Goal: Transaction & Acquisition: Purchase product/service

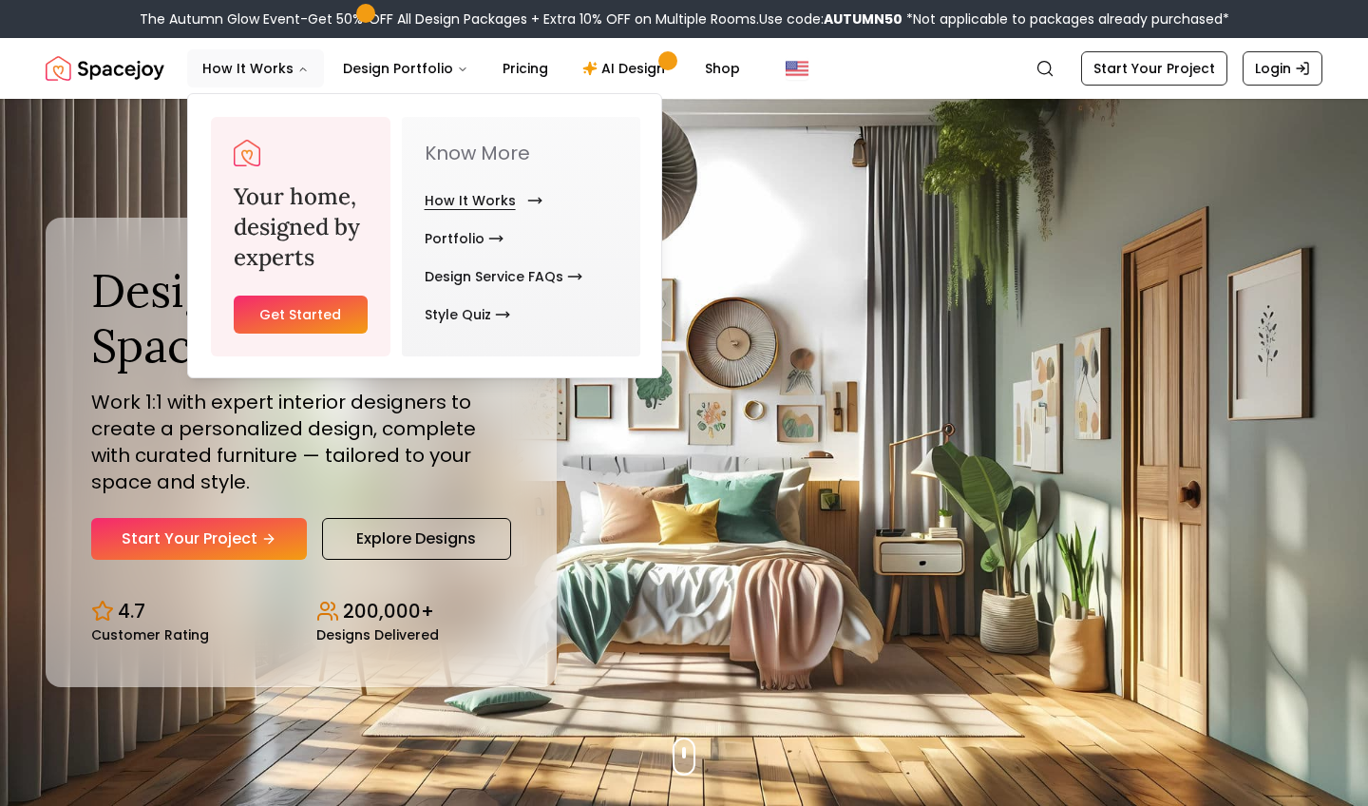
click at [455, 194] on link "How It Works" at bounding box center [480, 200] width 110 height 38
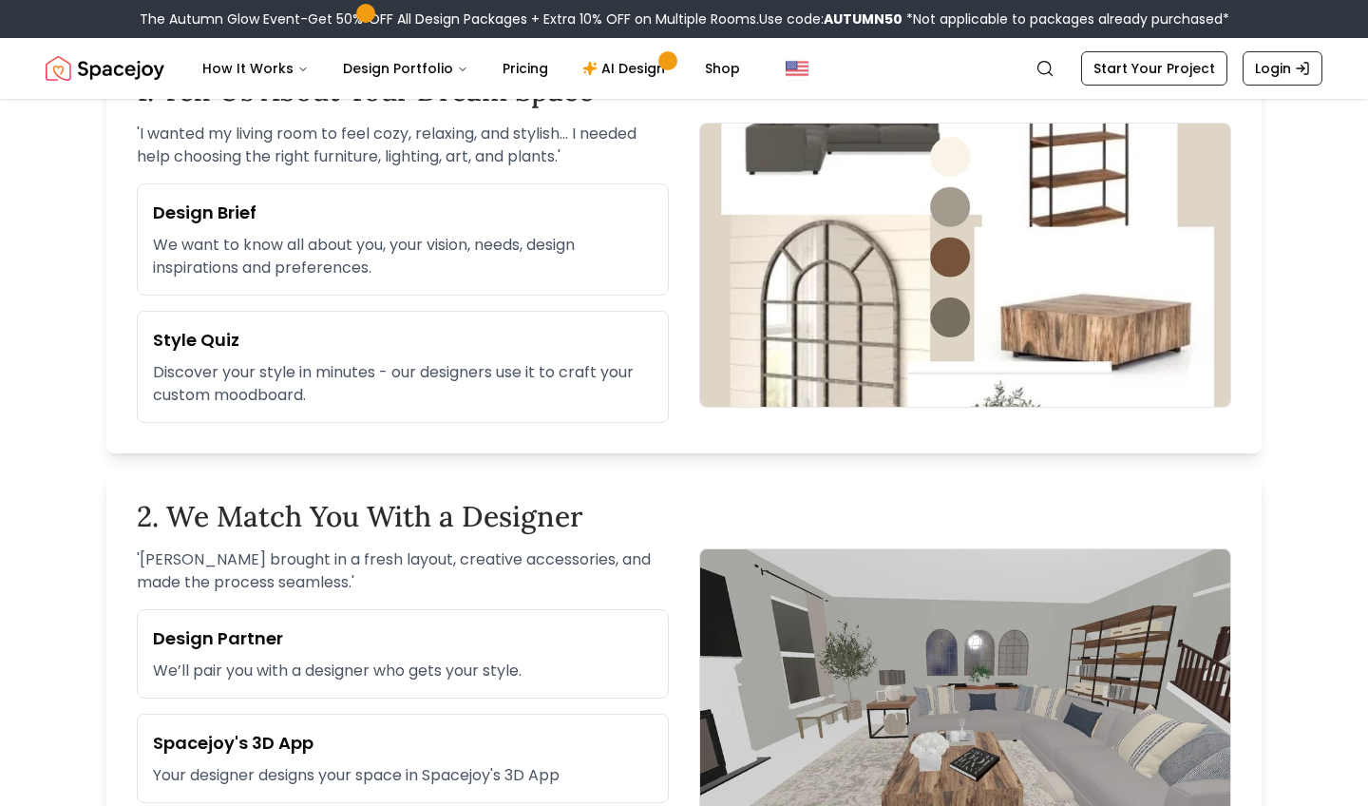
scroll to position [389, 0]
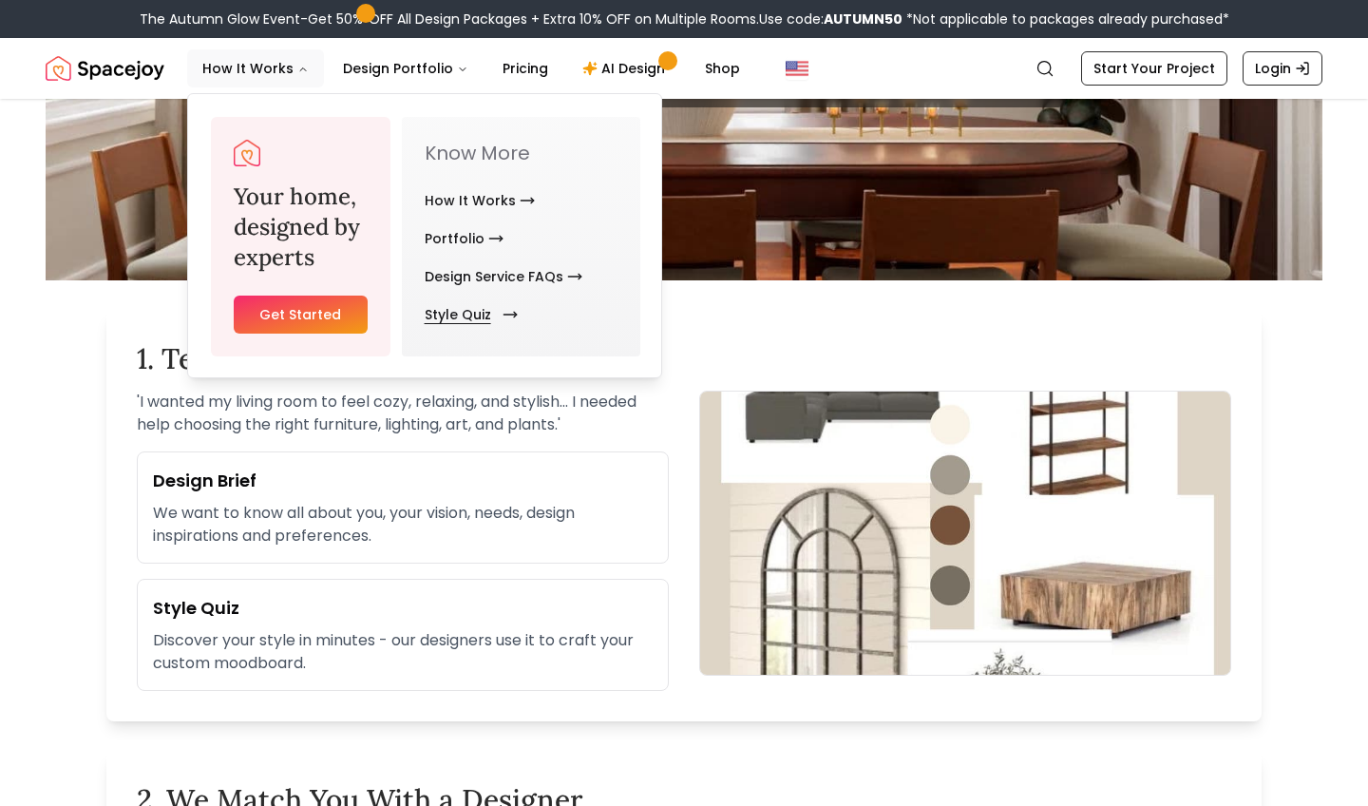
click at [505, 317] on icon "Main" at bounding box center [510, 314] width 15 height 15
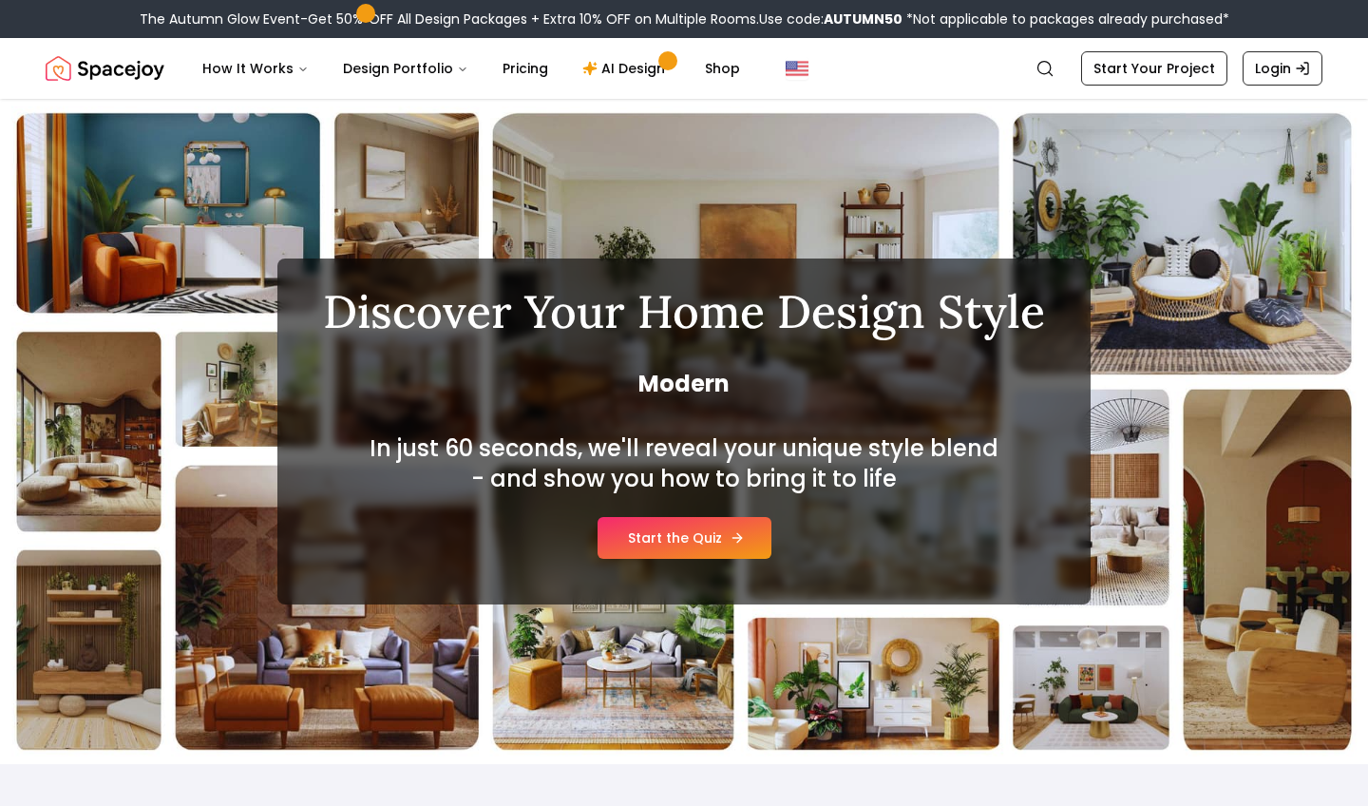
click at [687, 532] on link "Start the Quiz" at bounding box center [685, 538] width 174 height 42
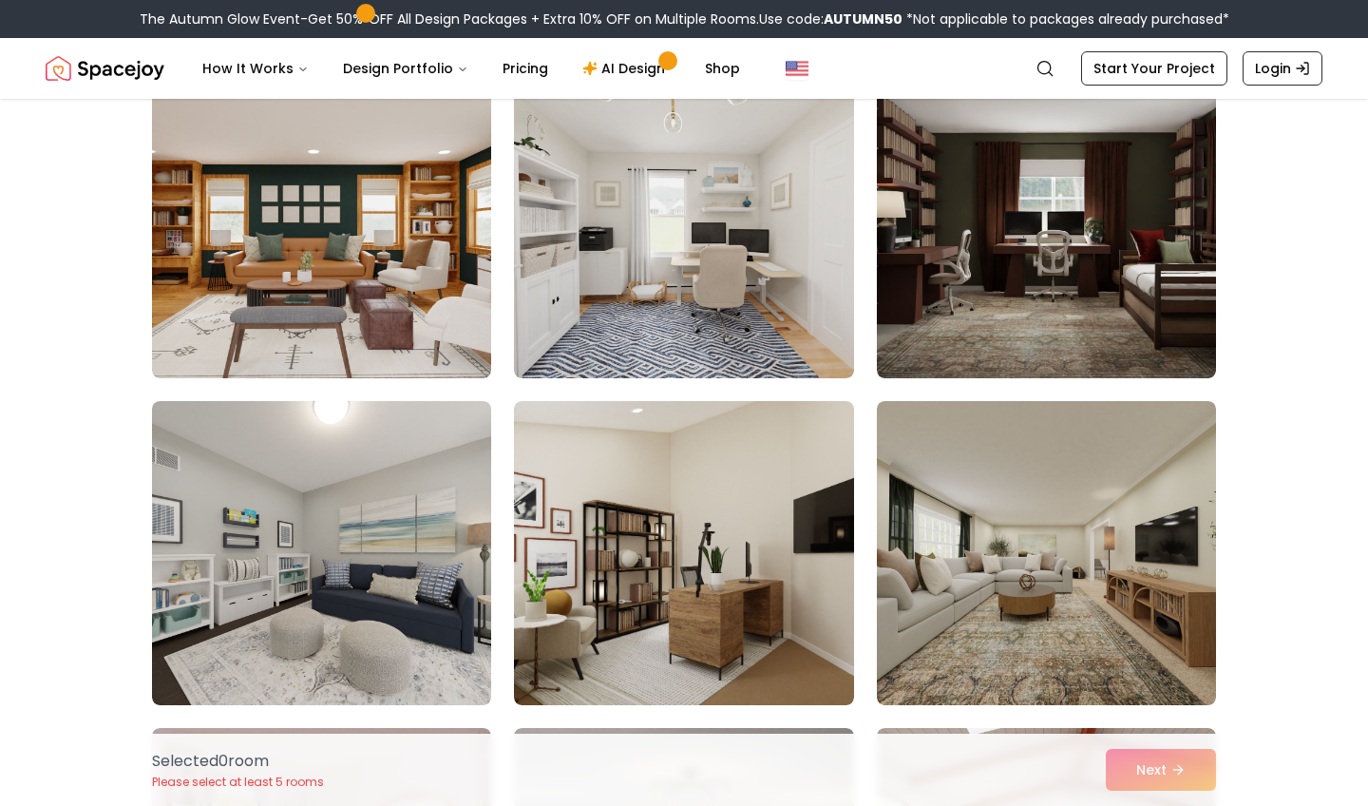
scroll to position [5086, 0]
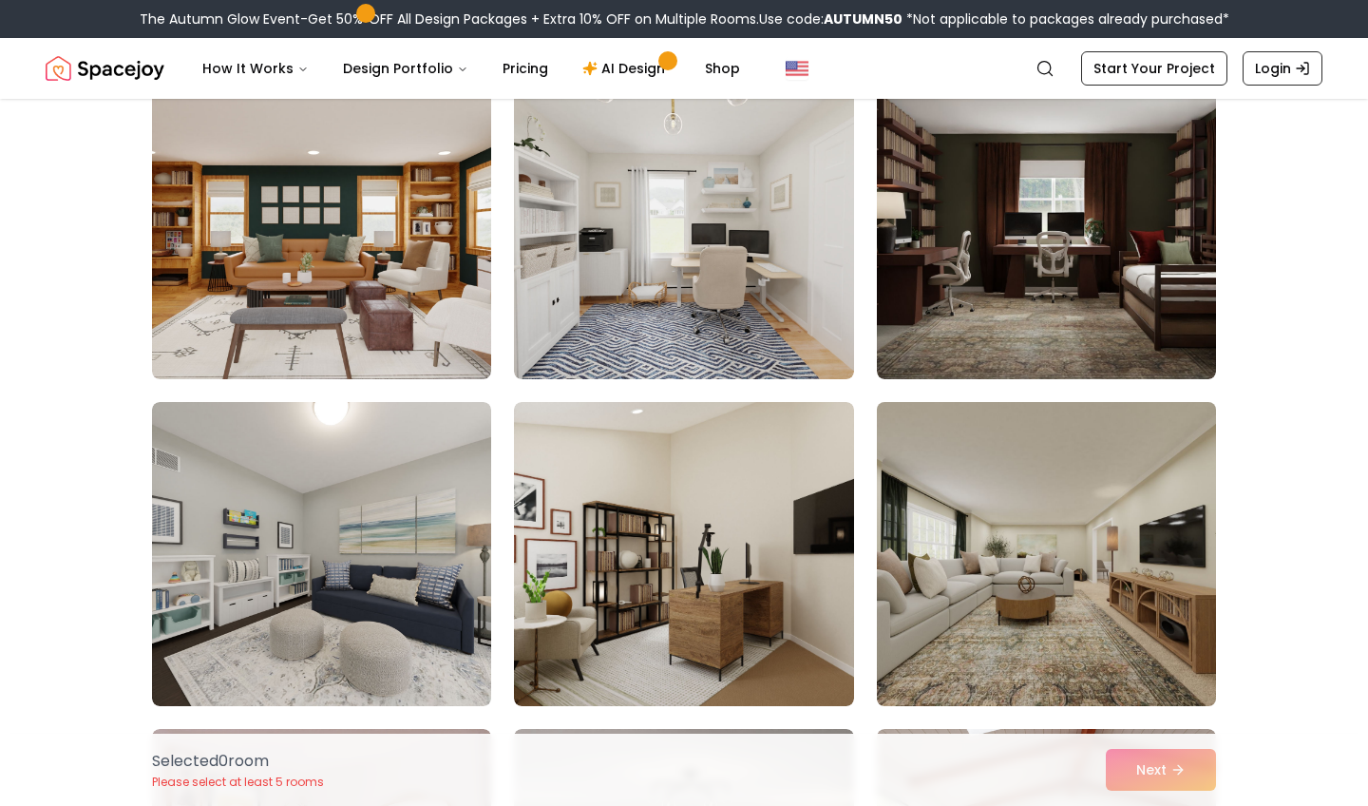
click at [1083, 548] on img at bounding box center [1046, 553] width 356 height 319
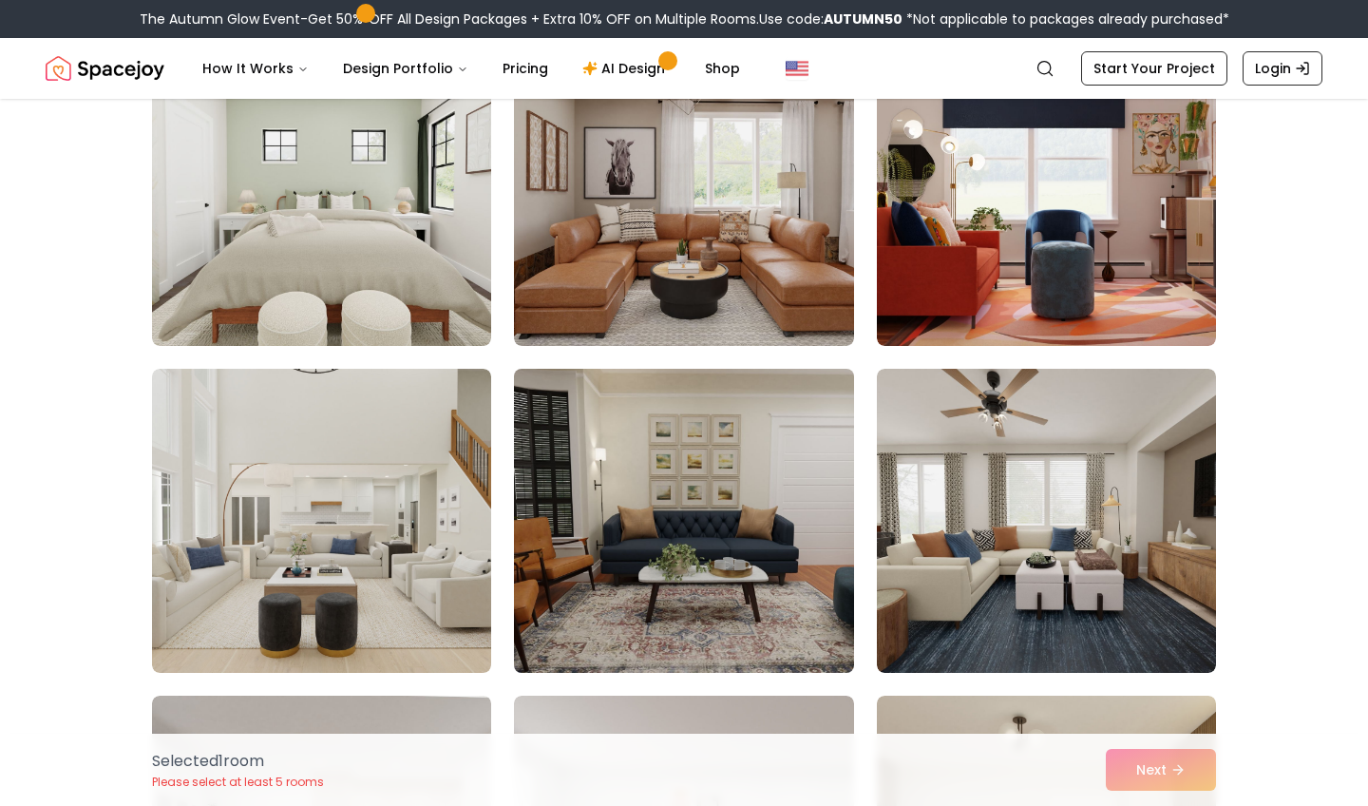
scroll to position [3140, 0]
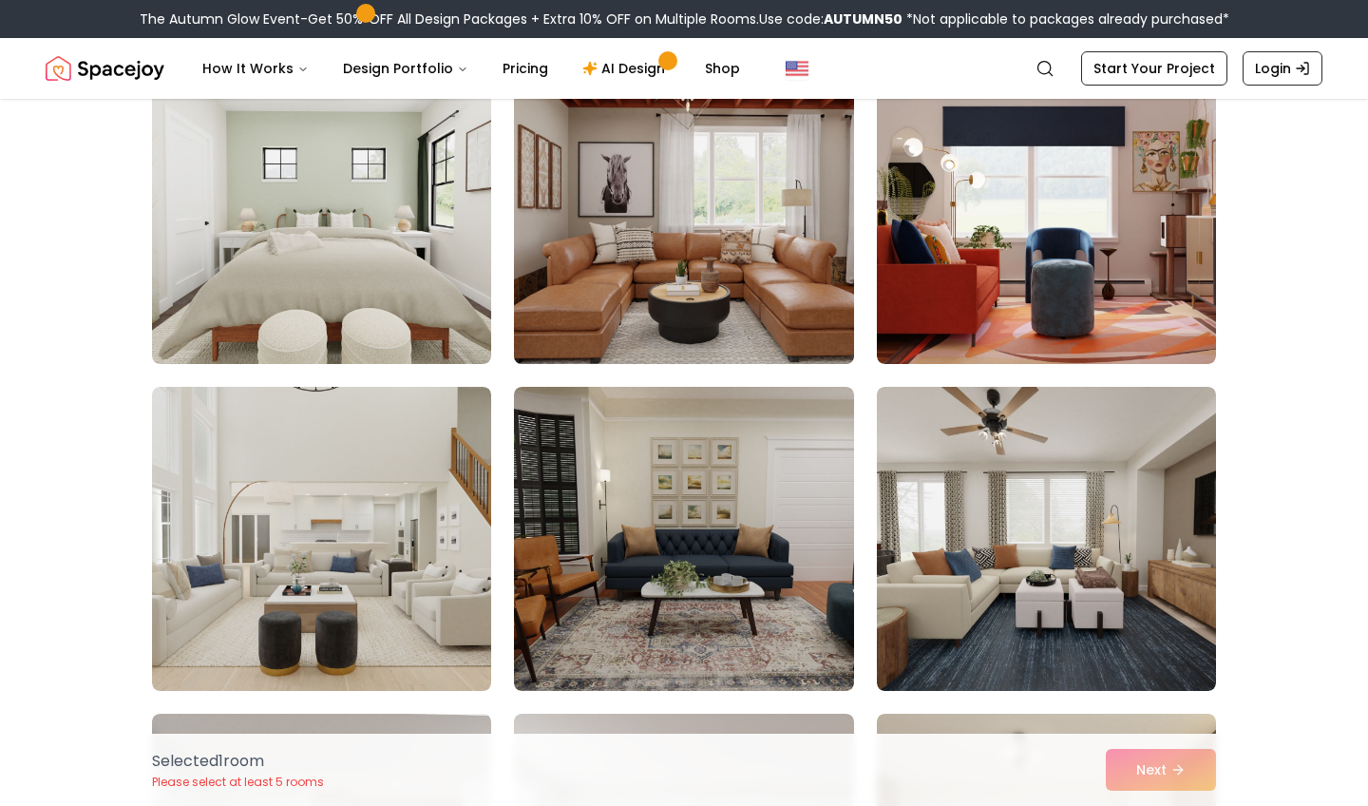
click at [675, 323] on img at bounding box center [683, 211] width 356 height 319
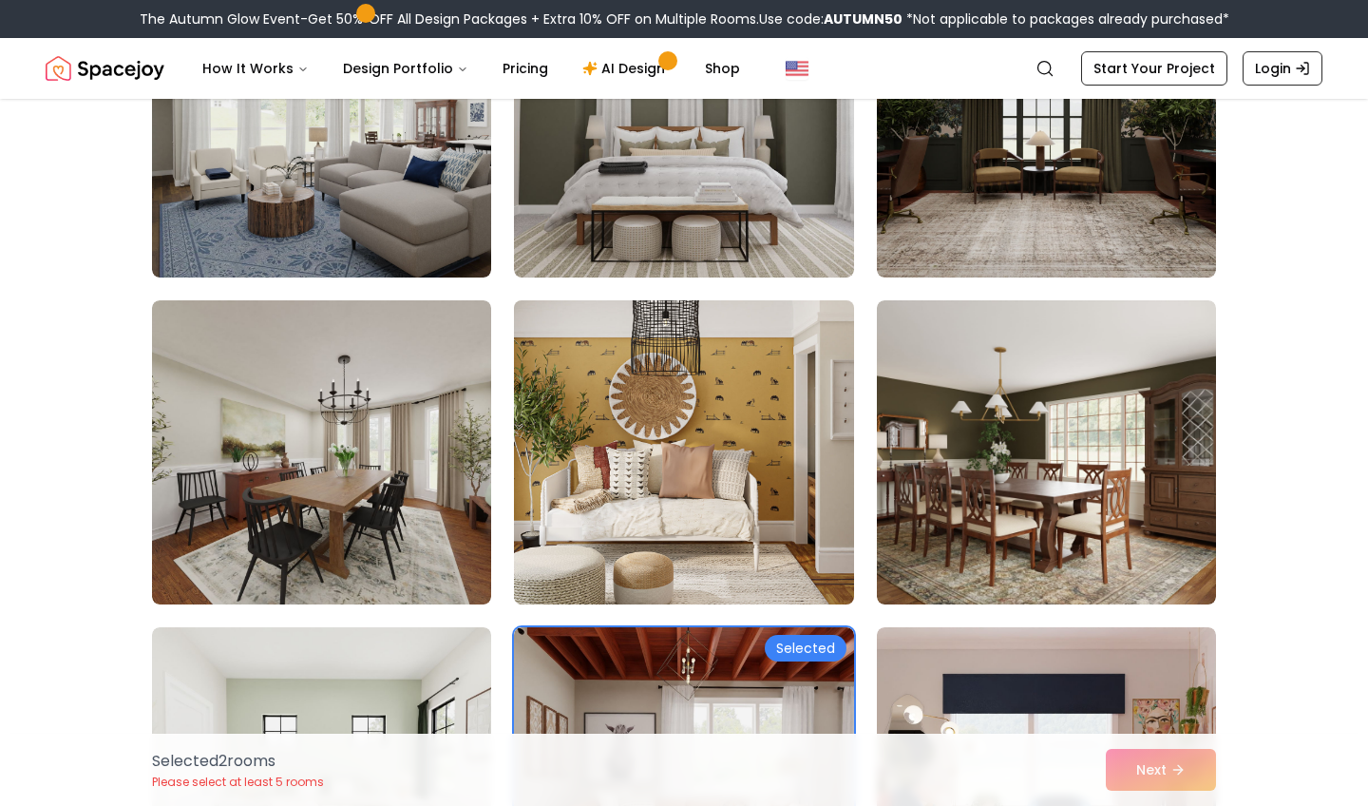
scroll to position [2555, 0]
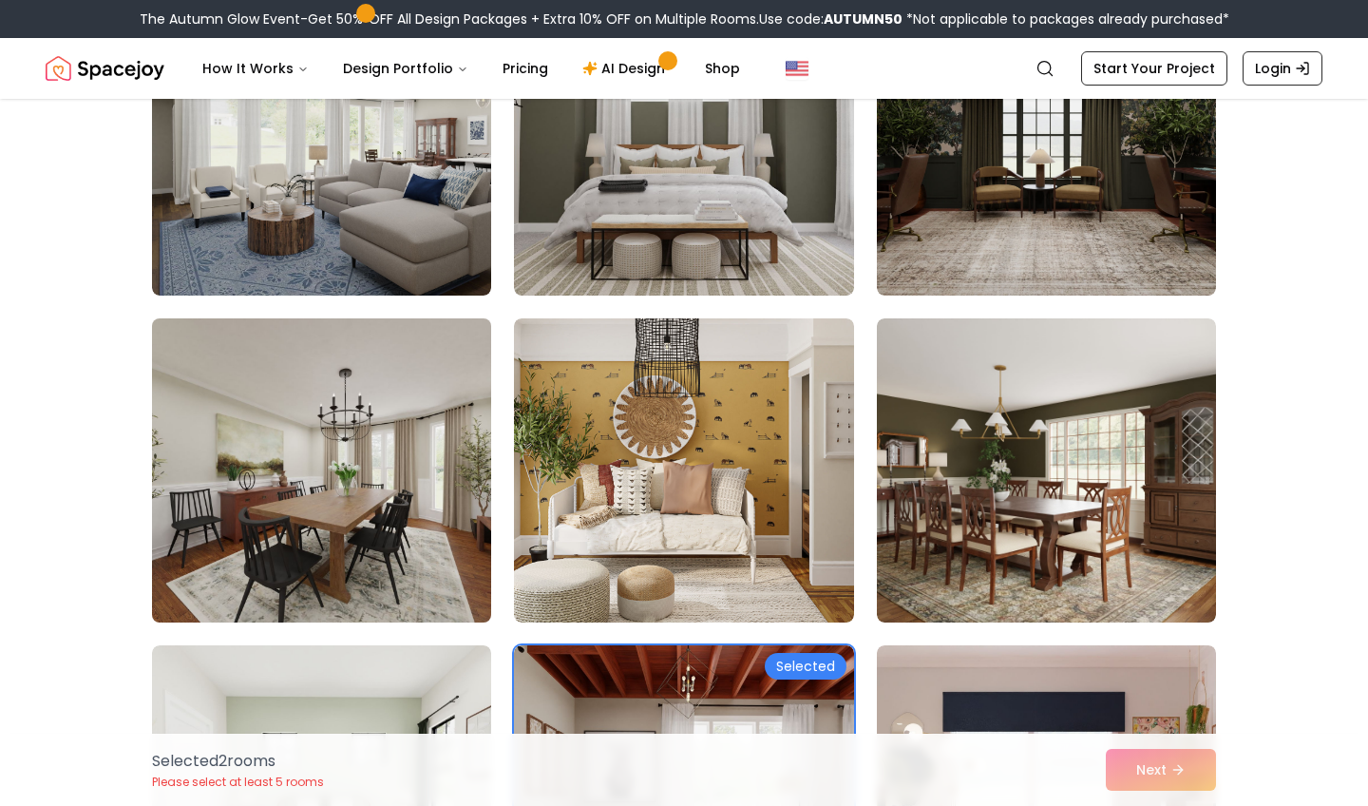
click at [357, 513] on img at bounding box center [321, 470] width 356 height 319
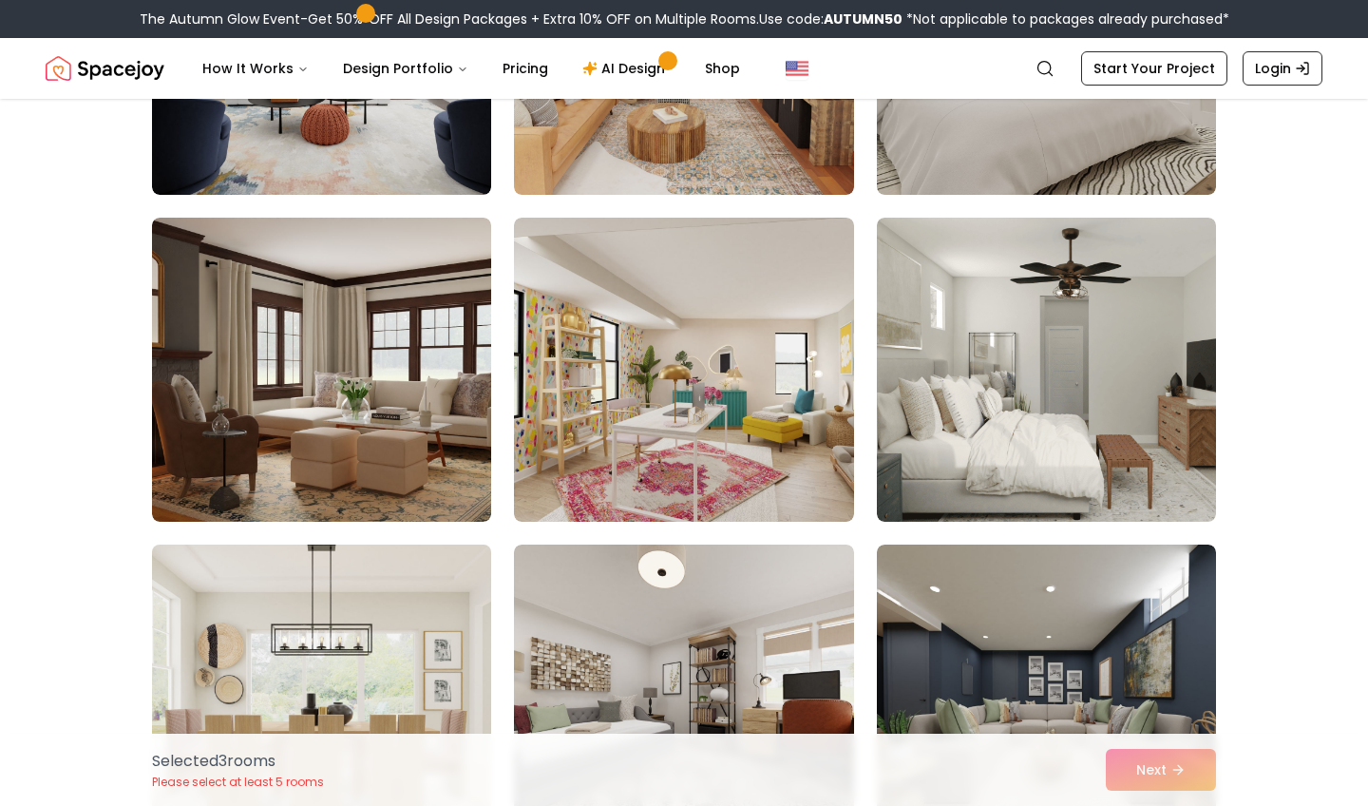
scroll to position [970, 0]
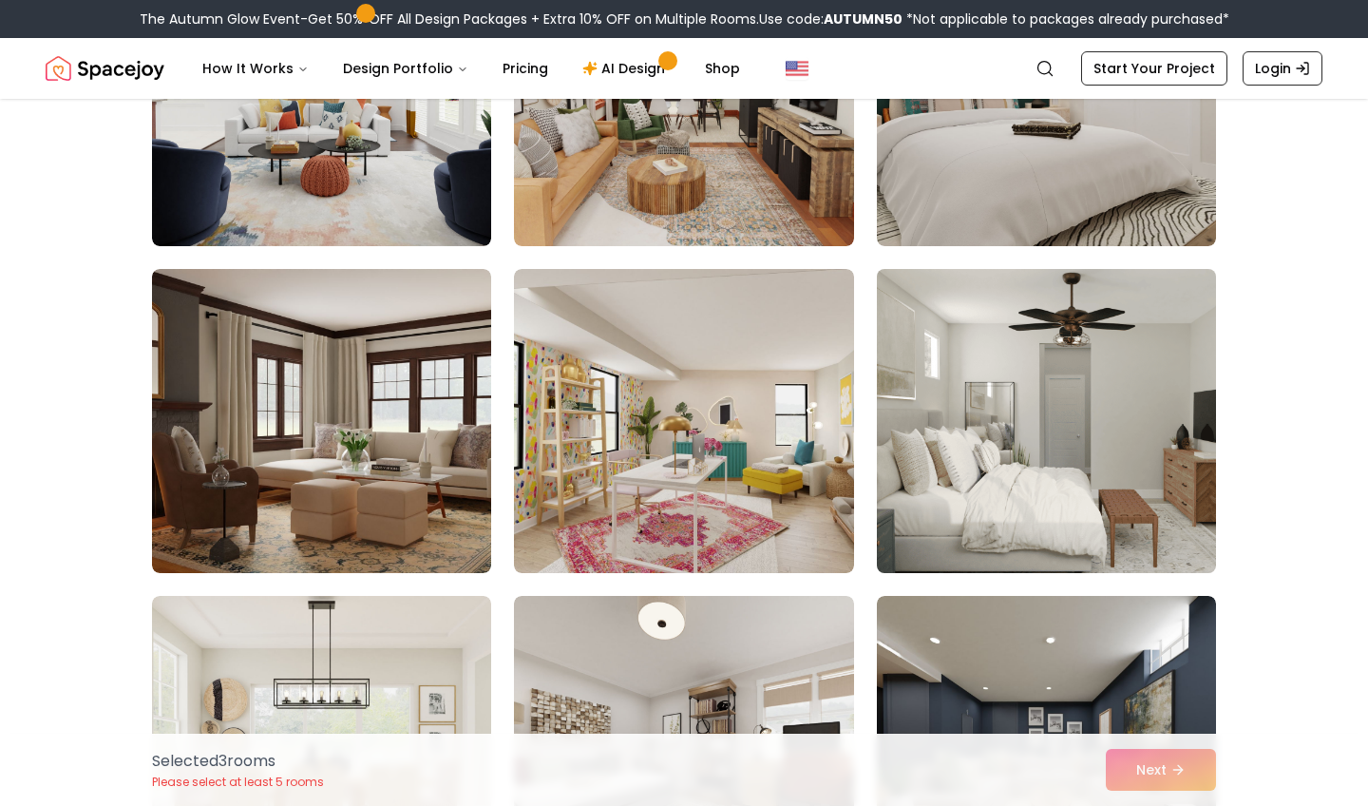
click at [1119, 447] on img at bounding box center [1046, 420] width 356 height 319
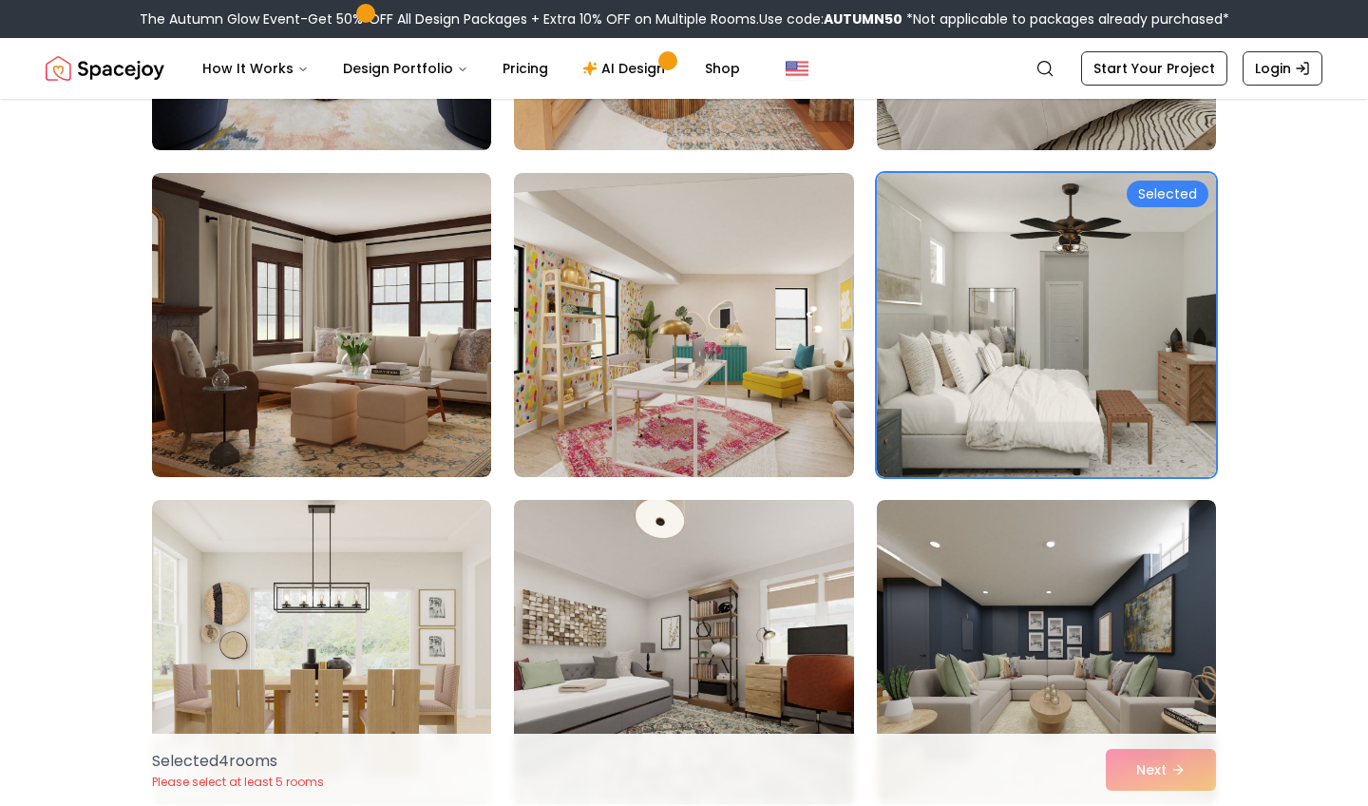
scroll to position [1066, 0]
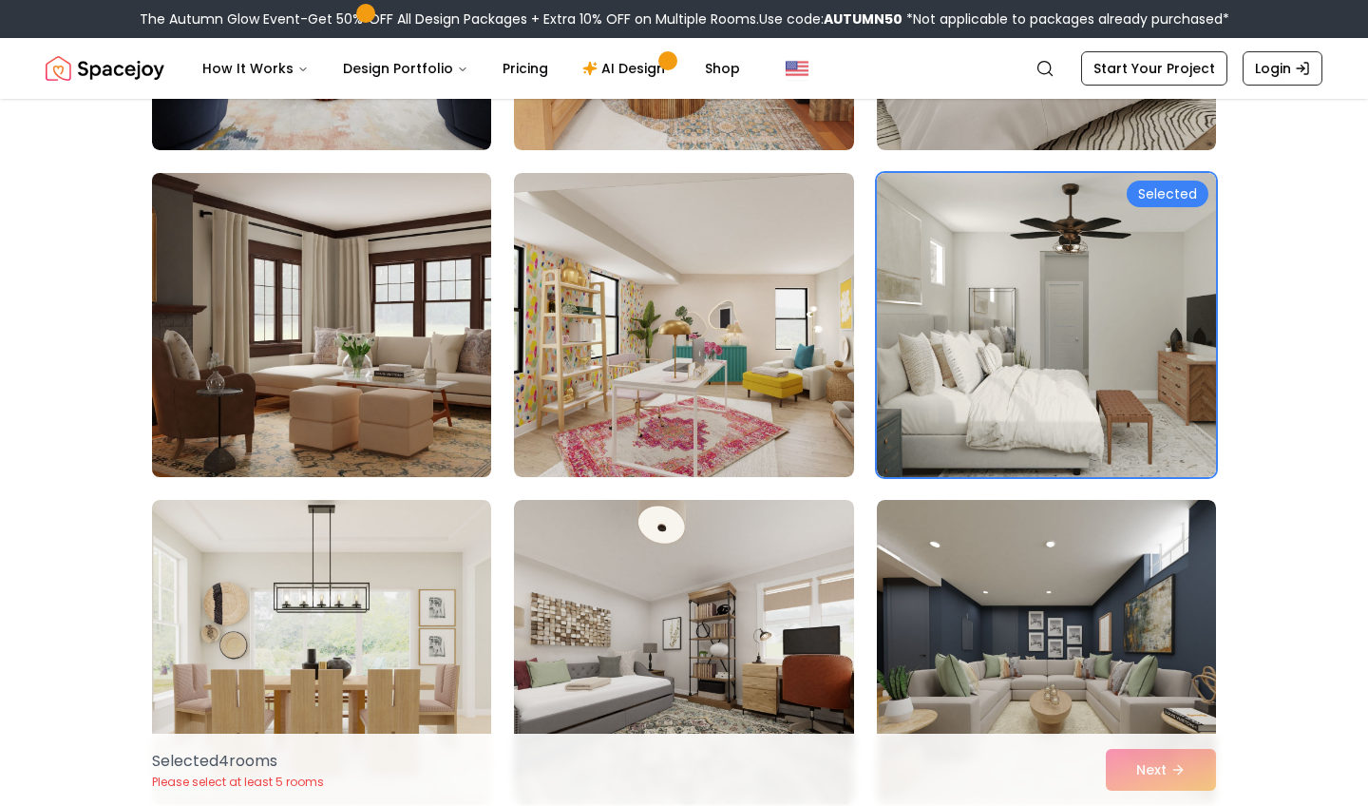
click at [457, 294] on img at bounding box center [321, 324] width 356 height 319
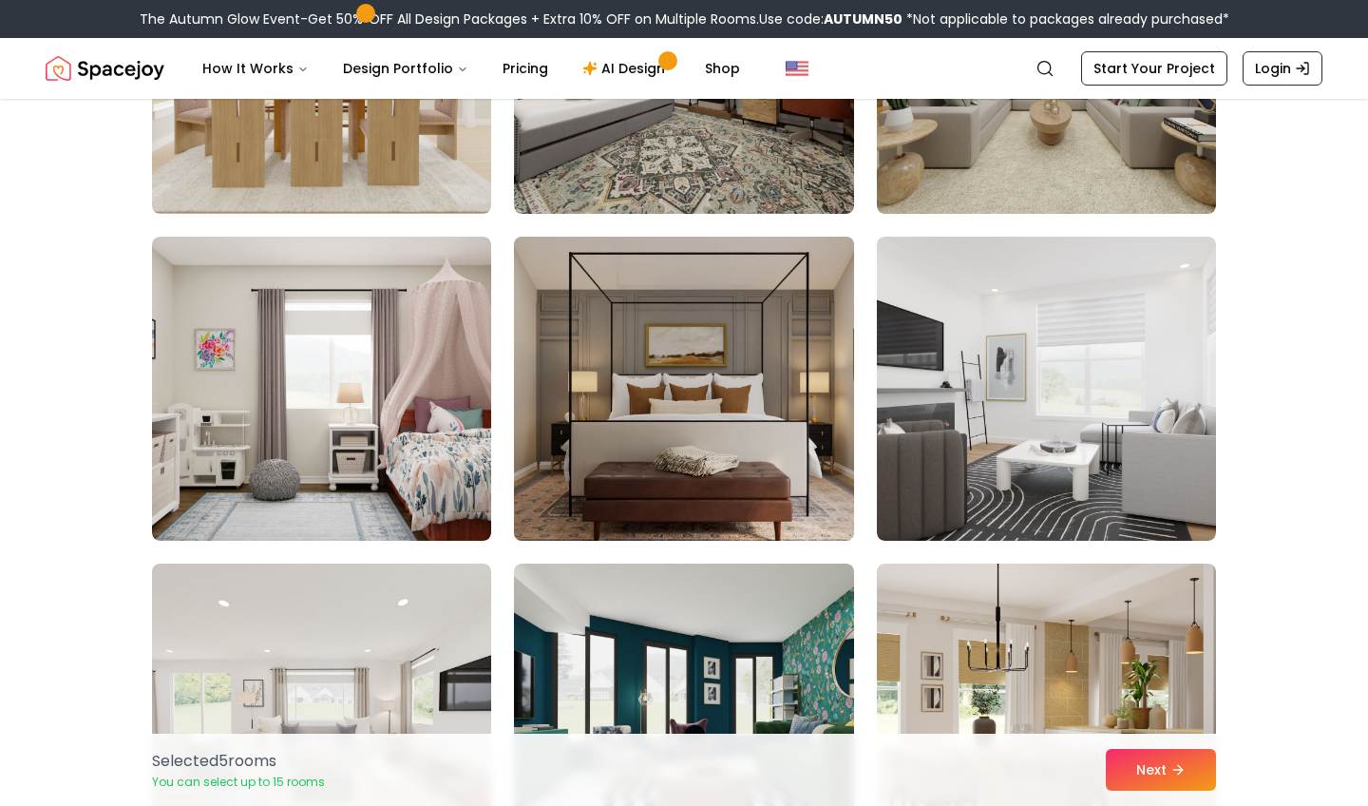
scroll to position [1659, 0]
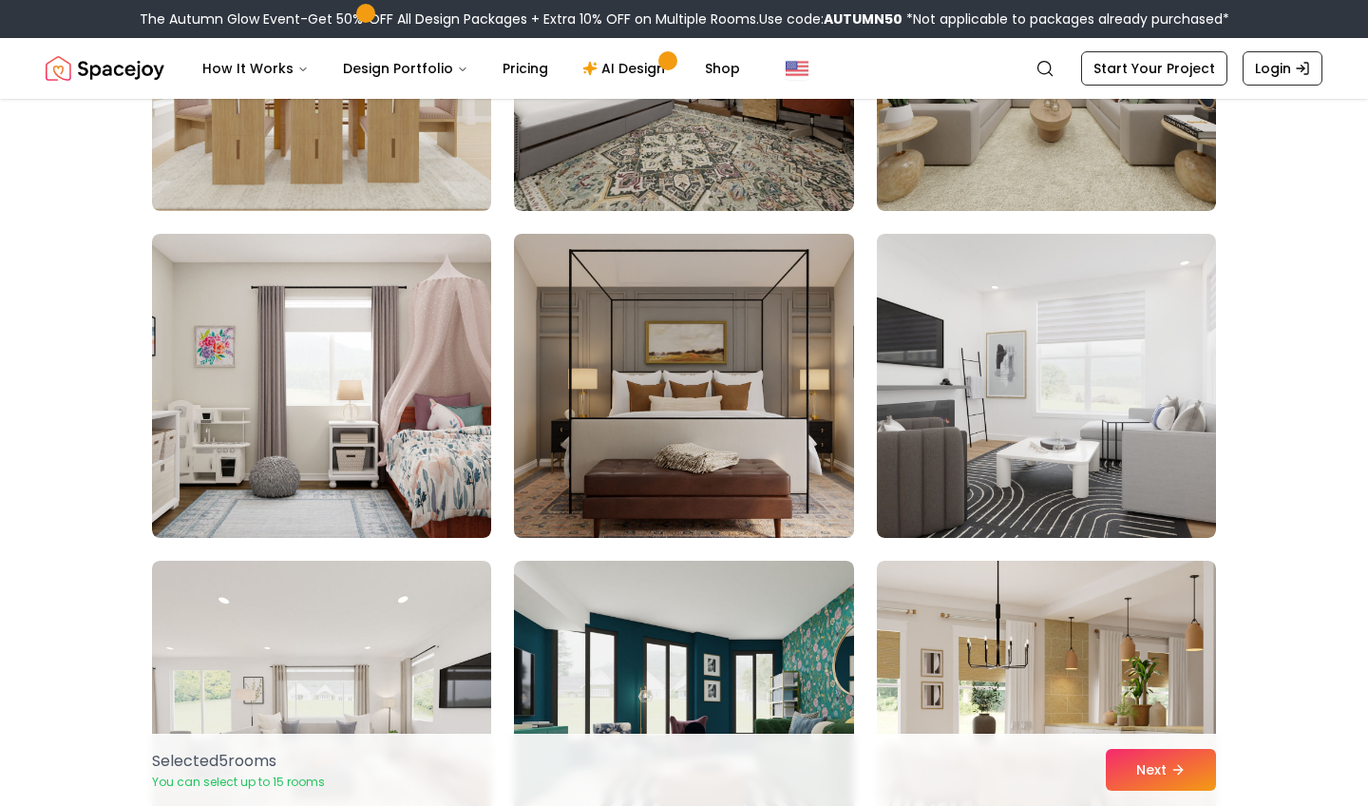
click at [708, 448] on img at bounding box center [683, 385] width 356 height 319
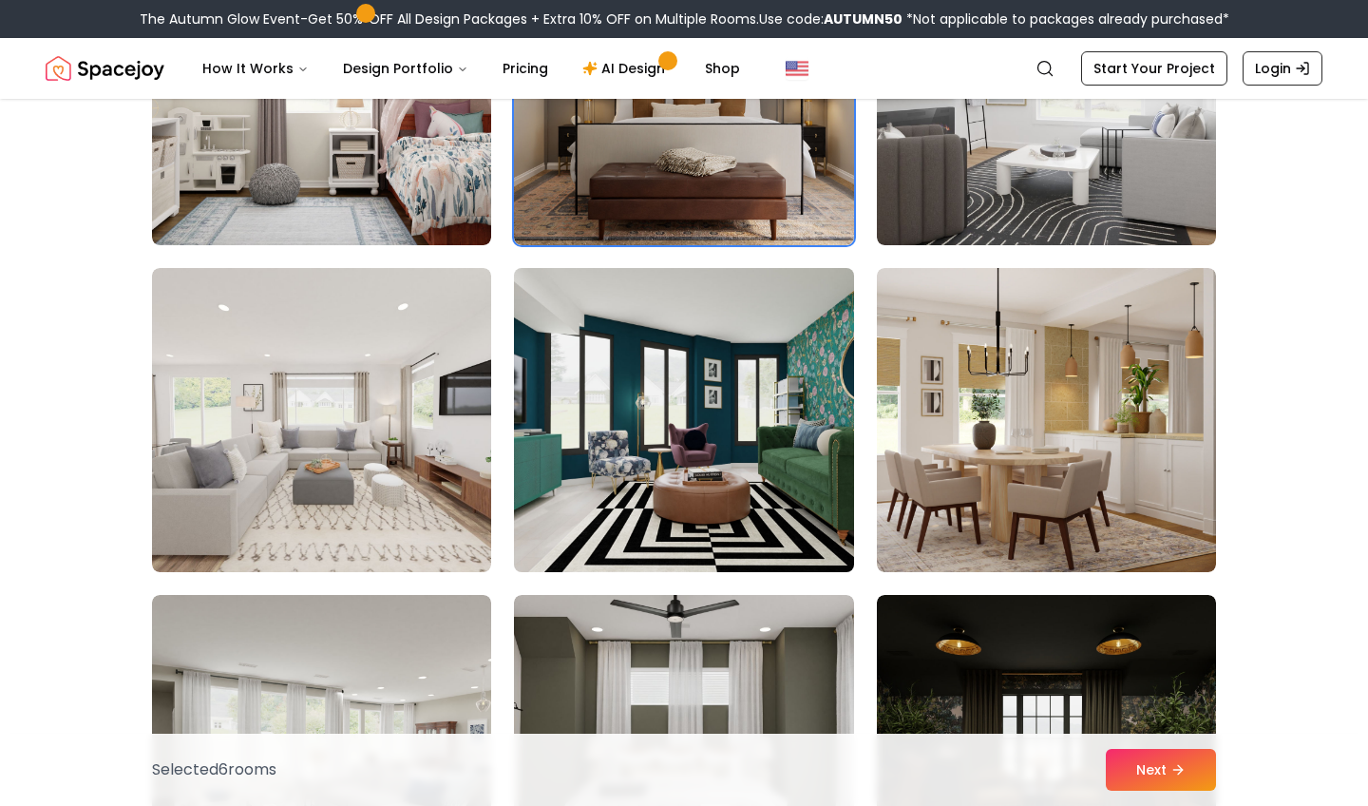
scroll to position [1960, 0]
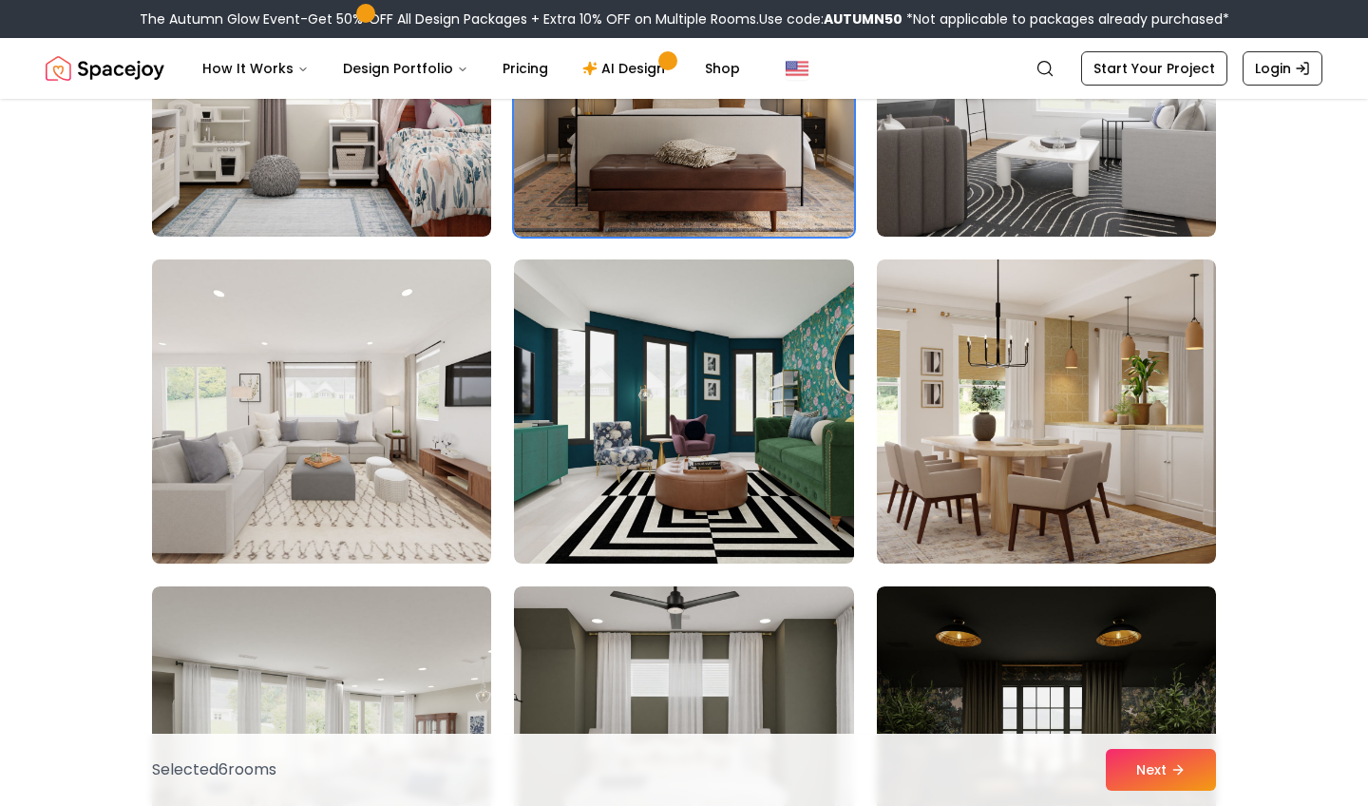
click at [344, 475] on img at bounding box center [321, 411] width 356 height 319
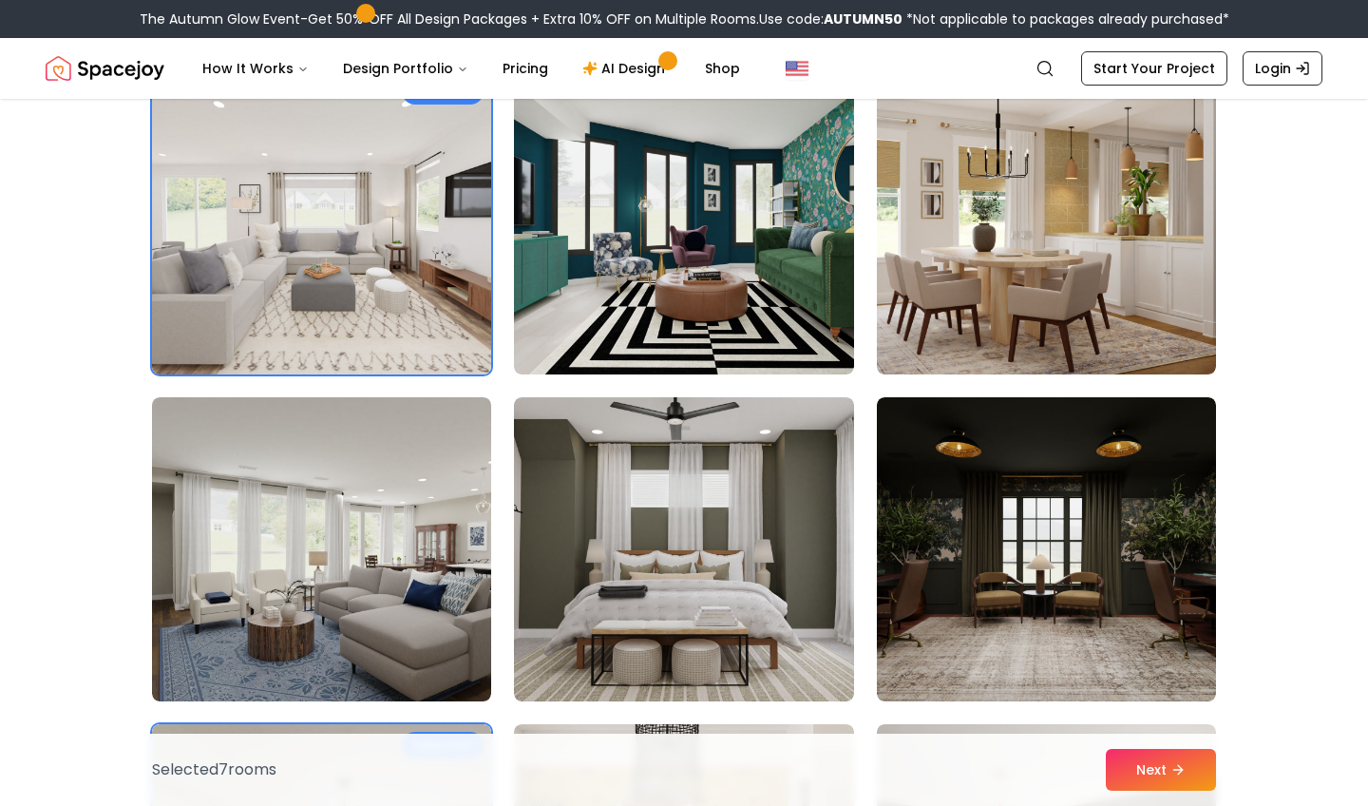
scroll to position [2153, 0]
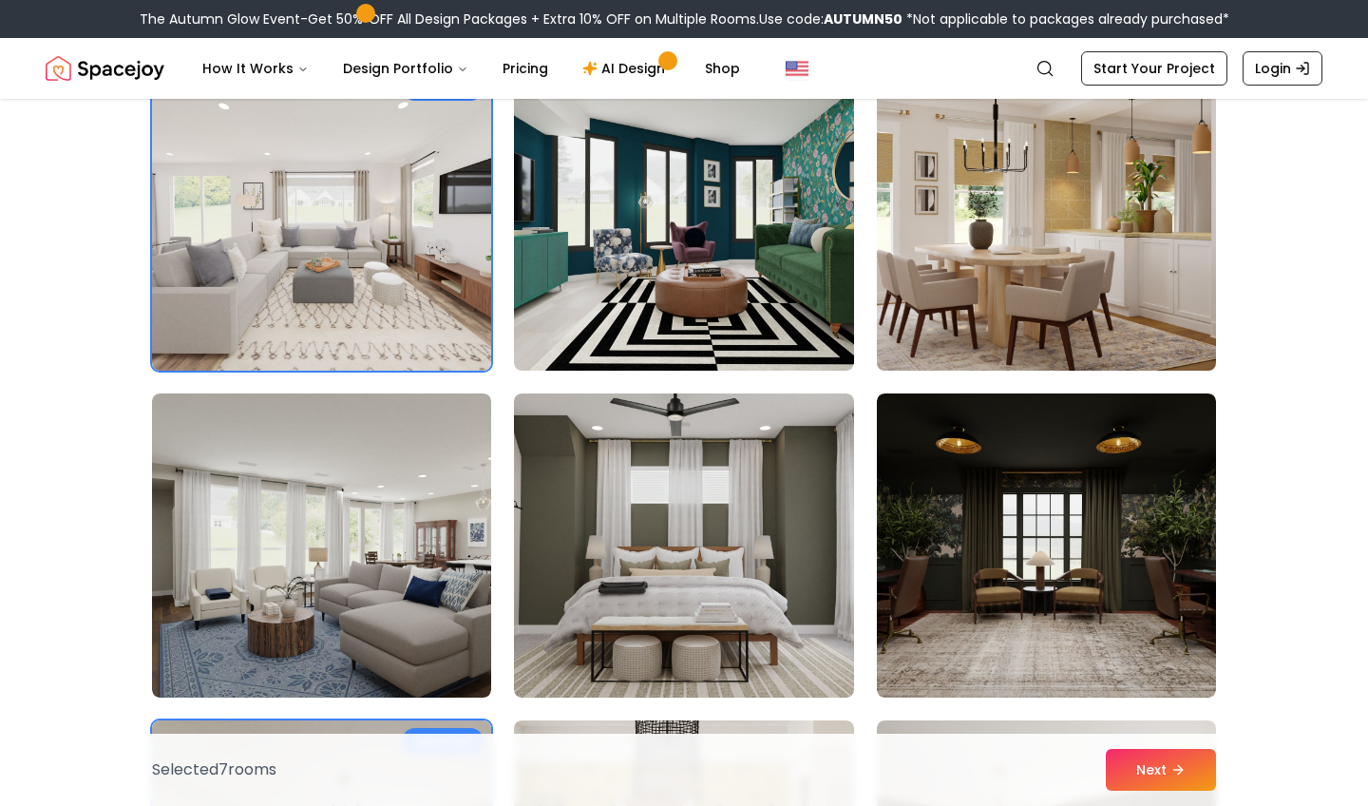
click at [1122, 223] on img at bounding box center [1046, 218] width 356 height 319
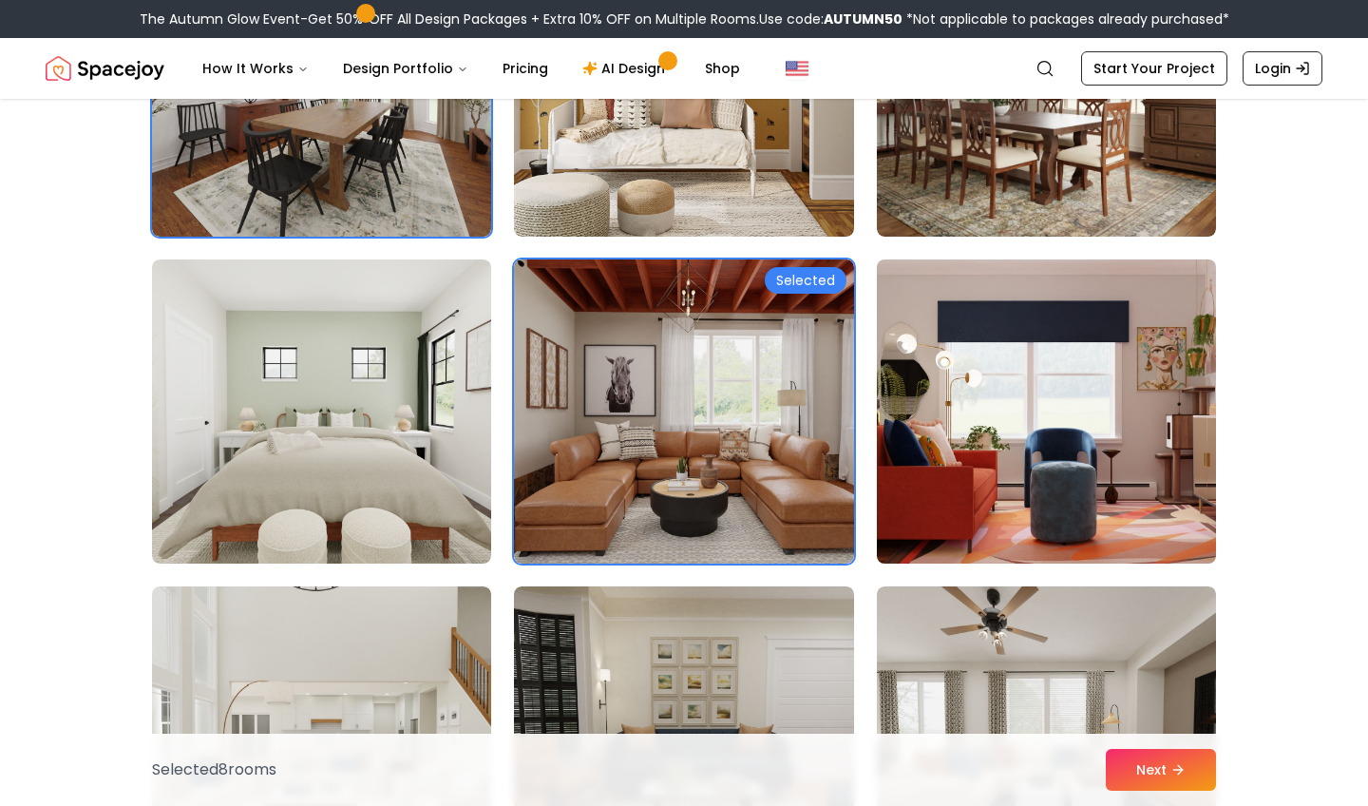
scroll to position [3186, 0]
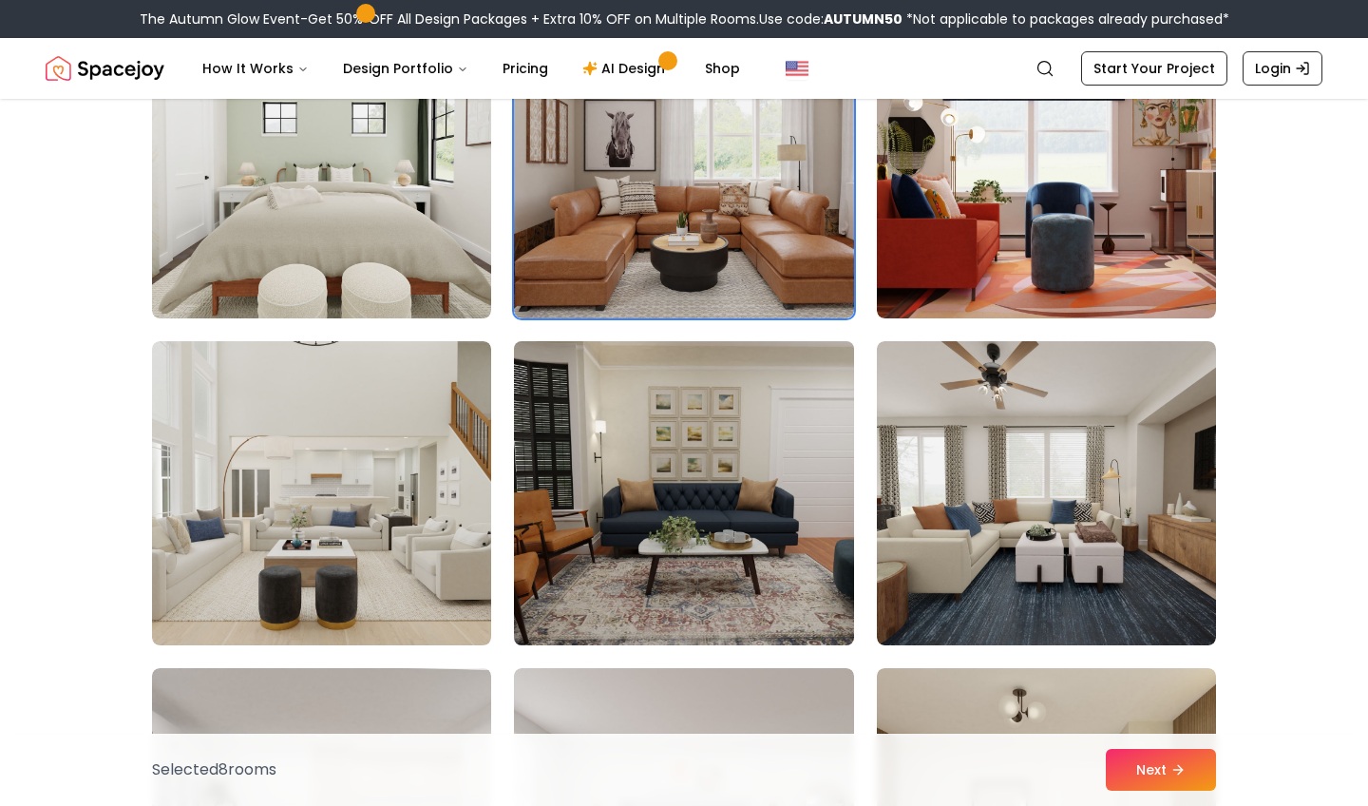
click at [682, 482] on img at bounding box center [683, 492] width 356 height 319
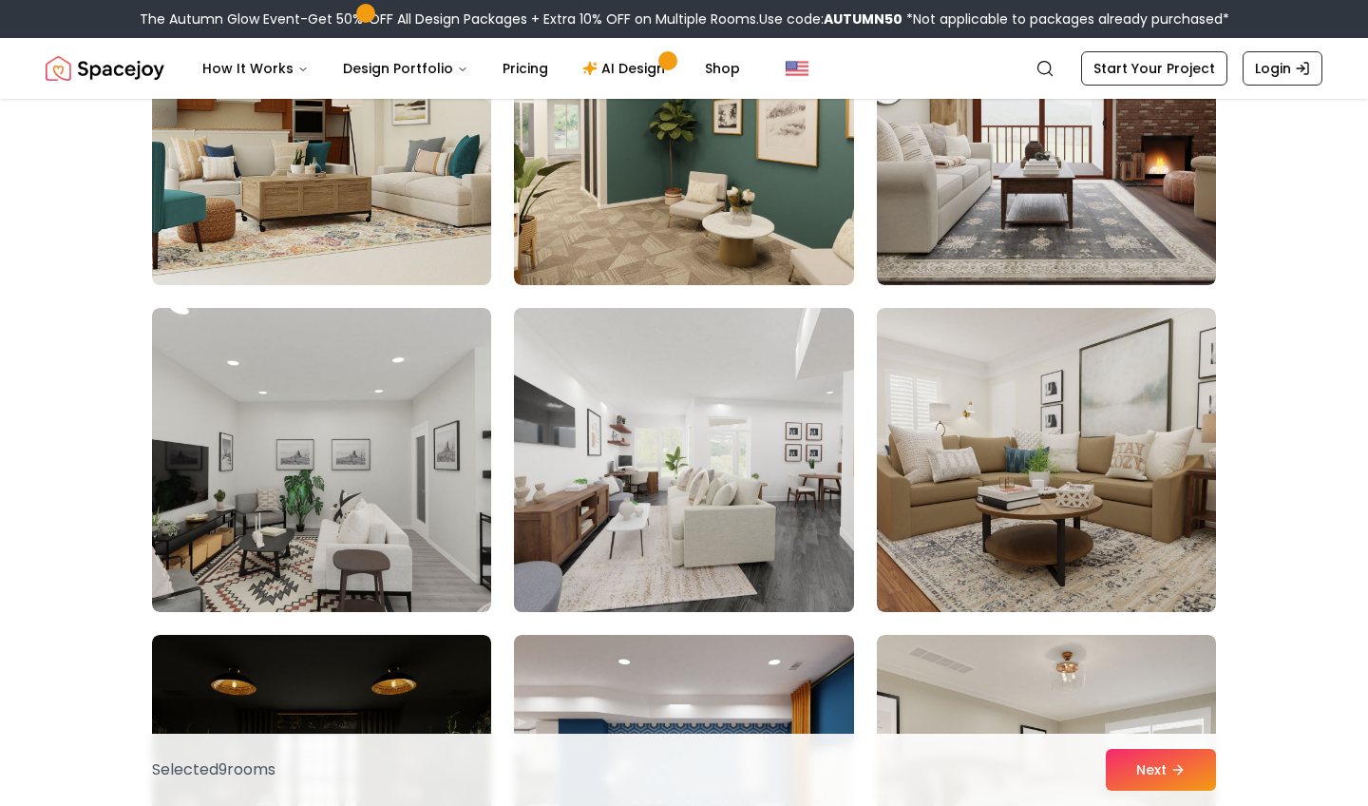
scroll to position [4199, 0]
click at [724, 437] on img at bounding box center [683, 459] width 356 height 319
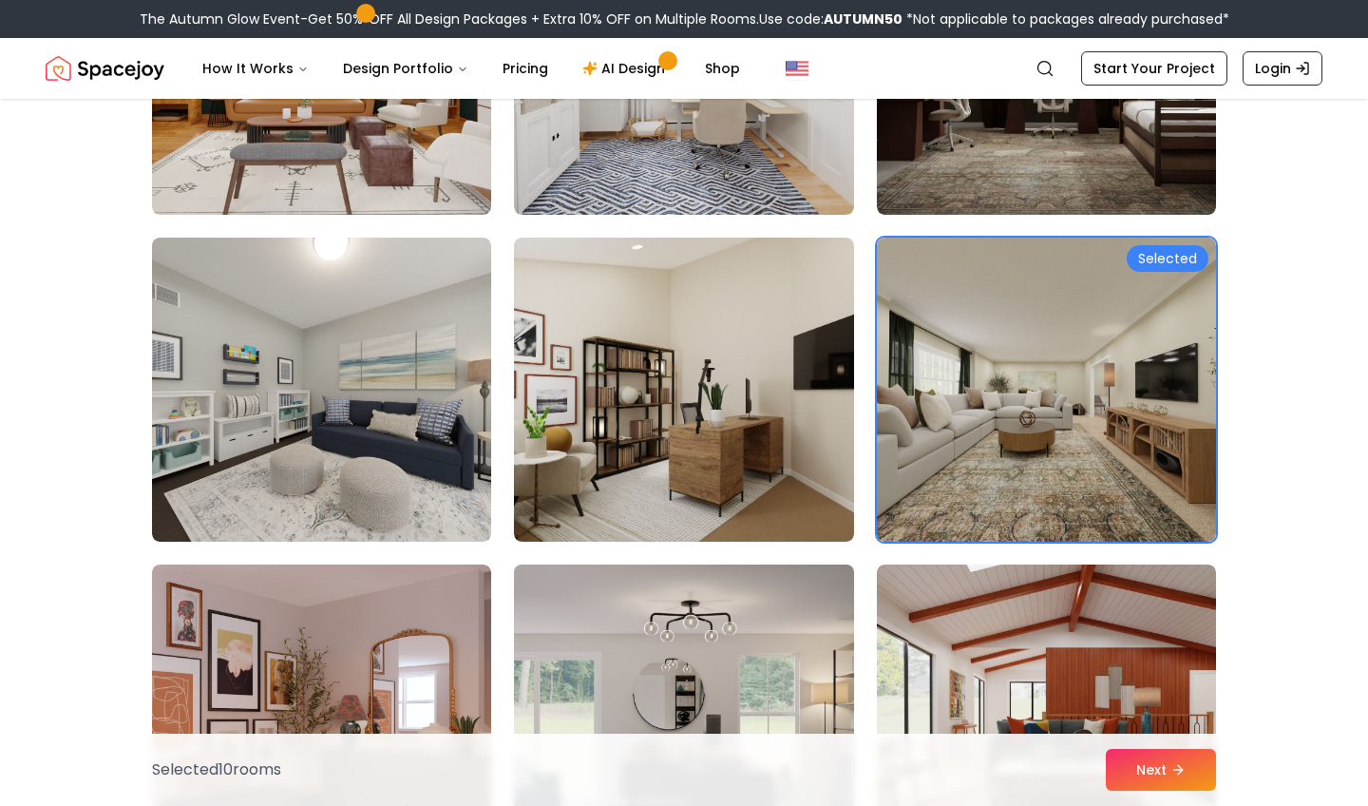
scroll to position [5251, 0]
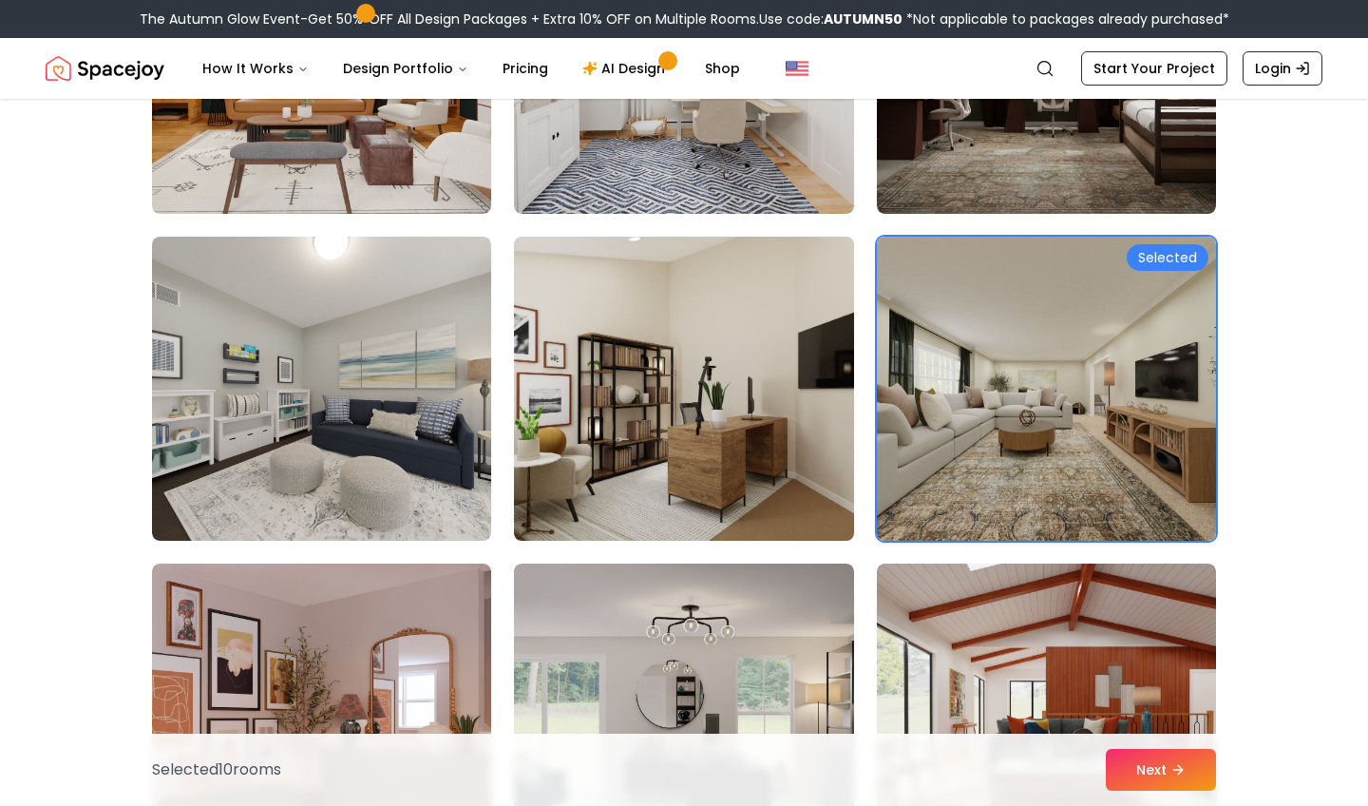
click at [704, 334] on img at bounding box center [683, 388] width 356 height 319
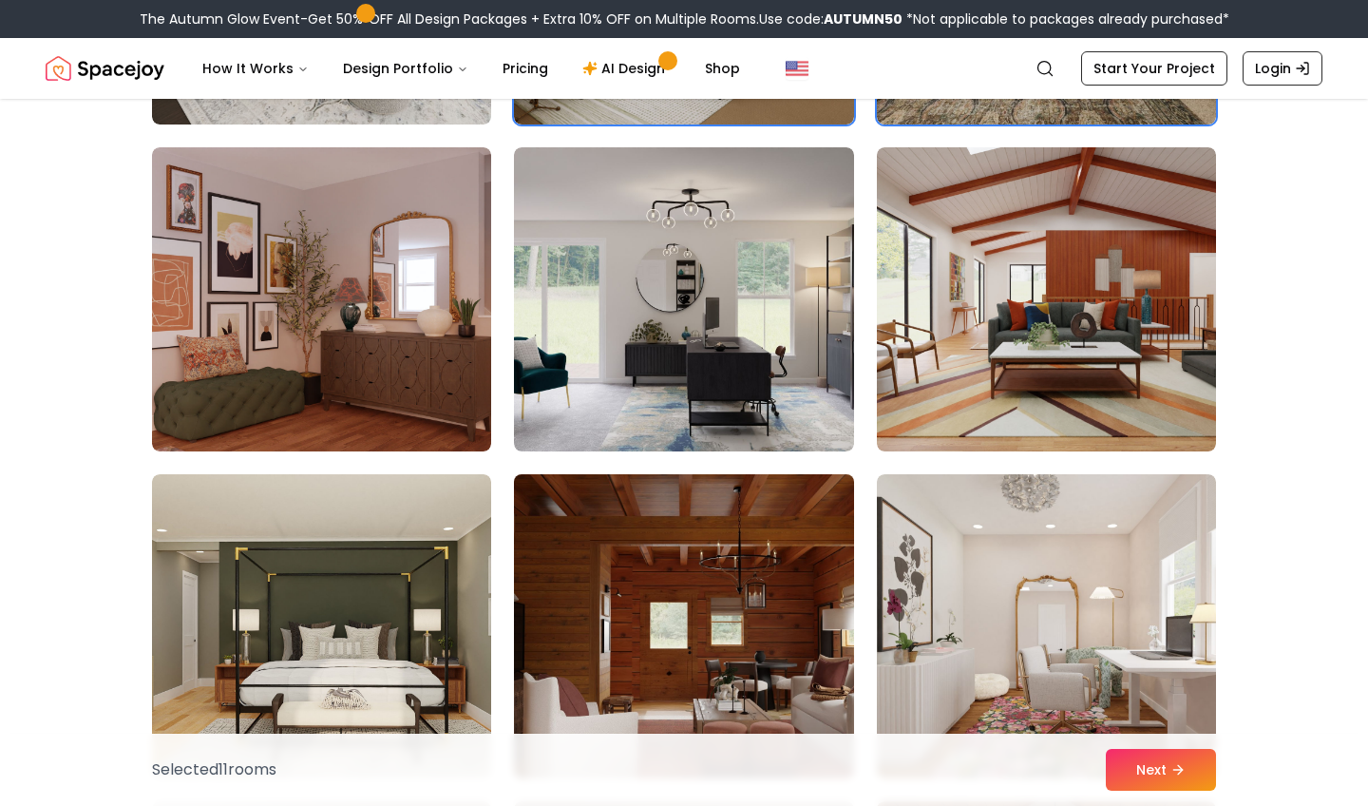
scroll to position [5666, 0]
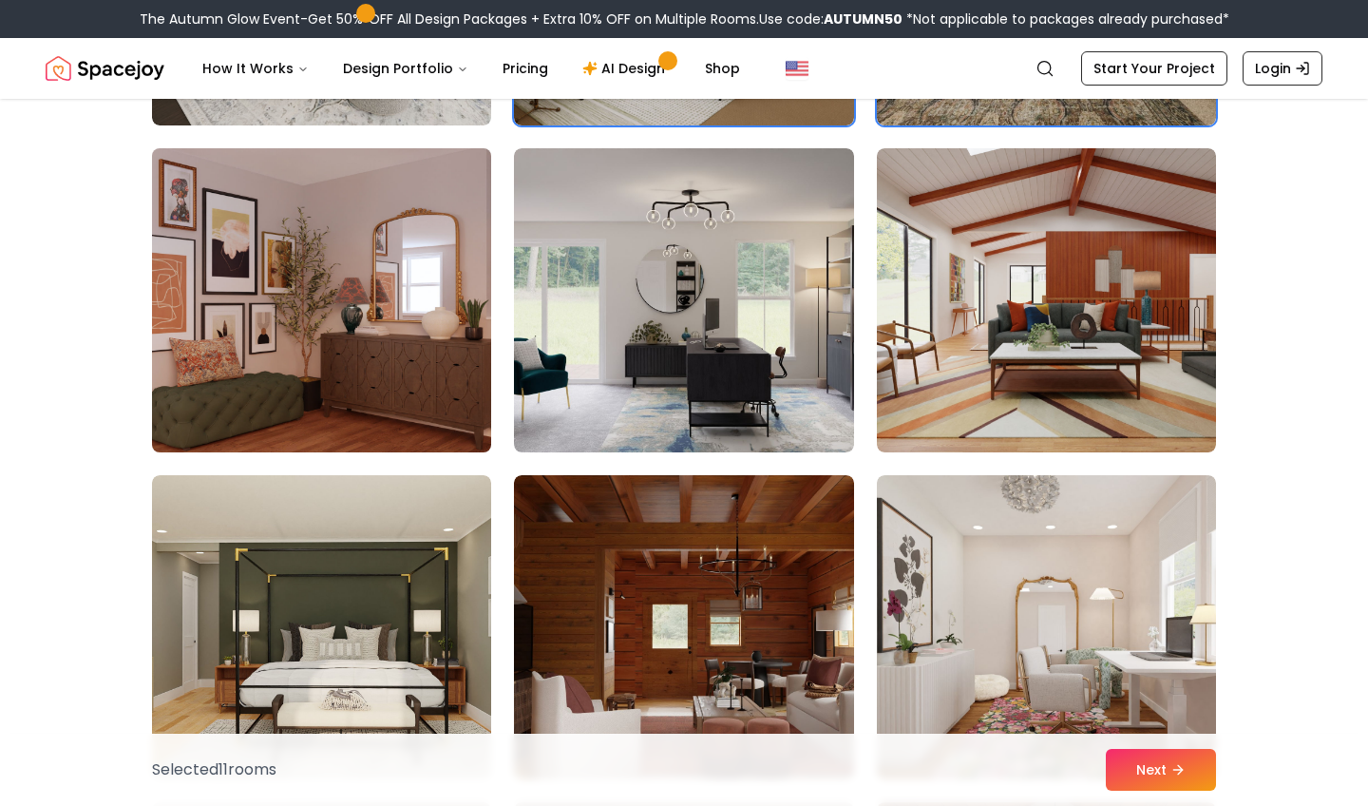
click at [381, 314] on img at bounding box center [321, 300] width 356 height 319
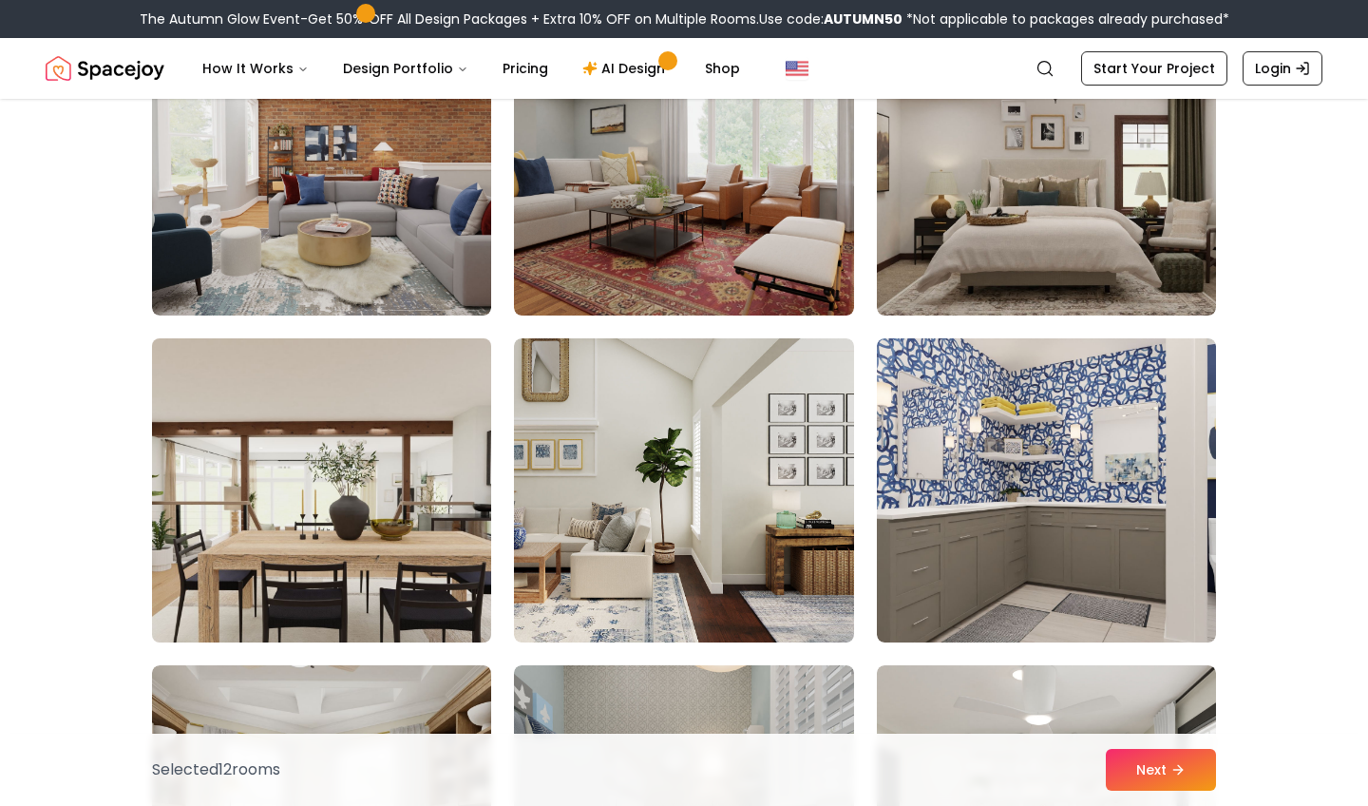
scroll to position [0, 0]
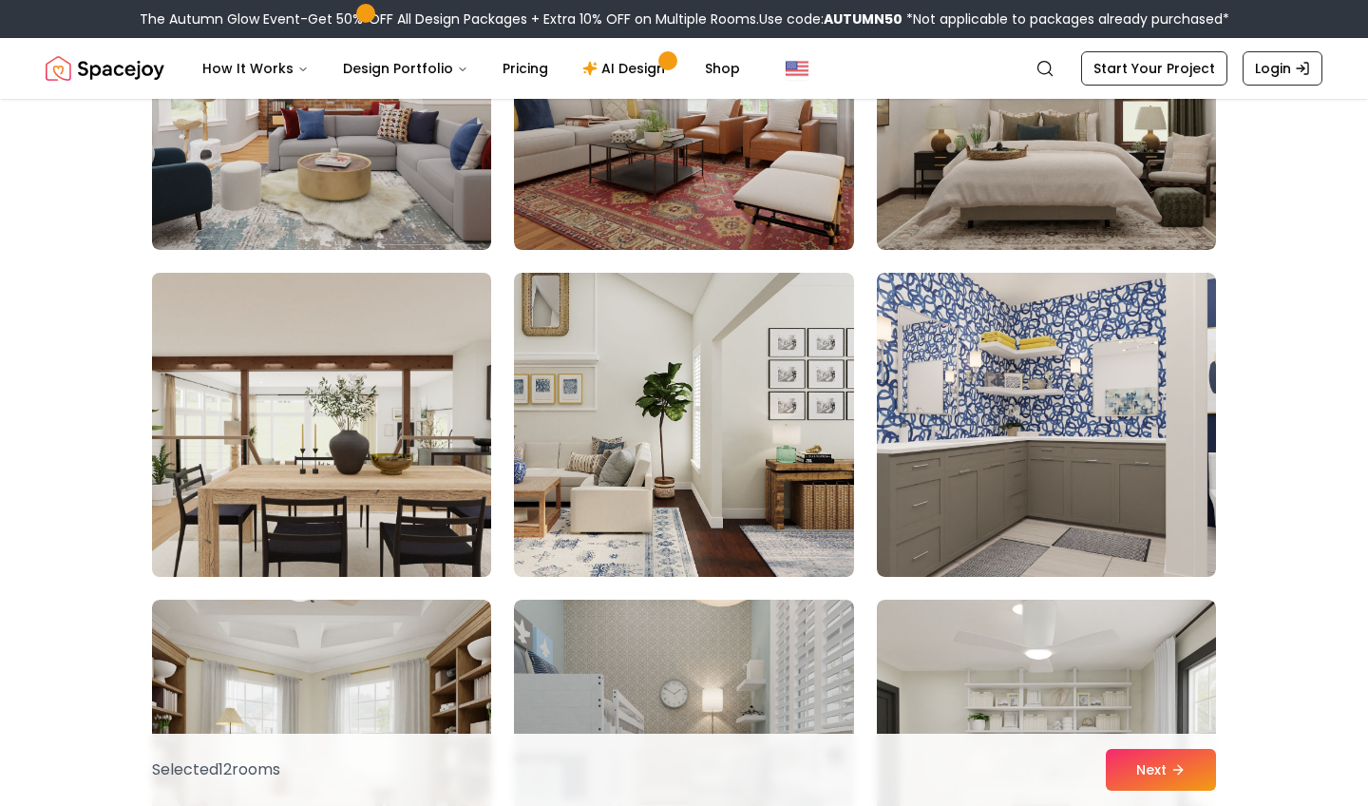
click at [353, 463] on img at bounding box center [321, 424] width 356 height 319
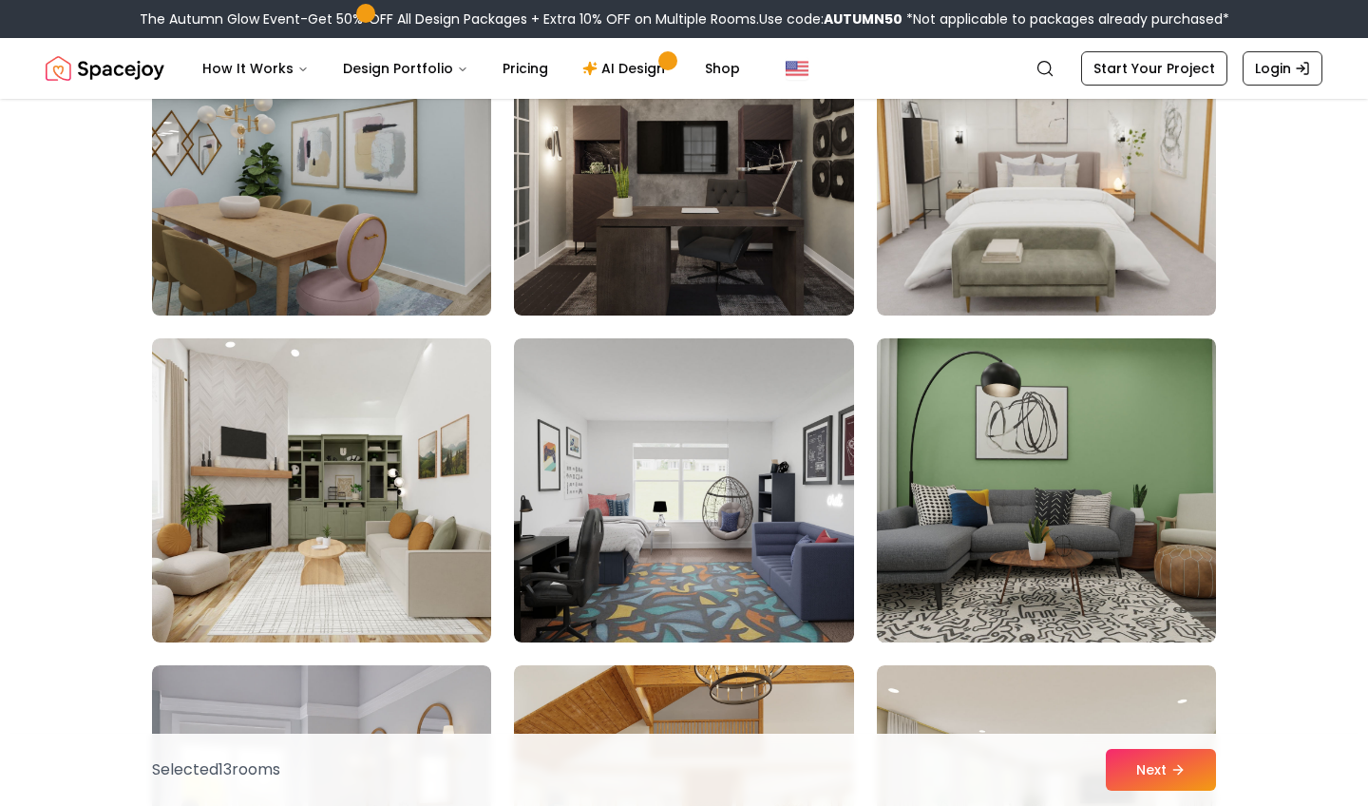
scroll to position [8428, 0]
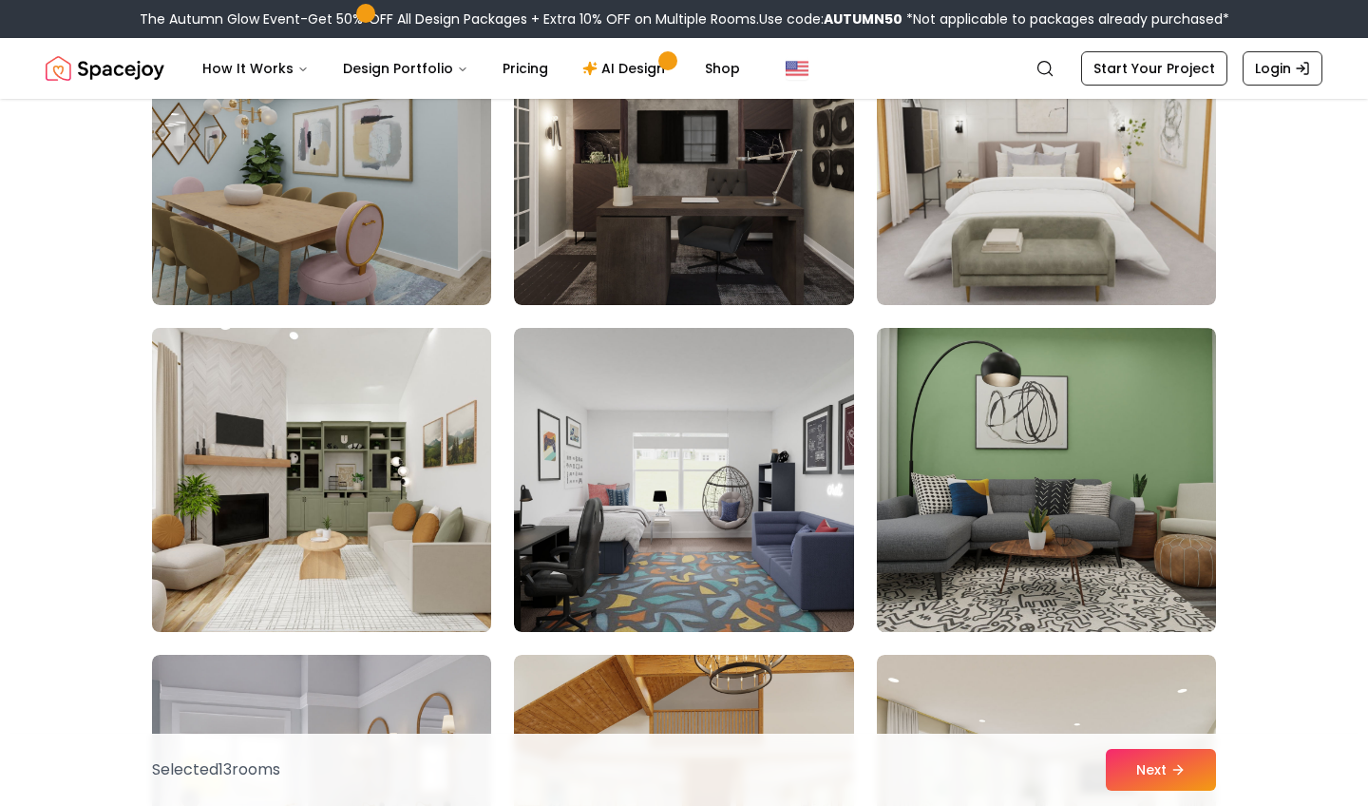
click at [353, 463] on img at bounding box center [321, 479] width 356 height 319
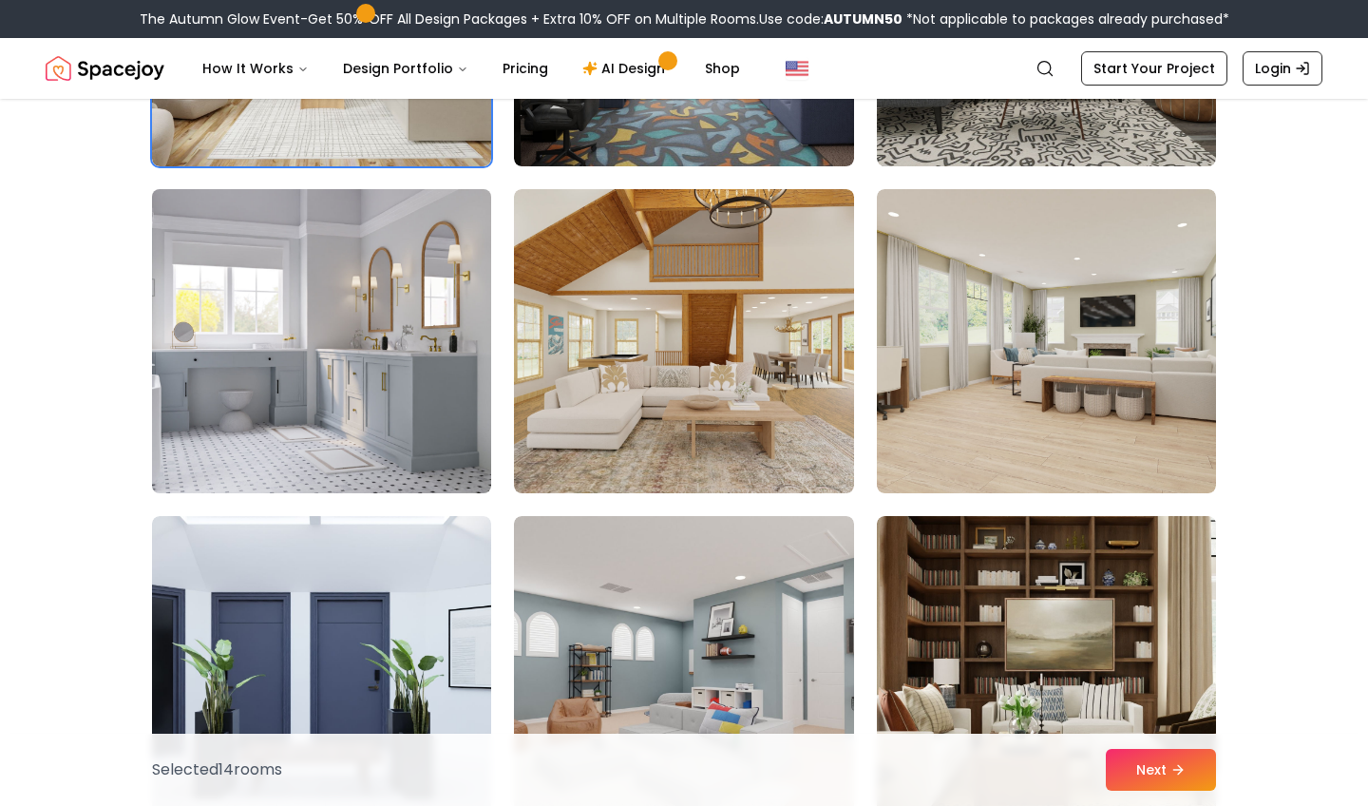
scroll to position [8896, 1]
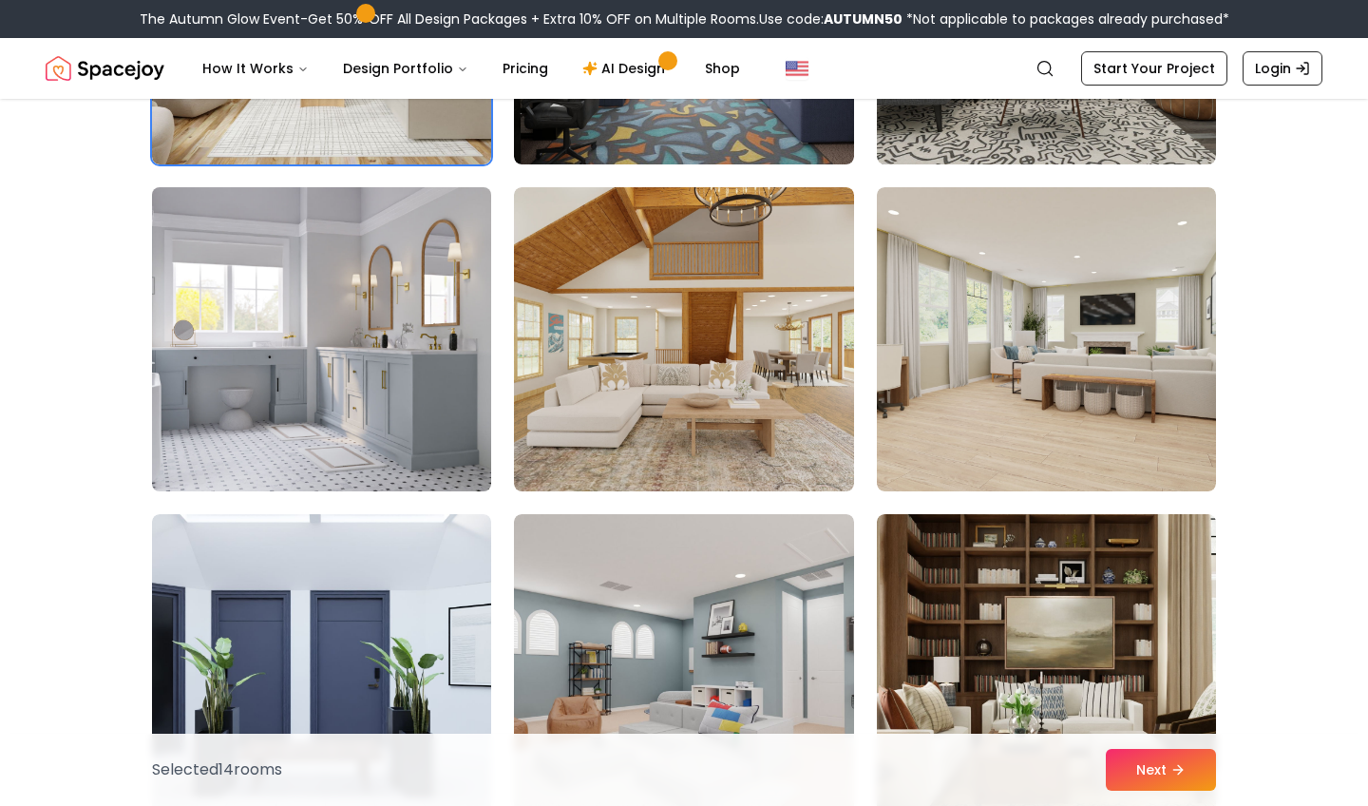
click at [362, 432] on img at bounding box center [321, 339] width 356 height 319
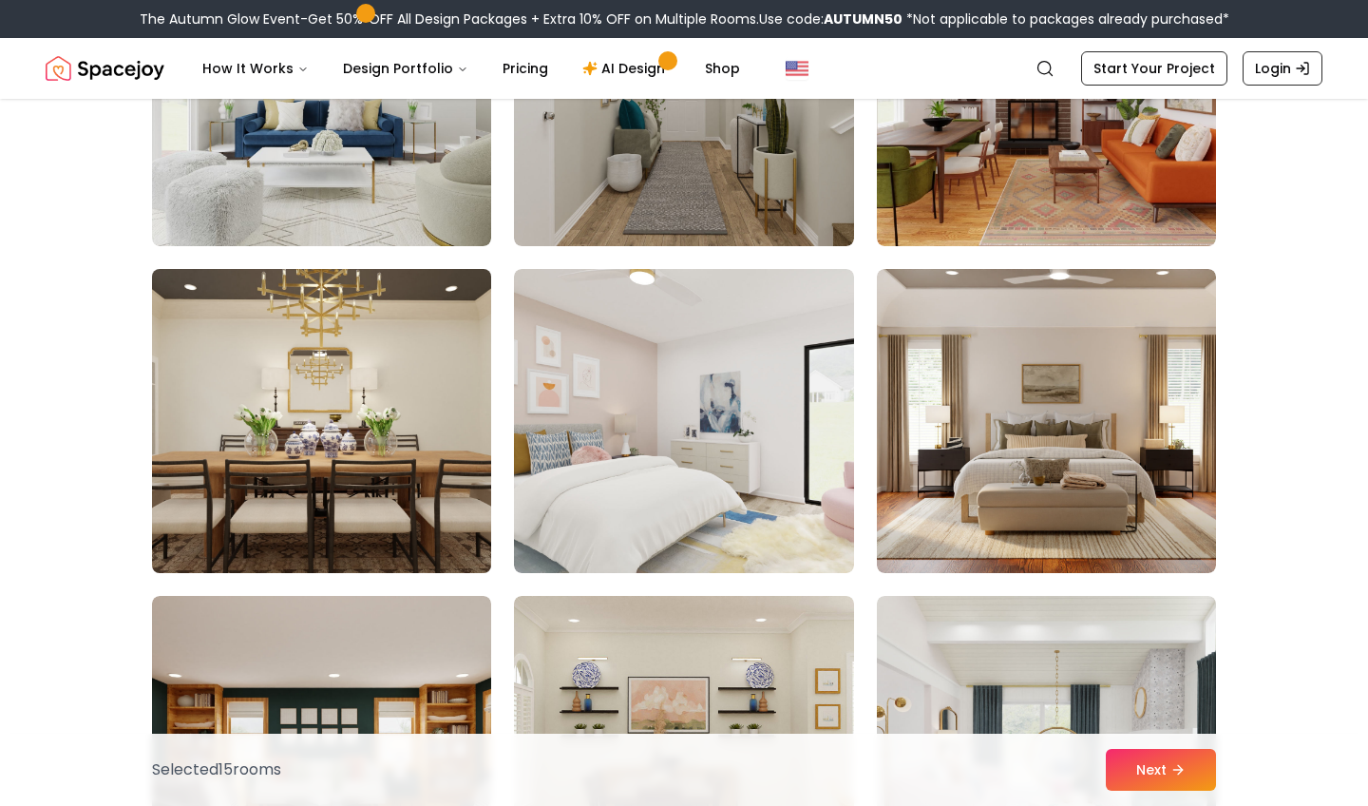
scroll to position [9794, 0]
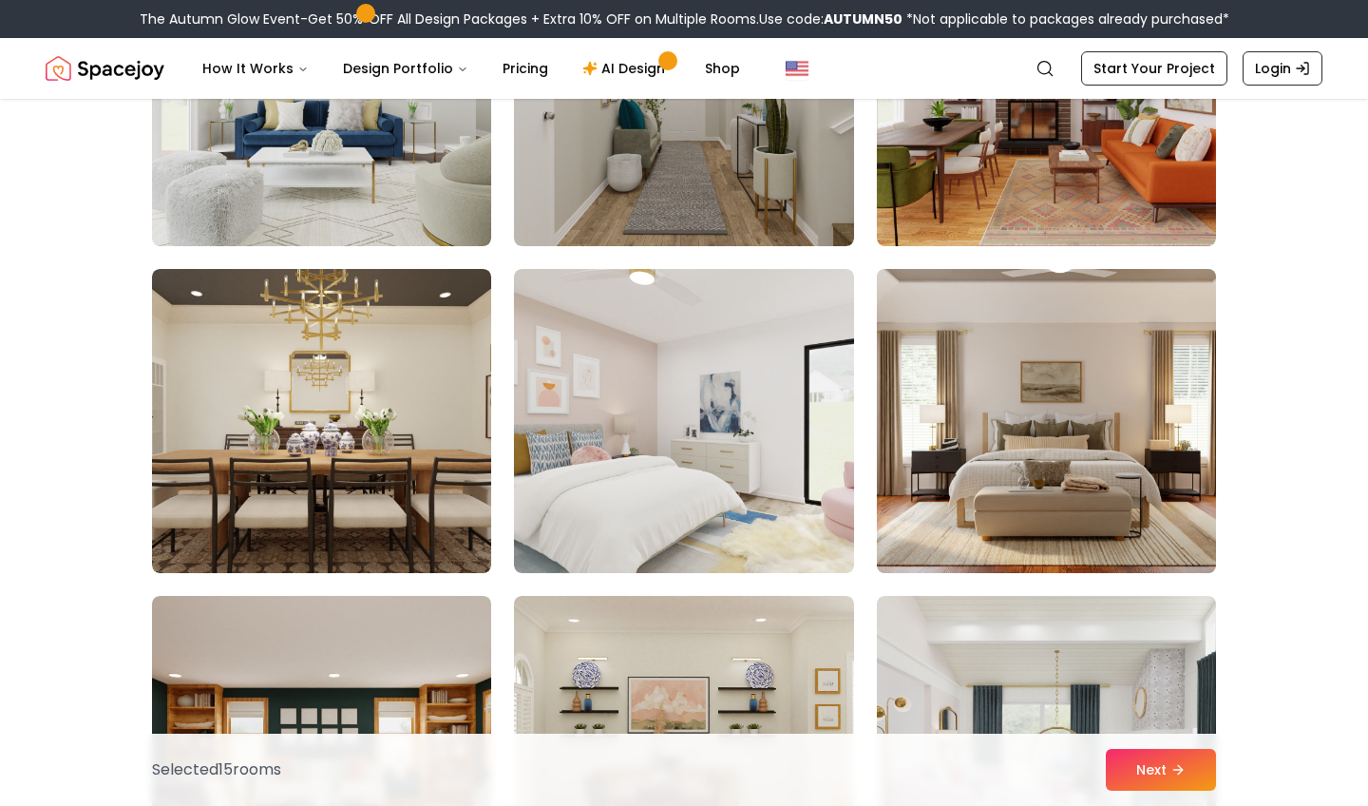
click at [960, 390] on img at bounding box center [1046, 420] width 356 height 319
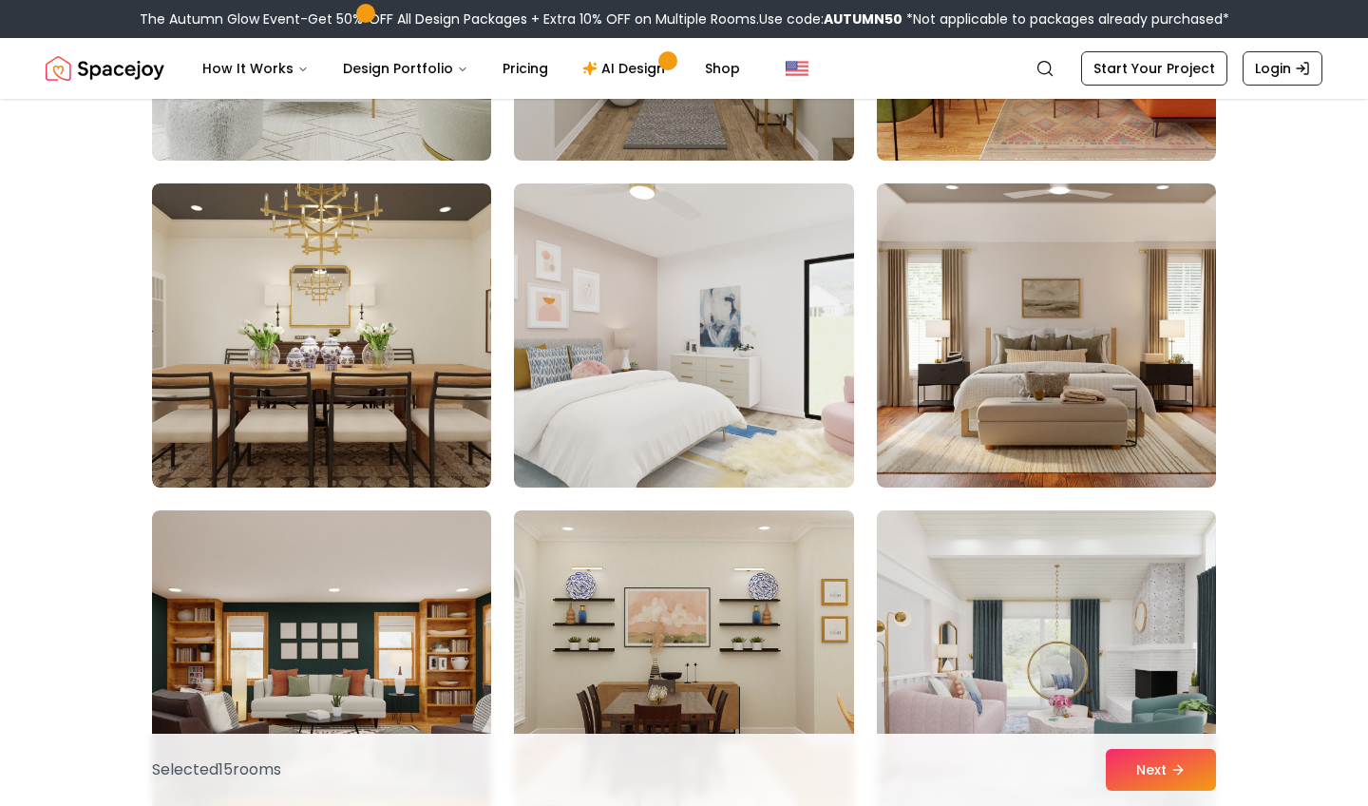
scroll to position [9877, 0]
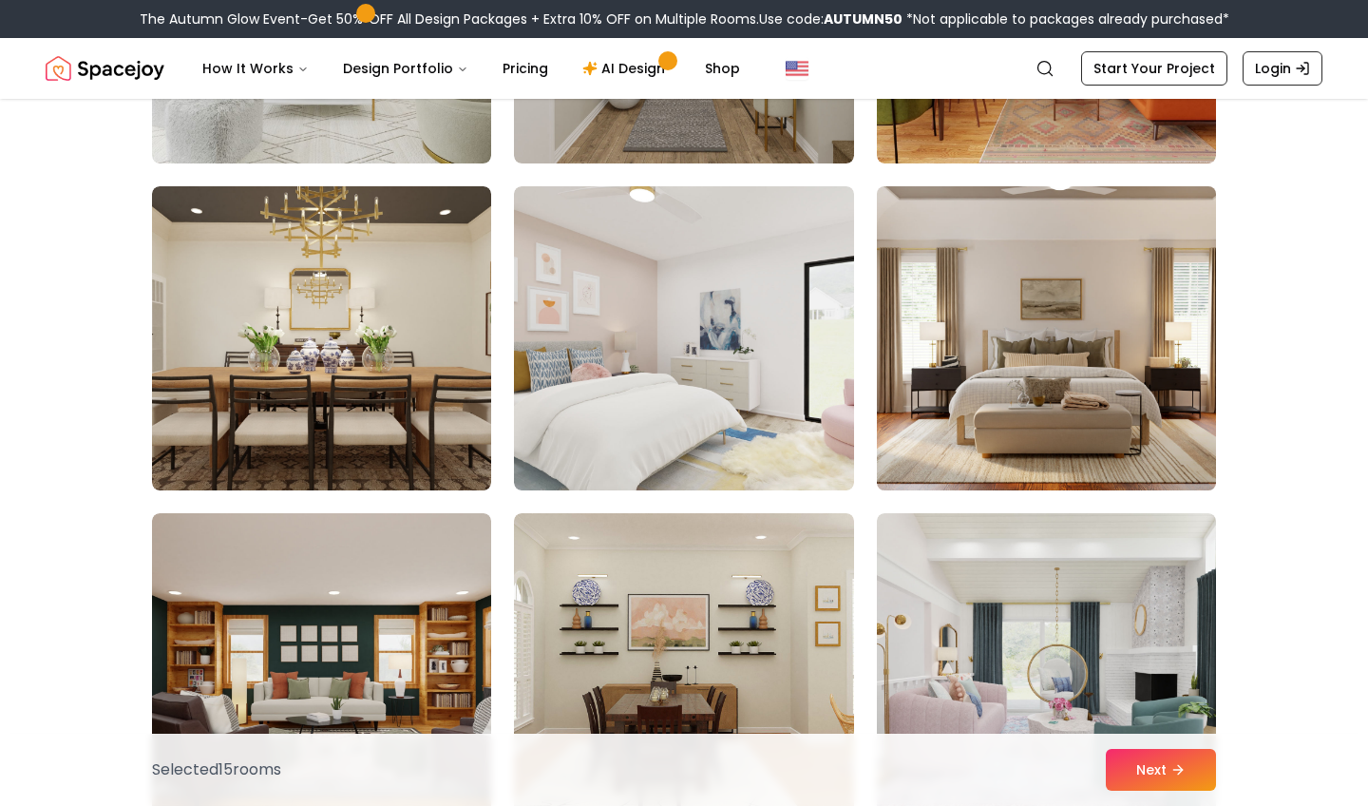
click at [1073, 297] on img at bounding box center [1046, 338] width 356 height 319
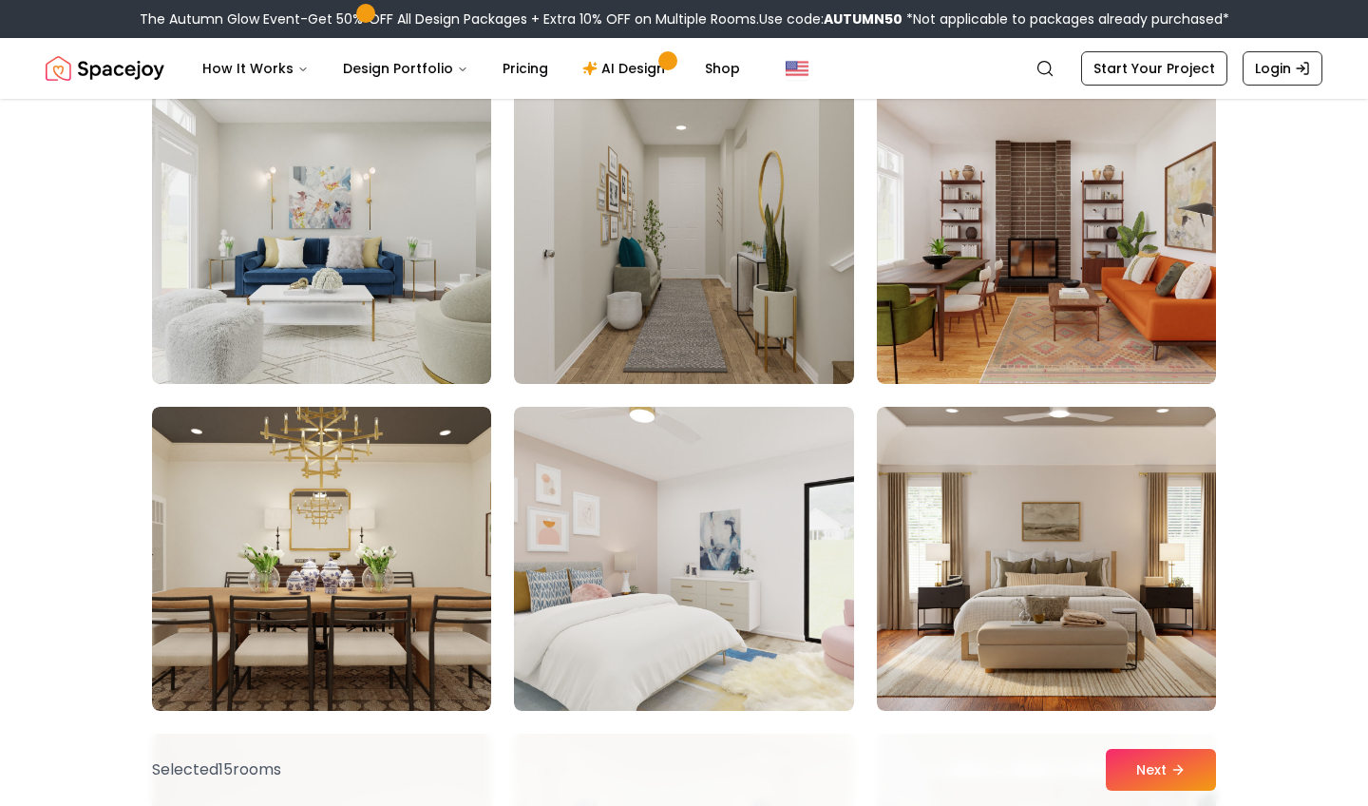
scroll to position [9659, 0]
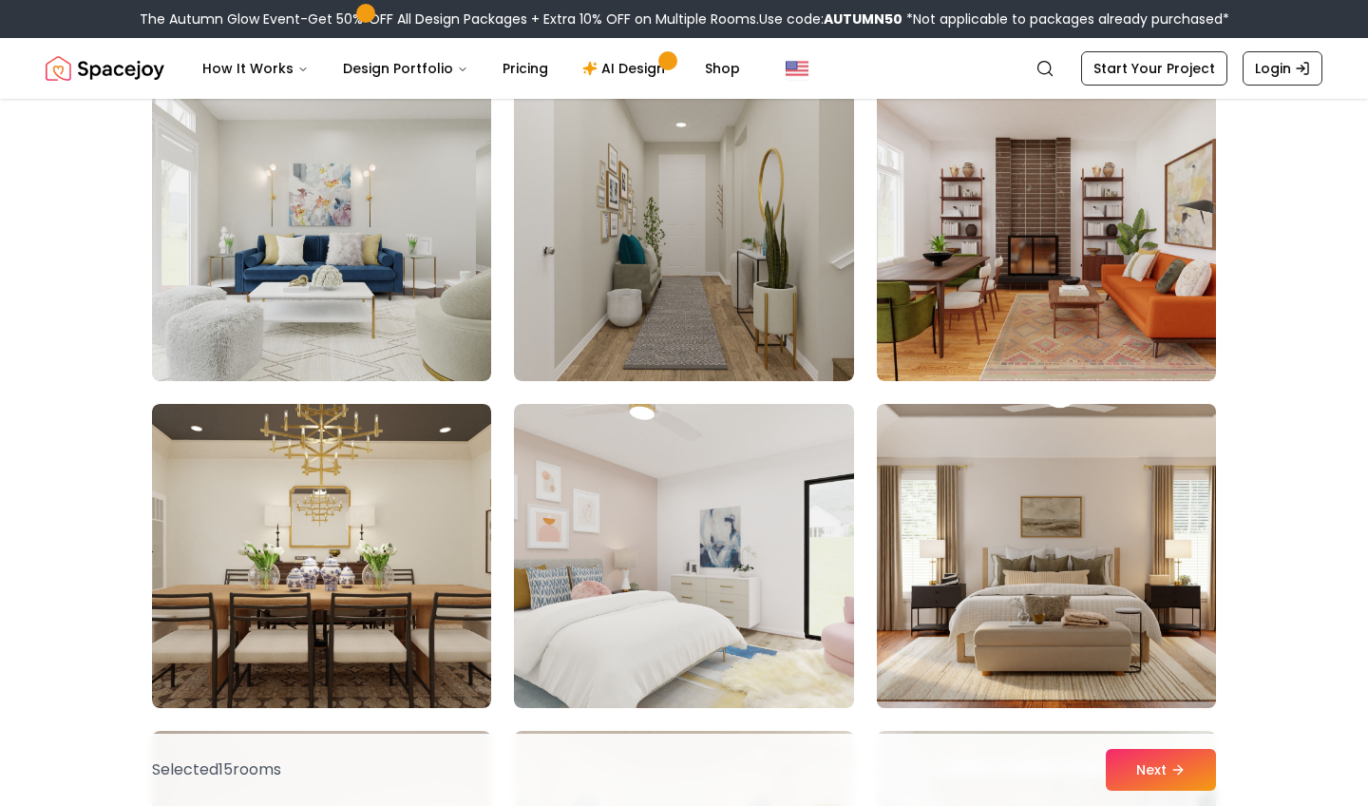
click at [1134, 534] on img at bounding box center [1046, 555] width 356 height 319
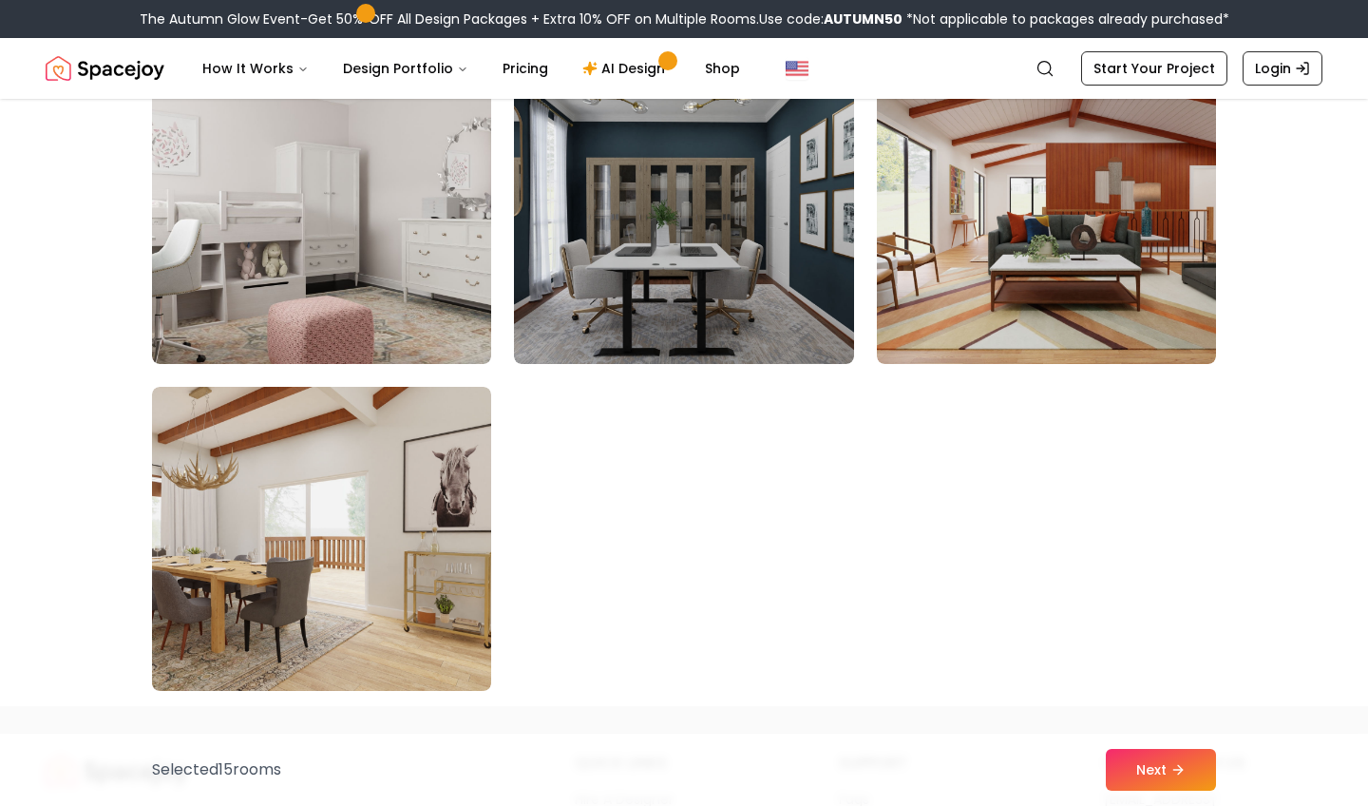
scroll to position [10685, 0]
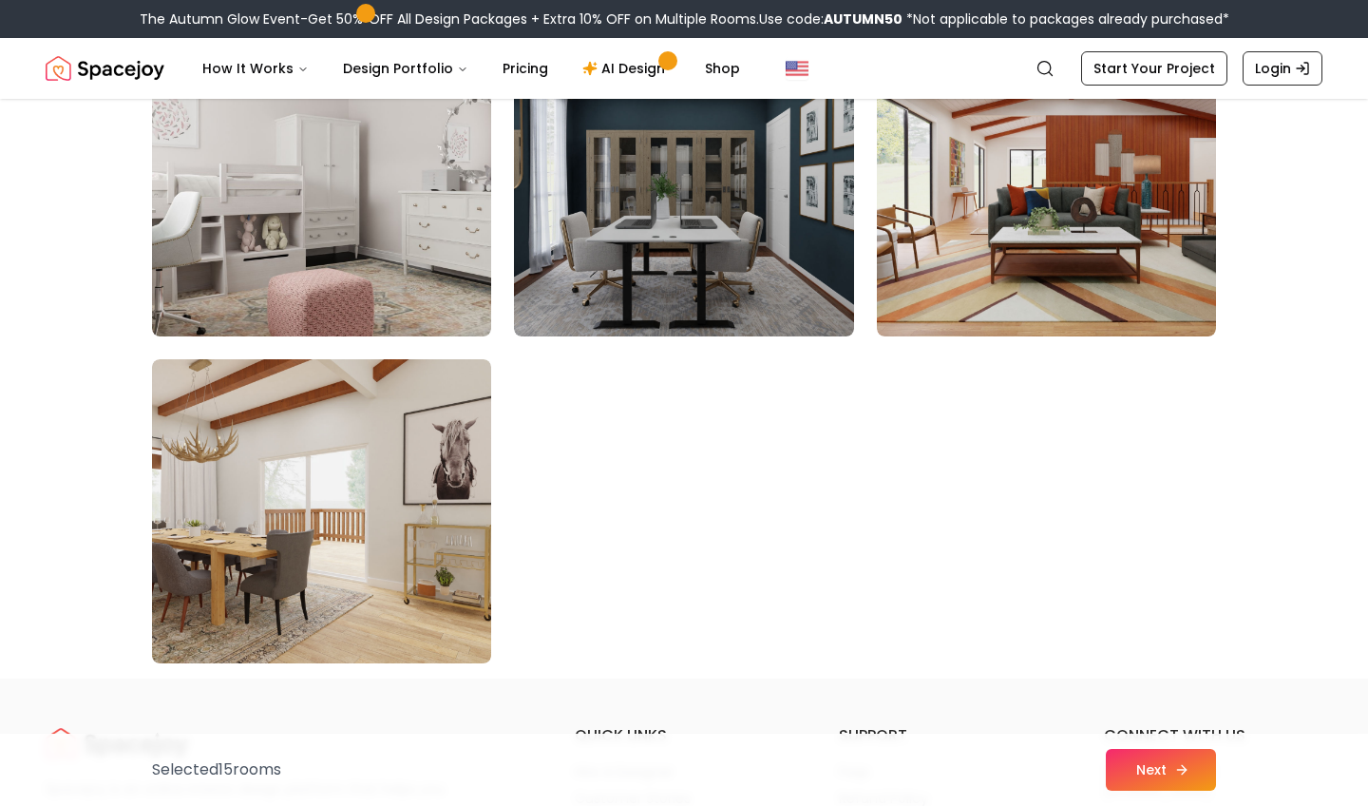
click at [1149, 779] on button "Next" at bounding box center [1161, 770] width 110 height 42
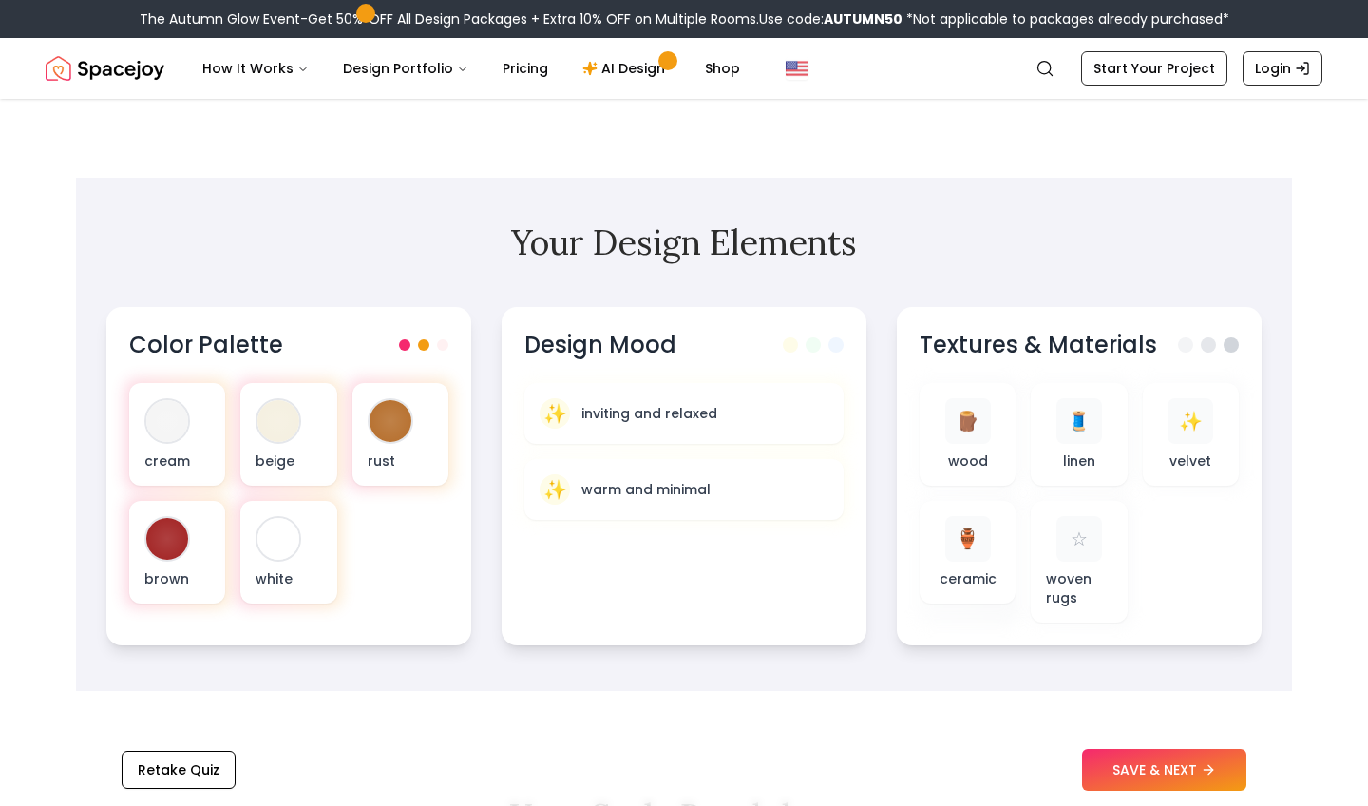
scroll to position [604, 0]
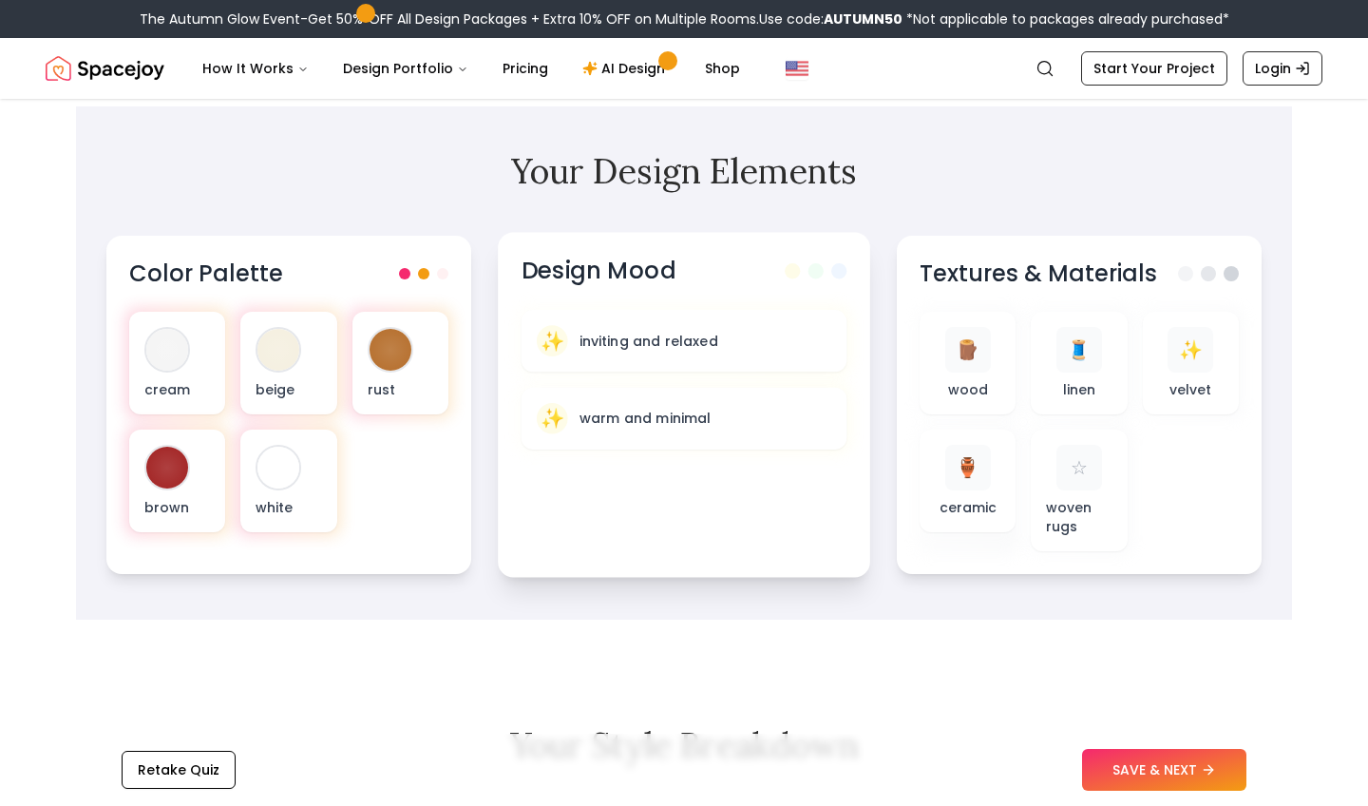
click at [823, 273] on span at bounding box center [816, 270] width 15 height 15
click at [751, 360] on div "✨ inviting and relaxed" at bounding box center [685, 341] width 326 height 62
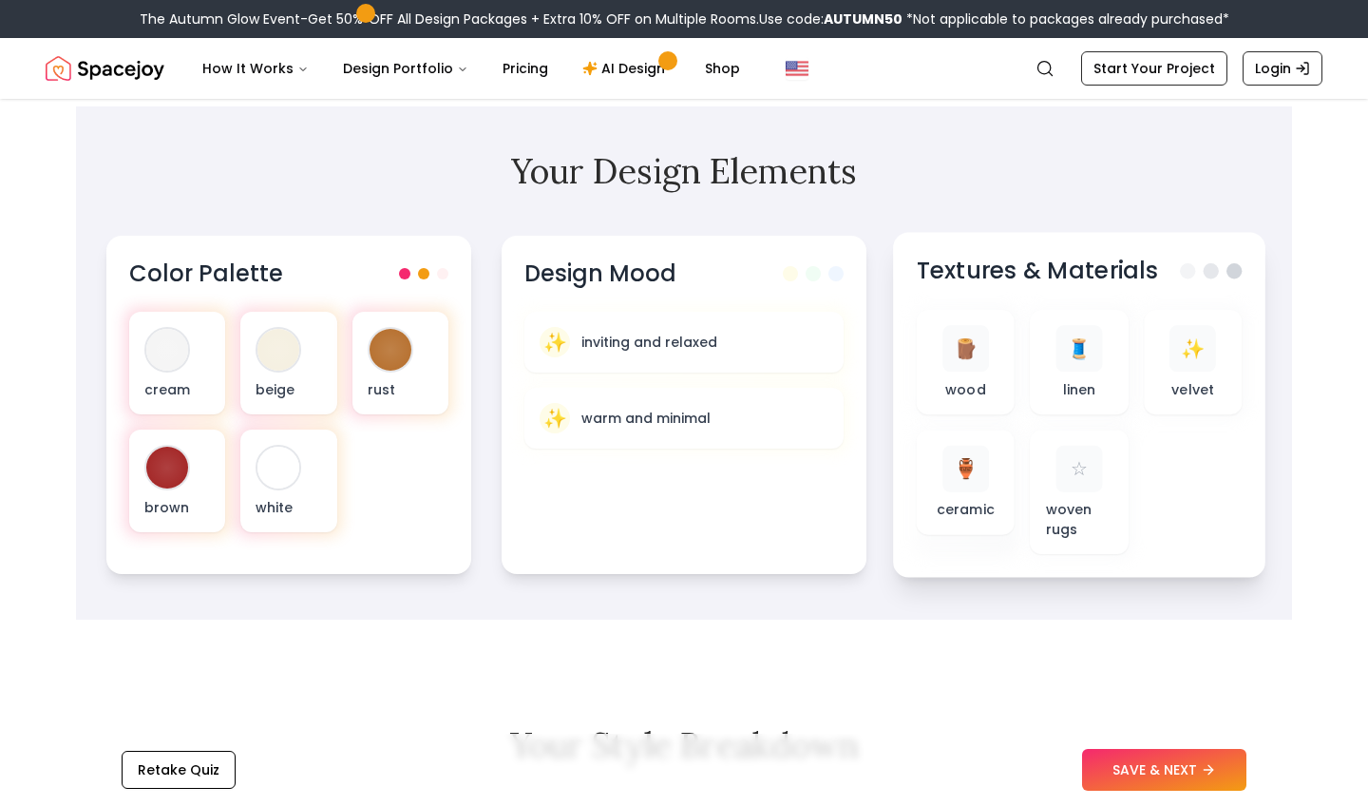
click at [1217, 268] on span at bounding box center [1211, 270] width 15 height 15
click at [1233, 275] on span at bounding box center [1234, 270] width 15 height 15
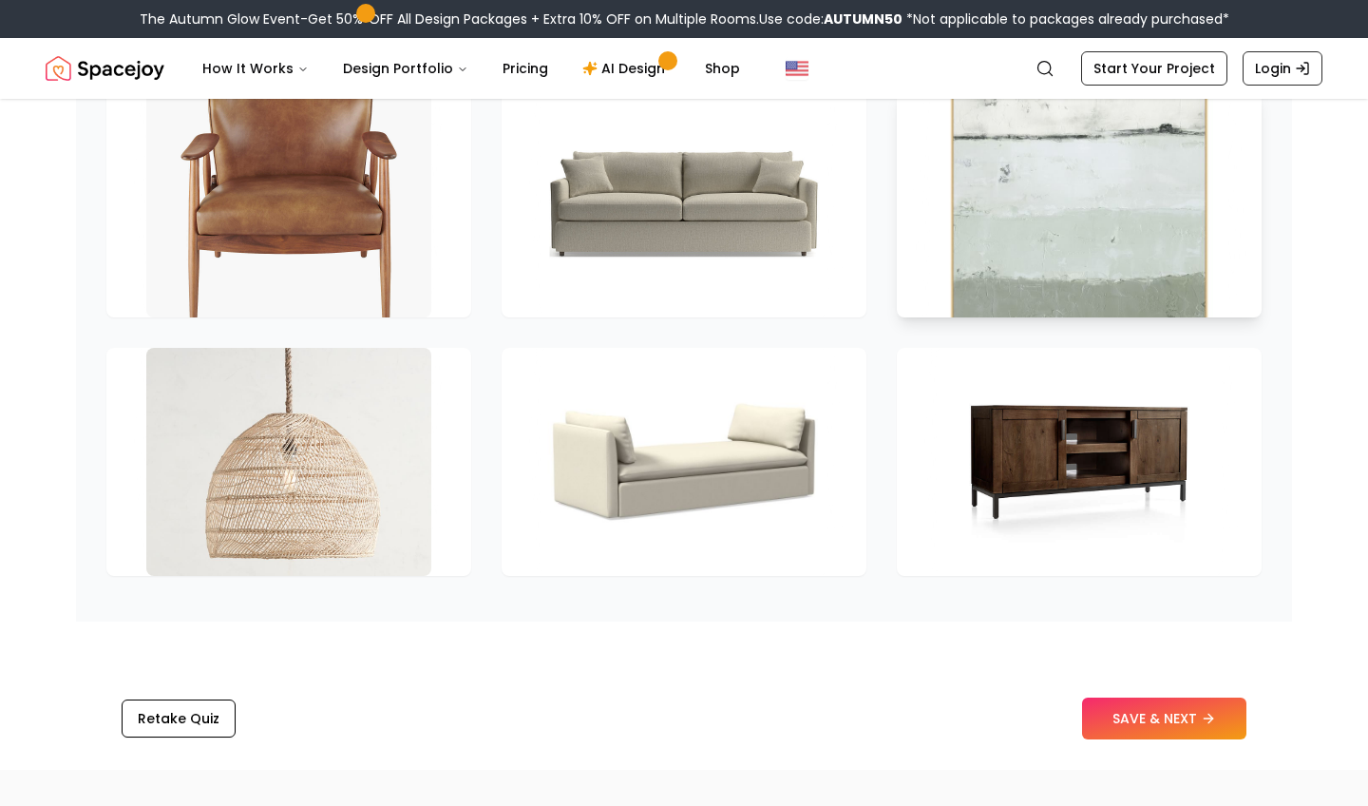
scroll to position [3110, 0]
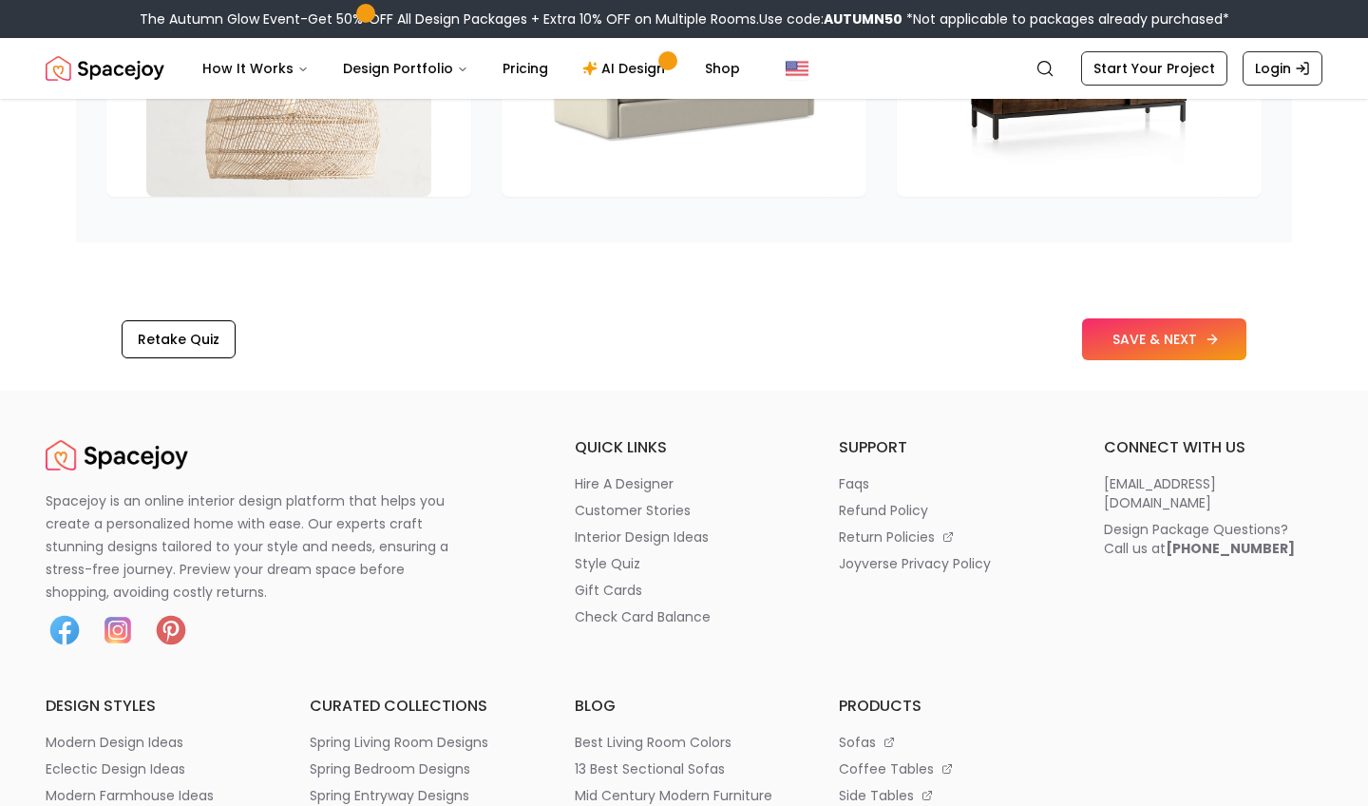
click at [1160, 340] on button "SAVE & NEXT" at bounding box center [1164, 339] width 164 height 42
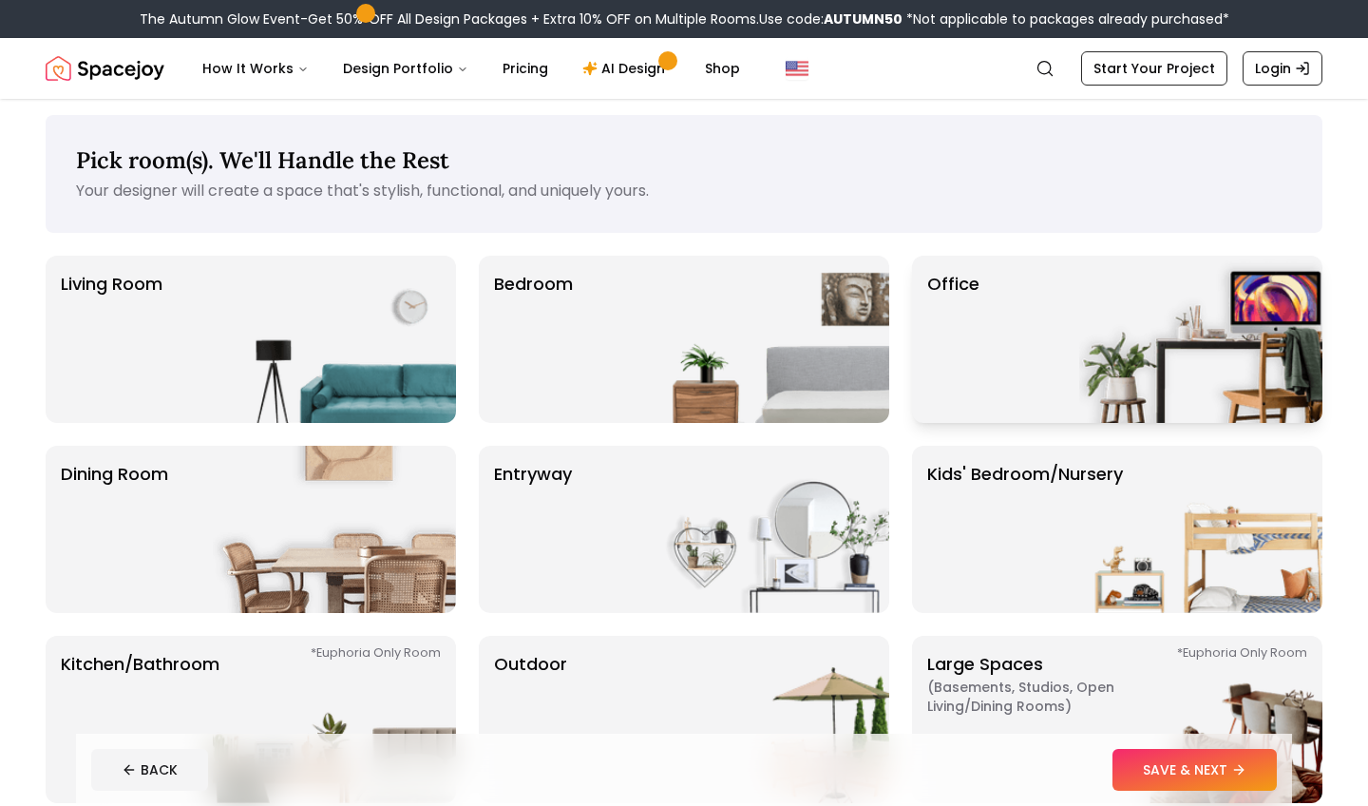
scroll to position [10, 0]
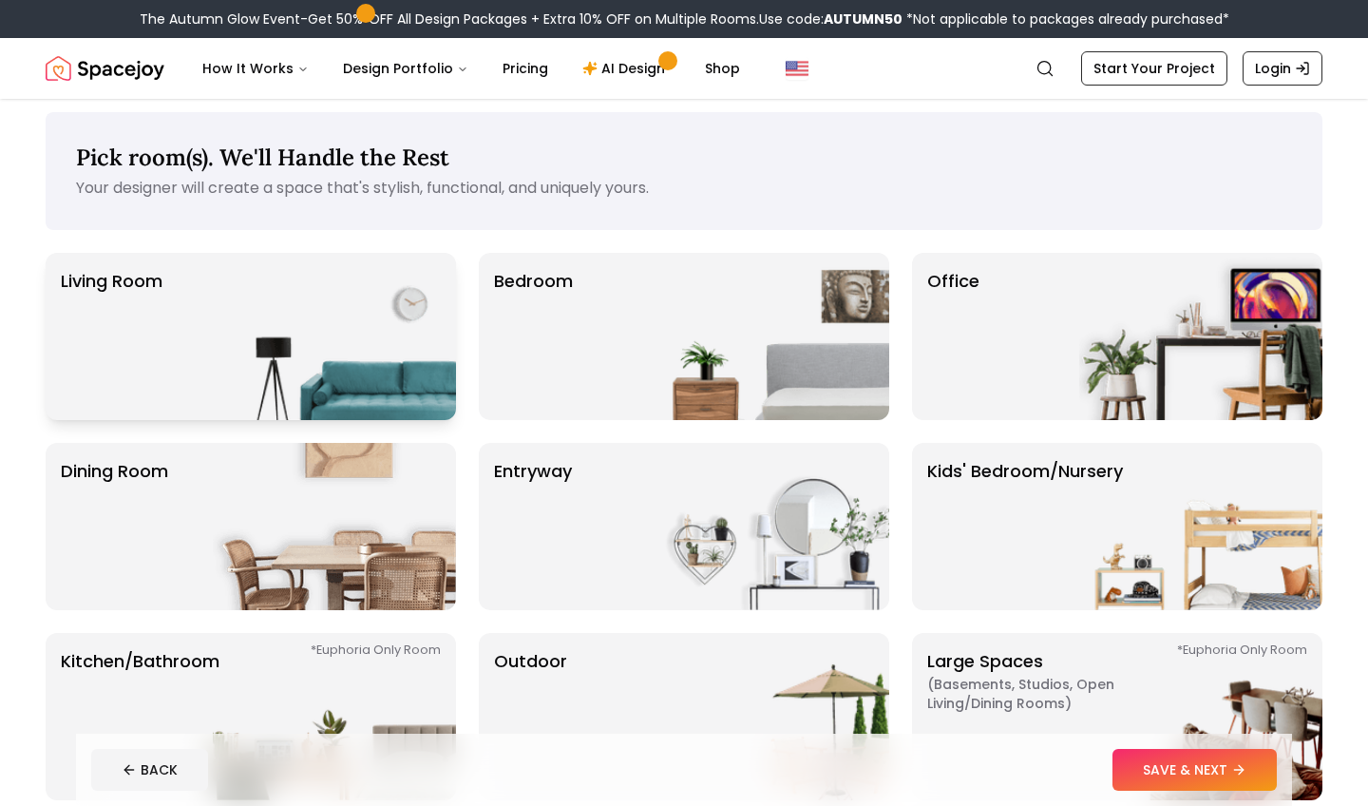
click at [304, 344] on img at bounding box center [334, 336] width 243 height 167
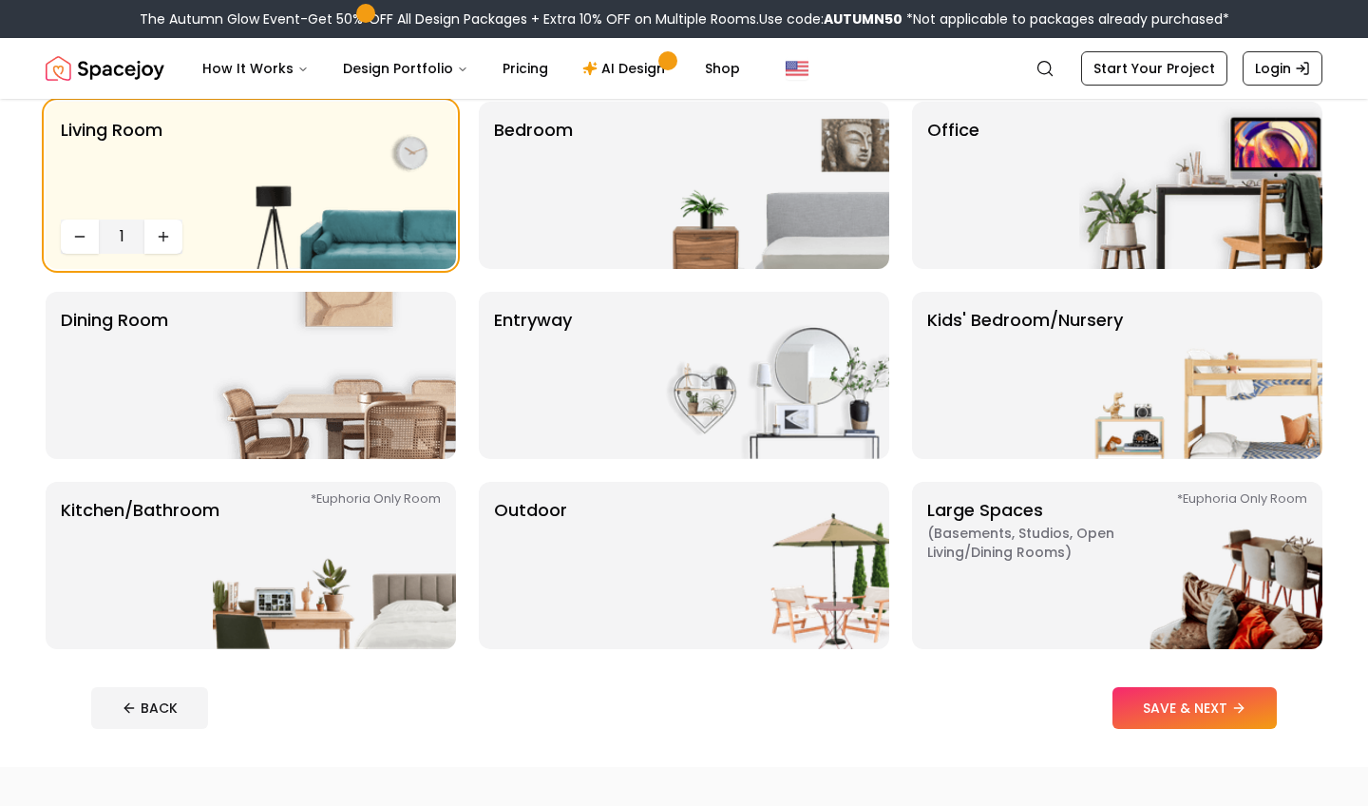
scroll to position [0, 0]
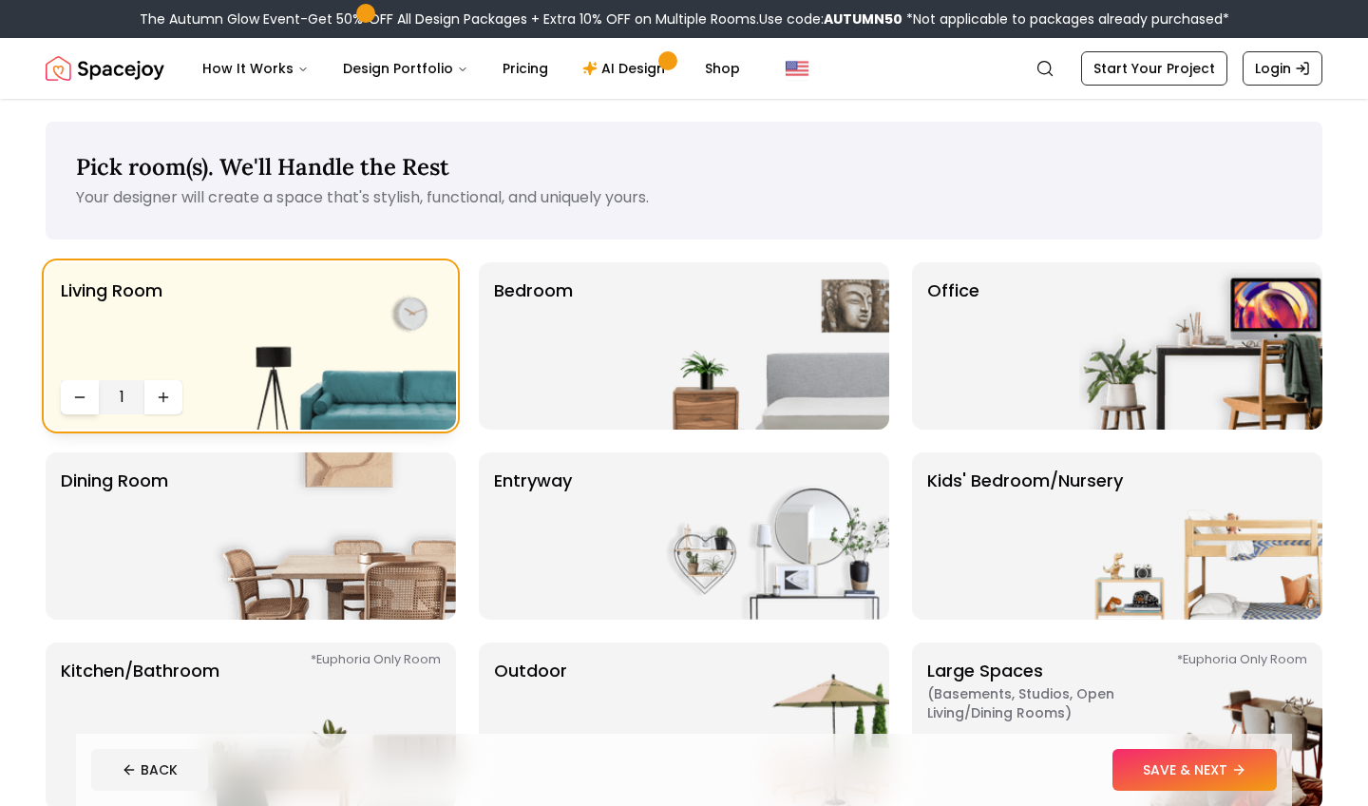
click at [86, 392] on icon "Decrease quantity" at bounding box center [79, 397] width 15 height 15
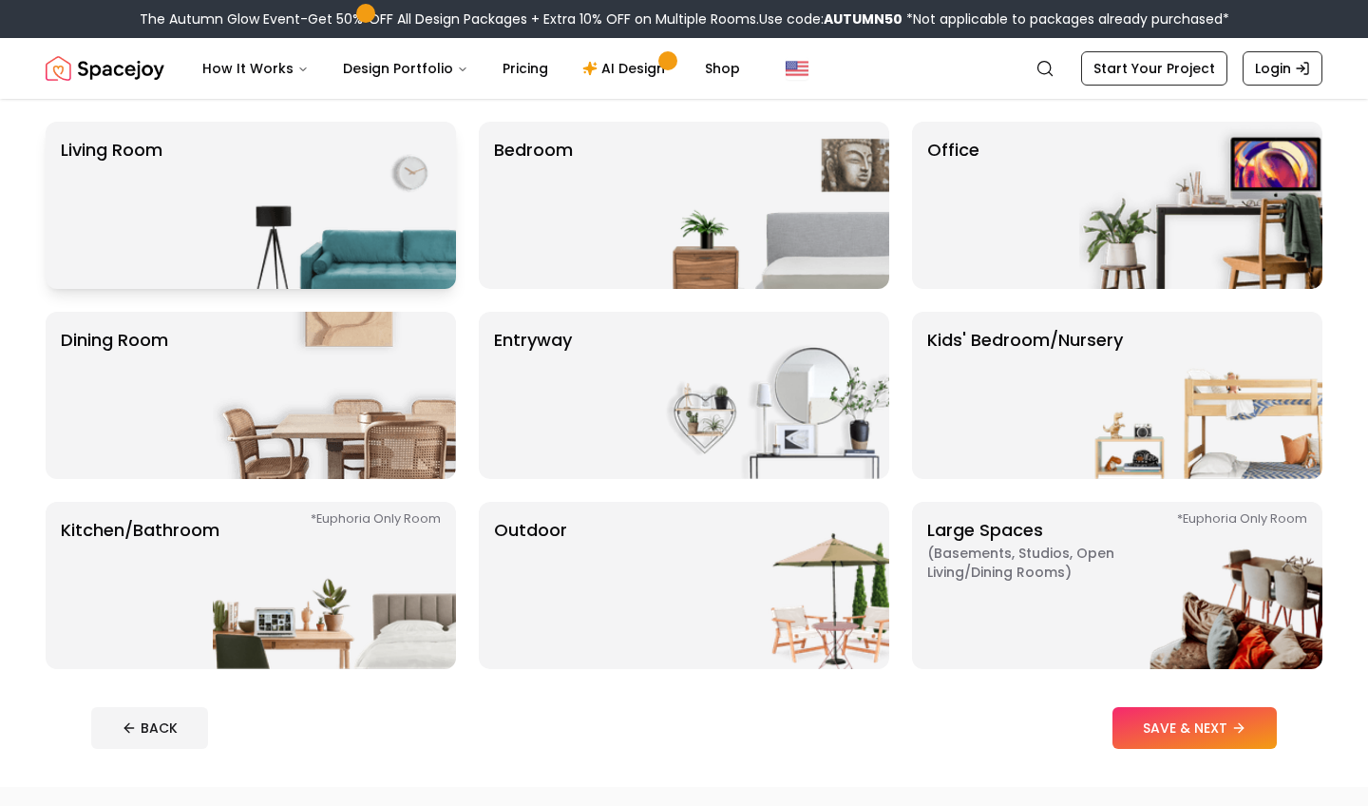
scroll to position [170, 0]
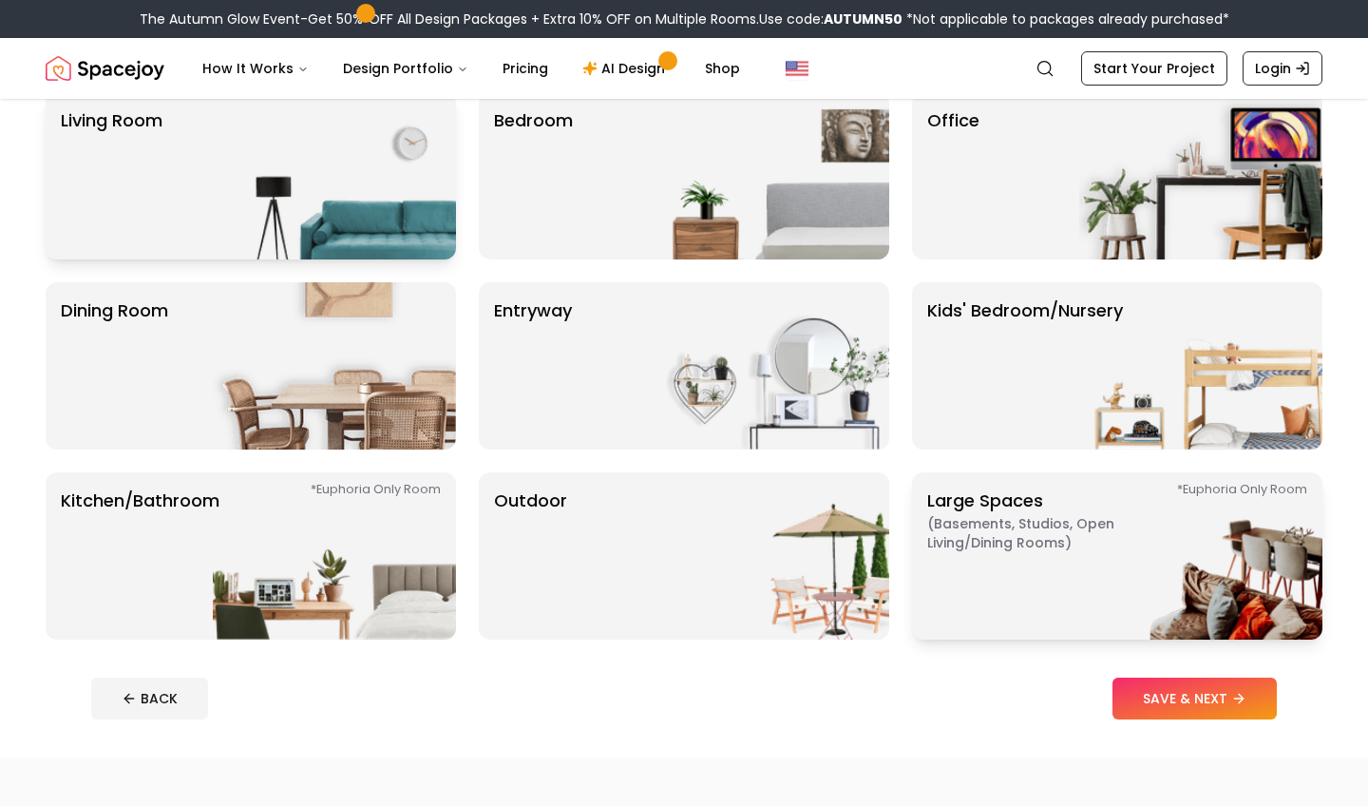
click at [1036, 531] on span "( Basements, Studios, Open living/dining rooms )" at bounding box center [1046, 533] width 238 height 38
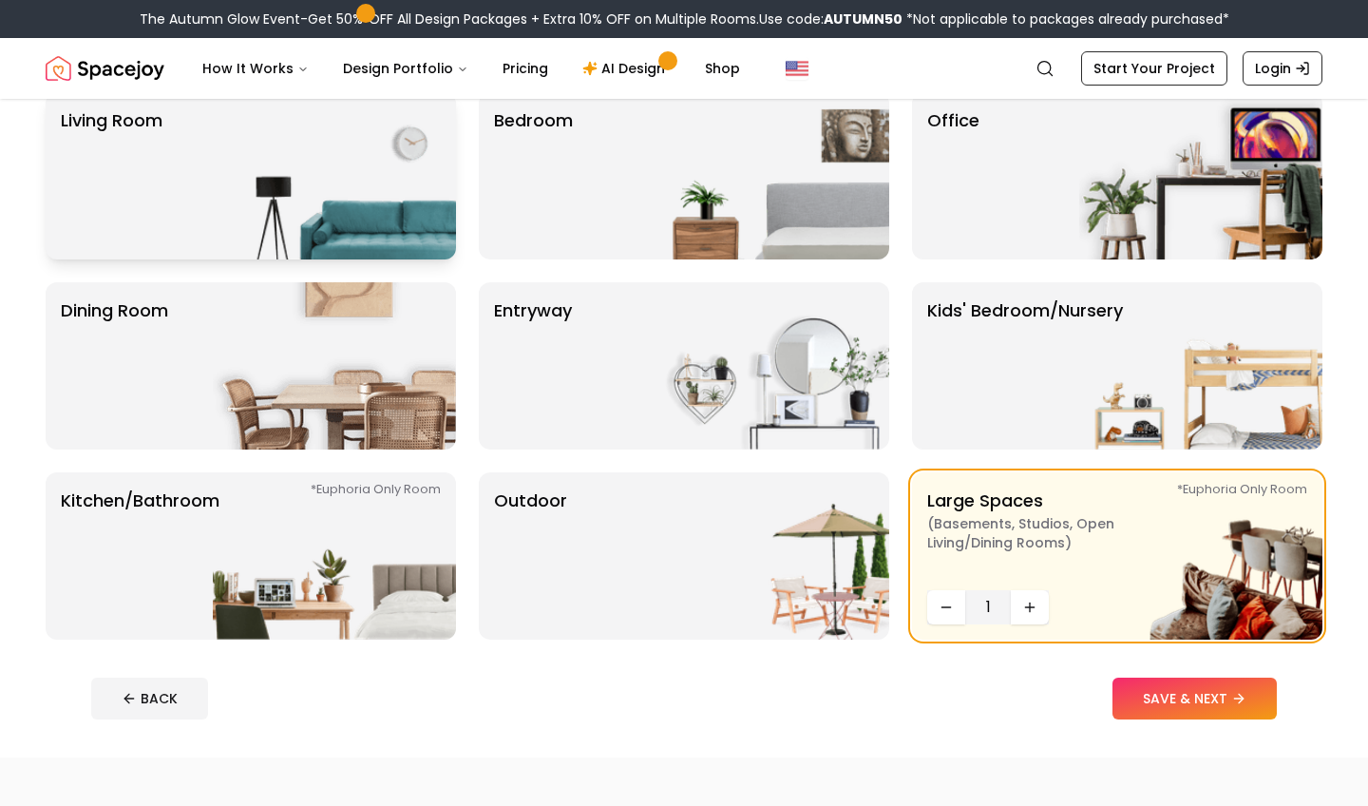
click at [458, 378] on div "Living Room Bedroom Office Dining Room entryway Kids' Bedroom/Nursery *Euphoria…" at bounding box center [684, 365] width 1277 height 547
click at [405, 376] on img at bounding box center [334, 365] width 243 height 167
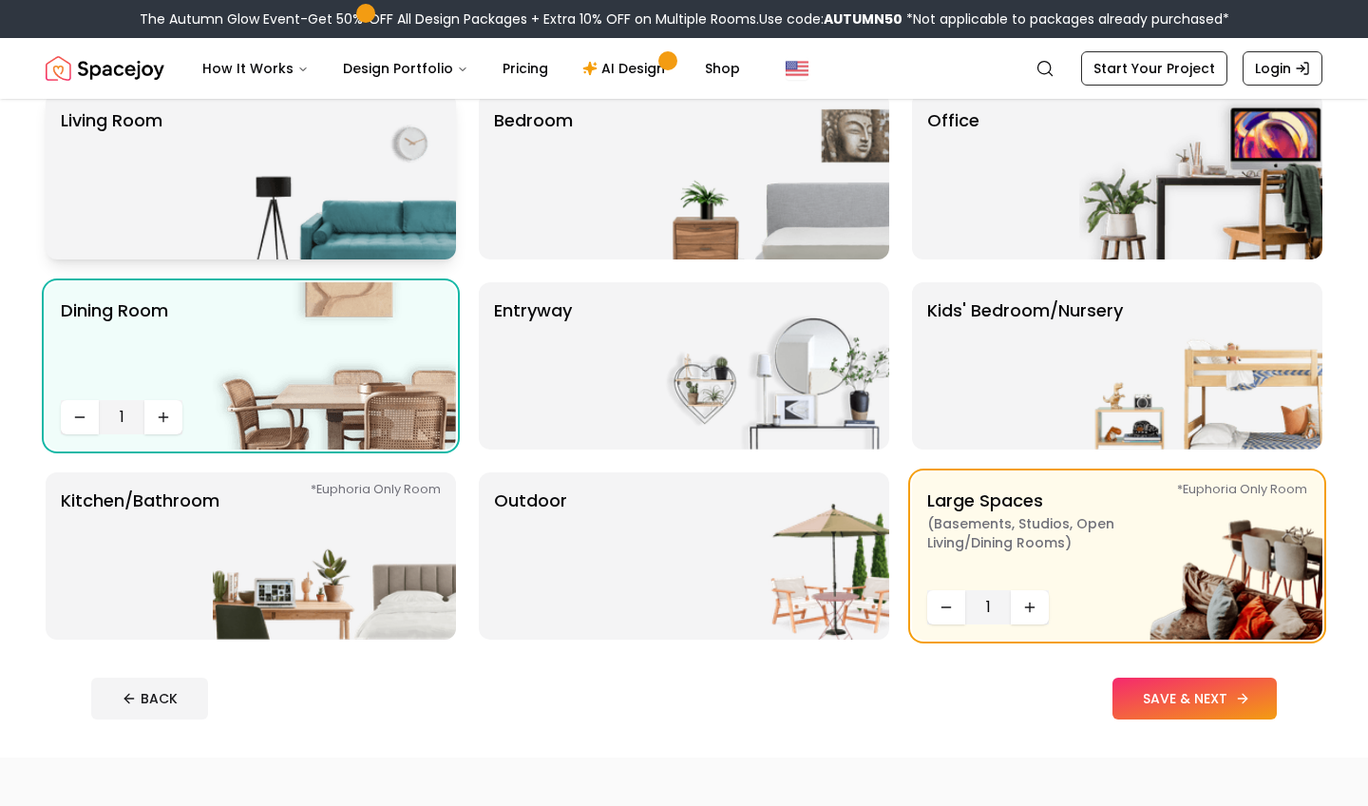
click at [1218, 708] on button "SAVE & NEXT" at bounding box center [1195, 698] width 164 height 42
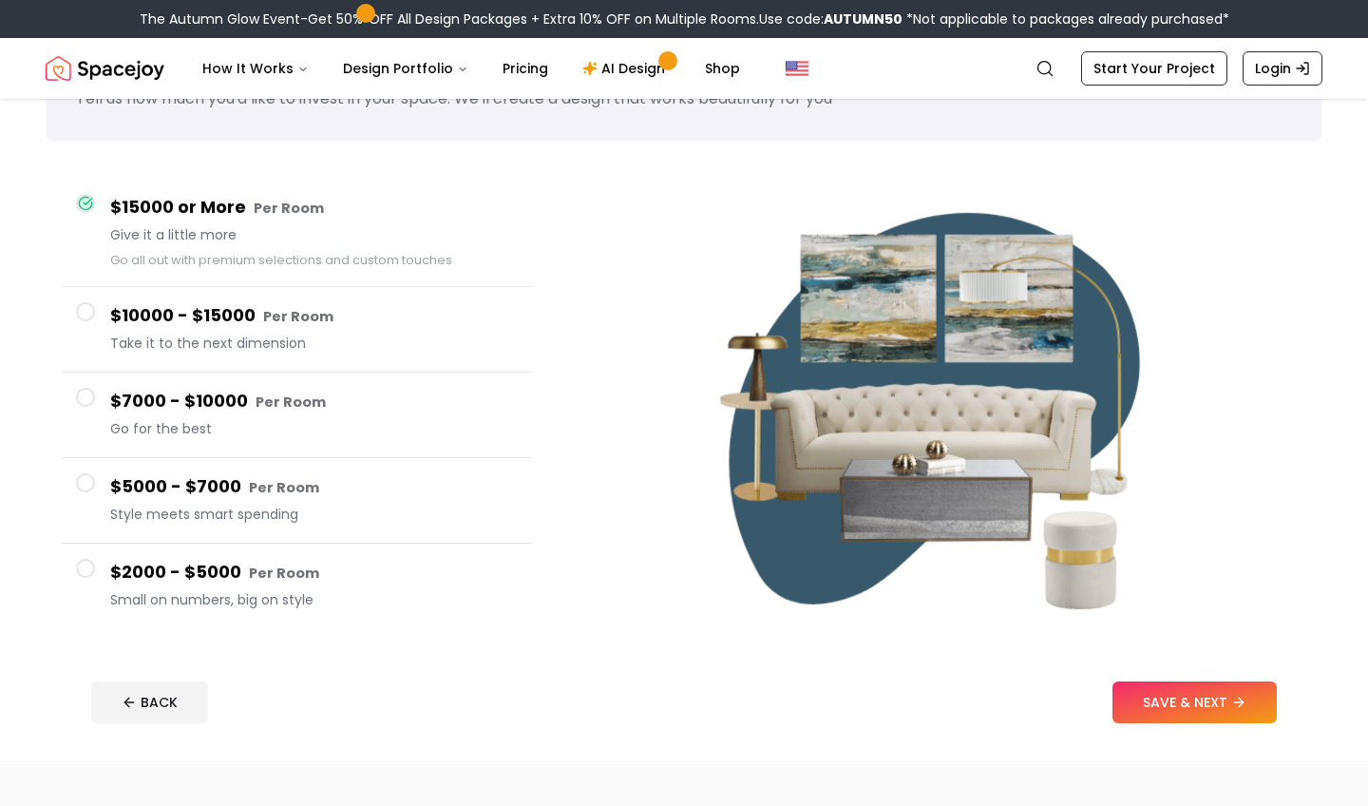
scroll to position [108, 0]
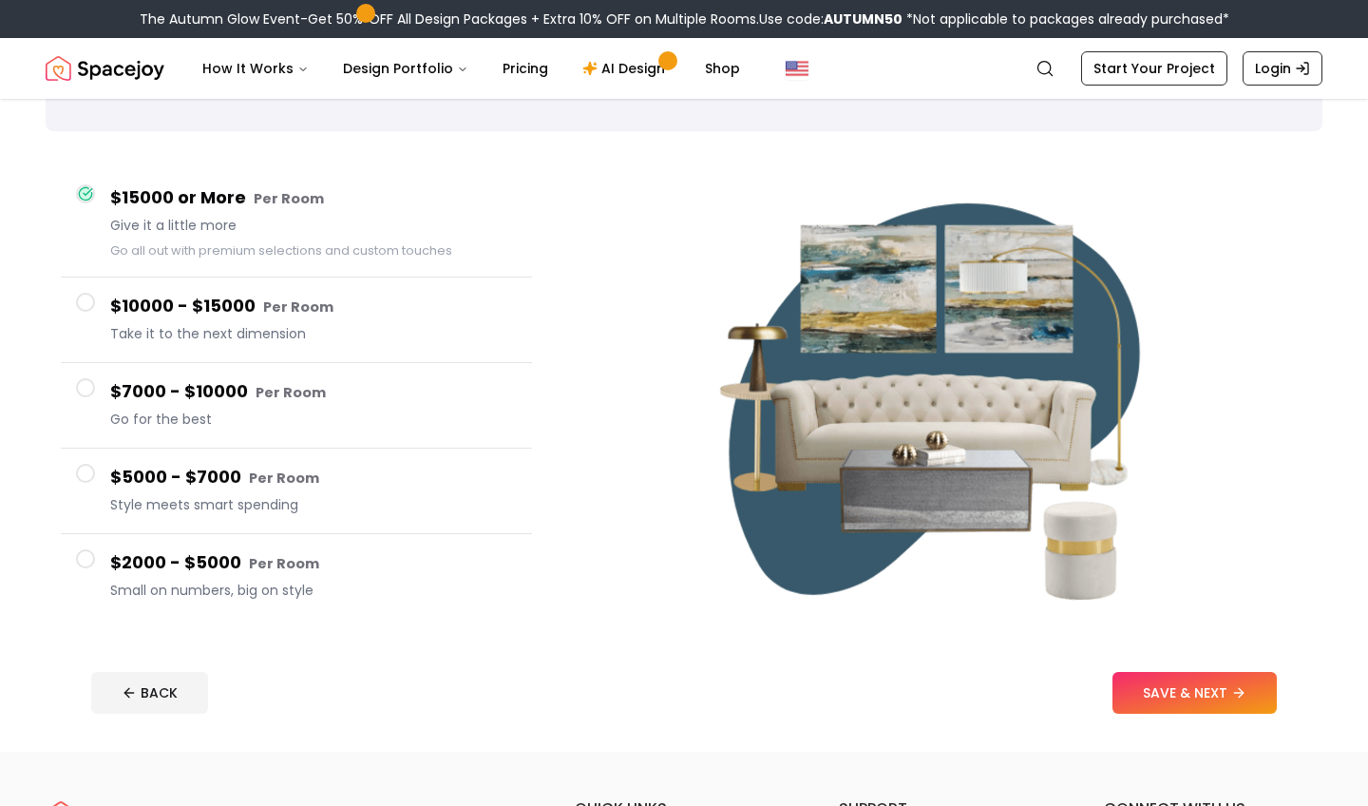
click at [112, 577] on div "$2000 - $5000 Per Room Small on numbers, big on style" at bounding box center [313, 576] width 407 height 54
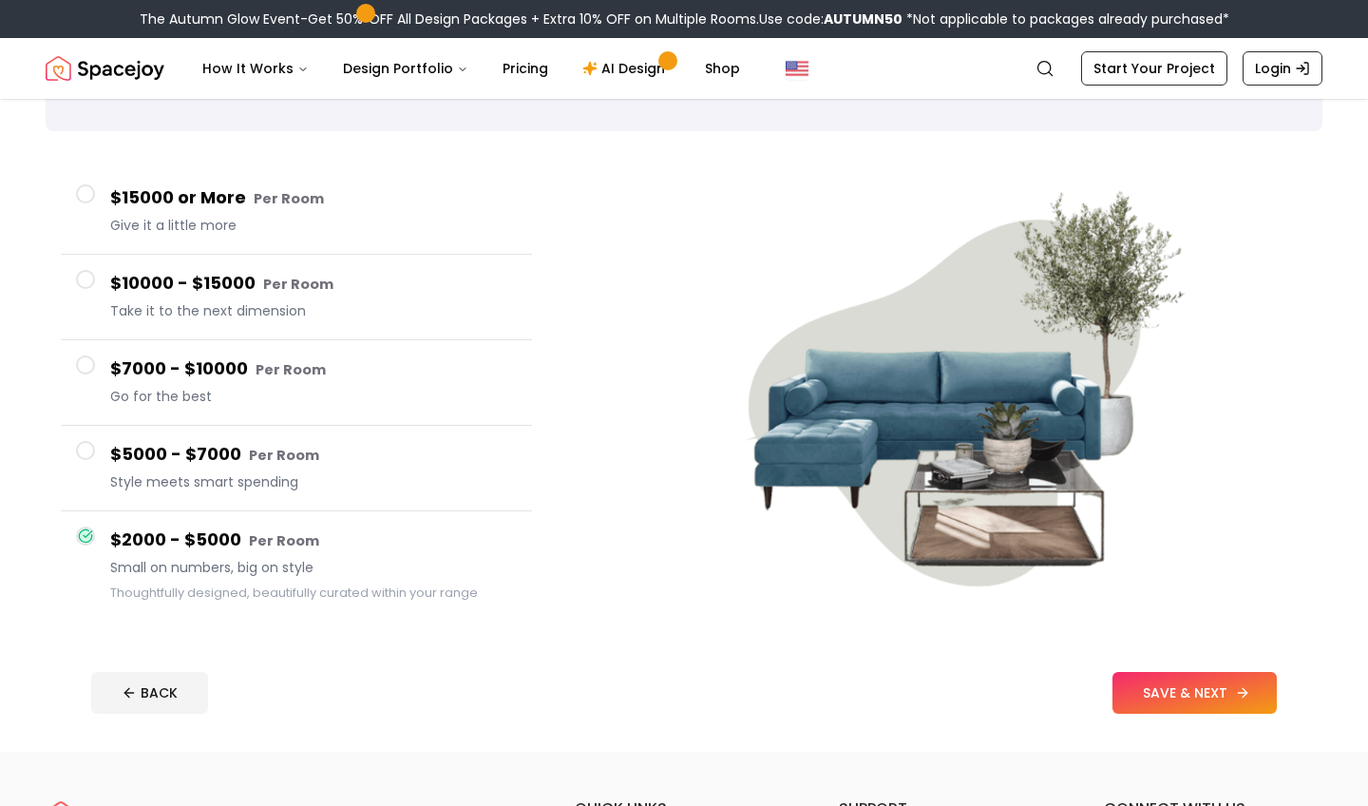
click at [1204, 684] on button "SAVE & NEXT" at bounding box center [1195, 693] width 164 height 42
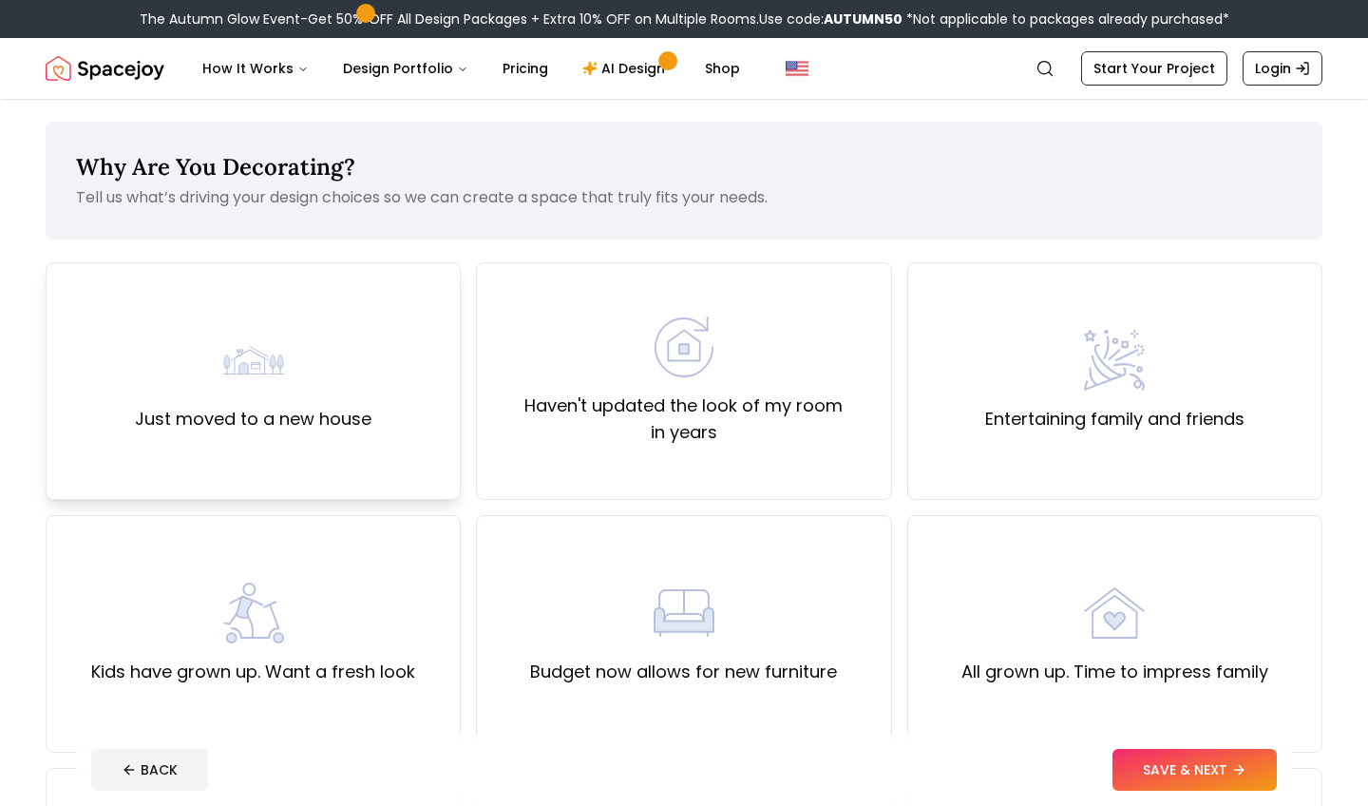
click at [310, 371] on div "Just moved to a new house" at bounding box center [253, 381] width 237 height 103
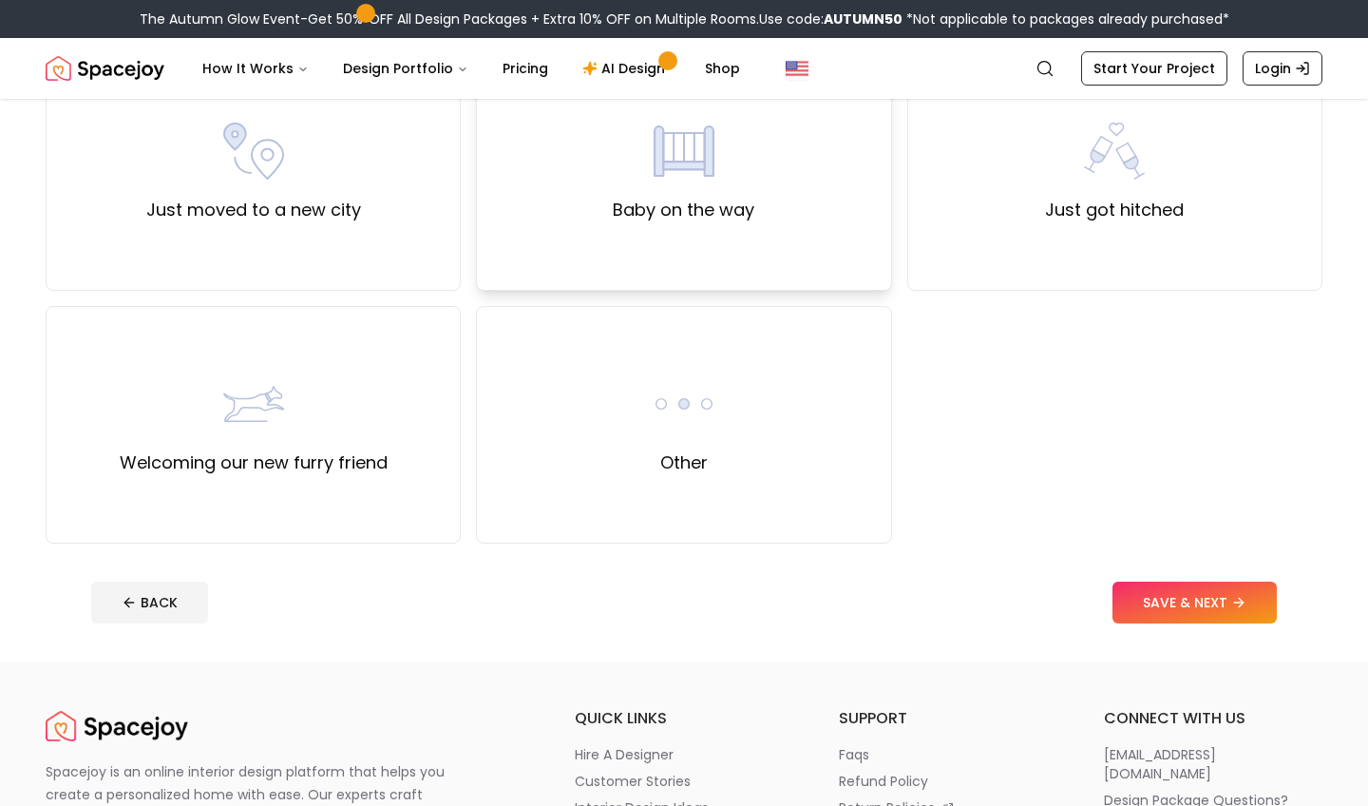
scroll to position [863, 0]
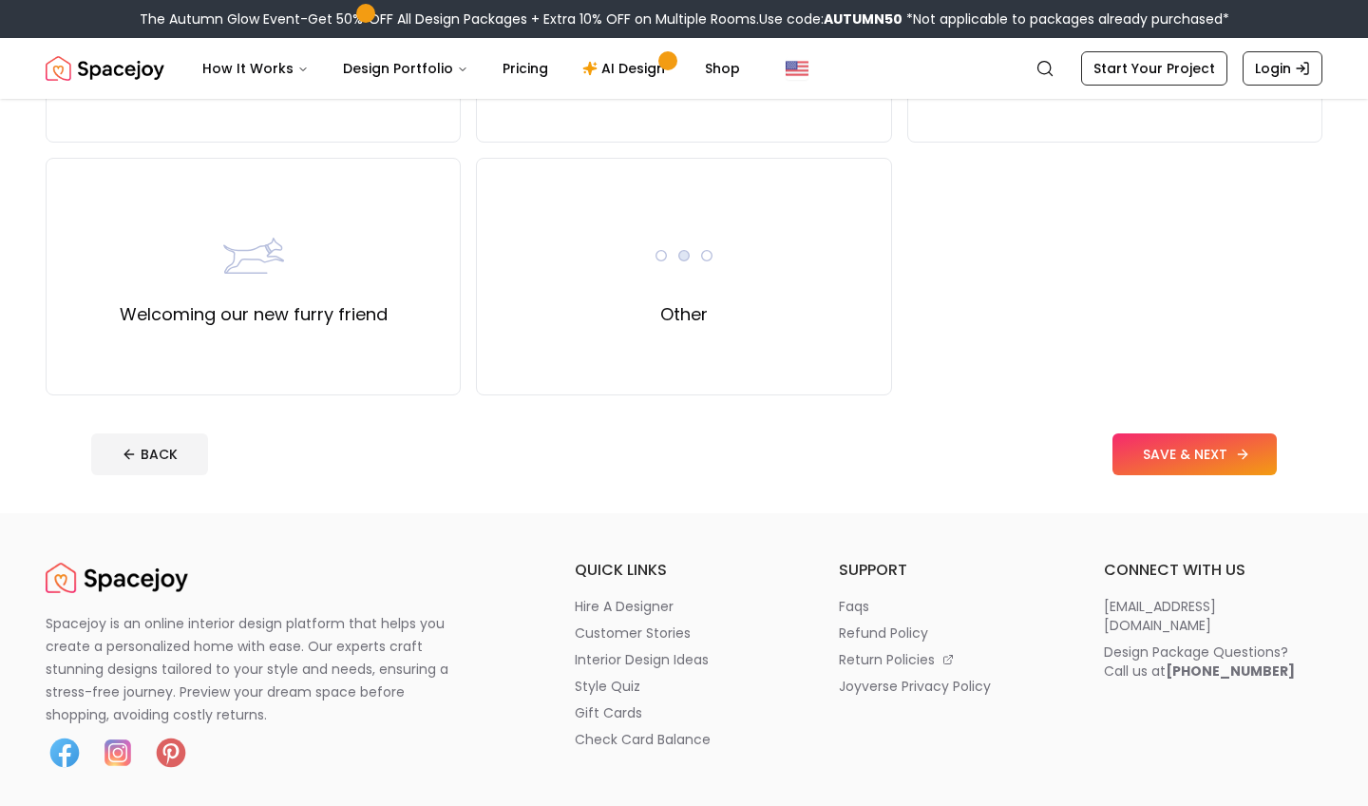
click at [1146, 445] on button "SAVE & NEXT" at bounding box center [1195, 454] width 164 height 42
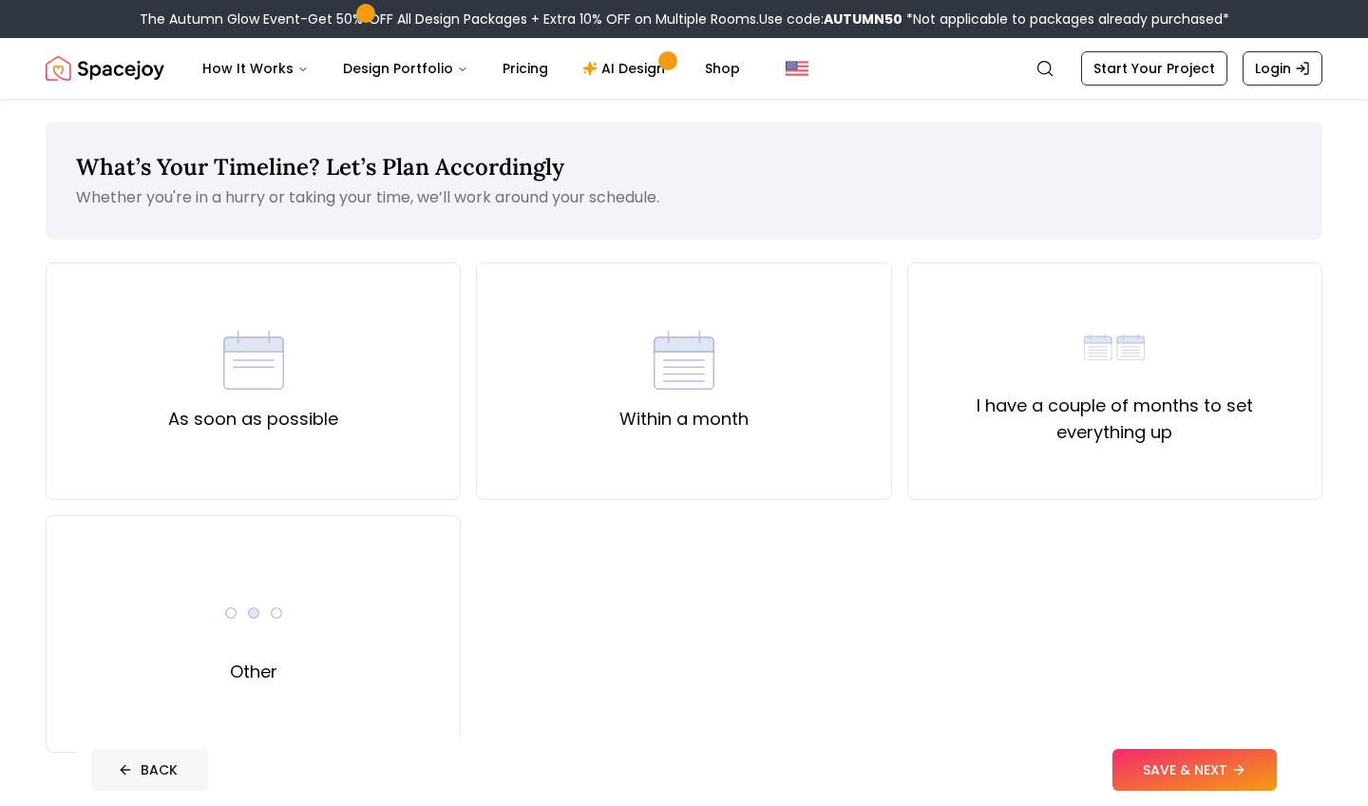
click at [126, 766] on icon at bounding box center [125, 769] width 15 height 15
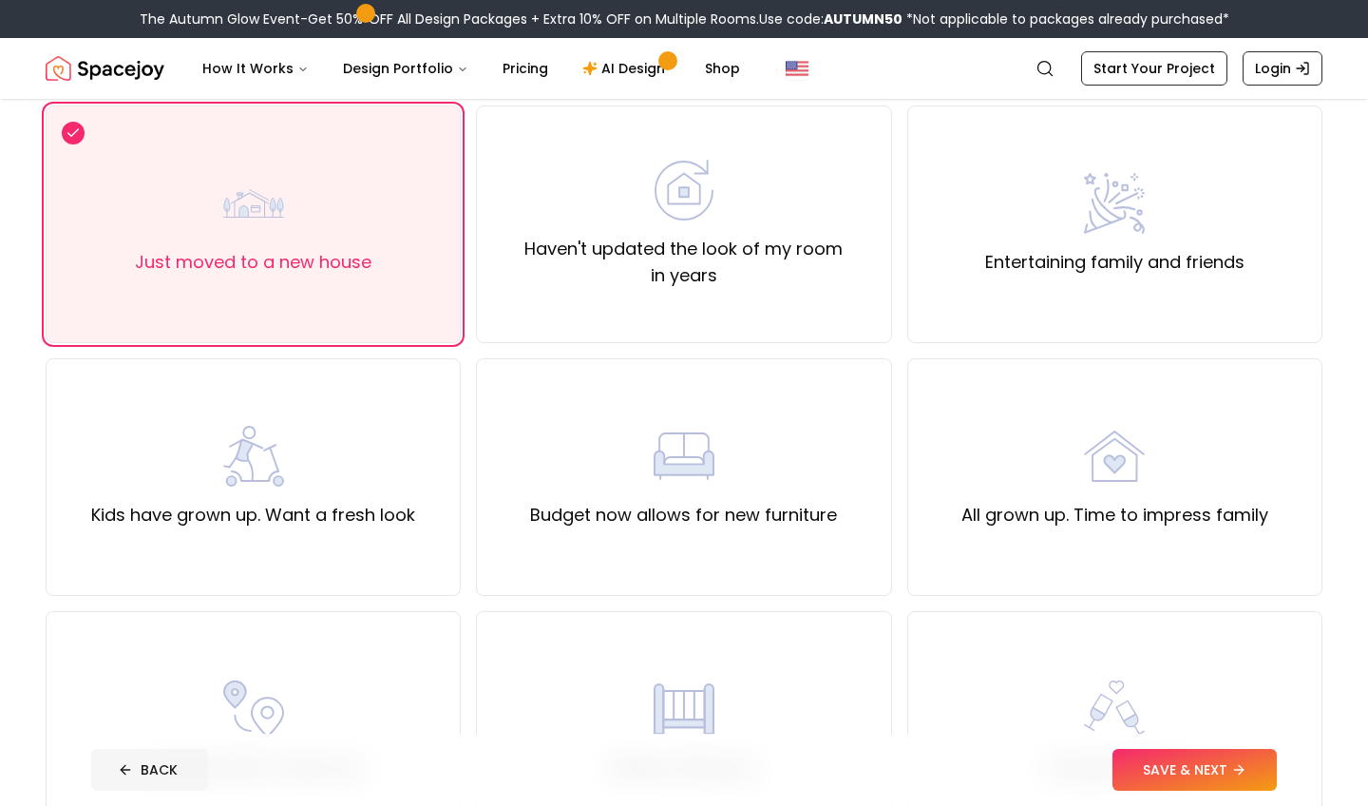
scroll to position [159, 0]
click at [649, 451] on div "Budget now allows for new furniture" at bounding box center [683, 475] width 307 height 103
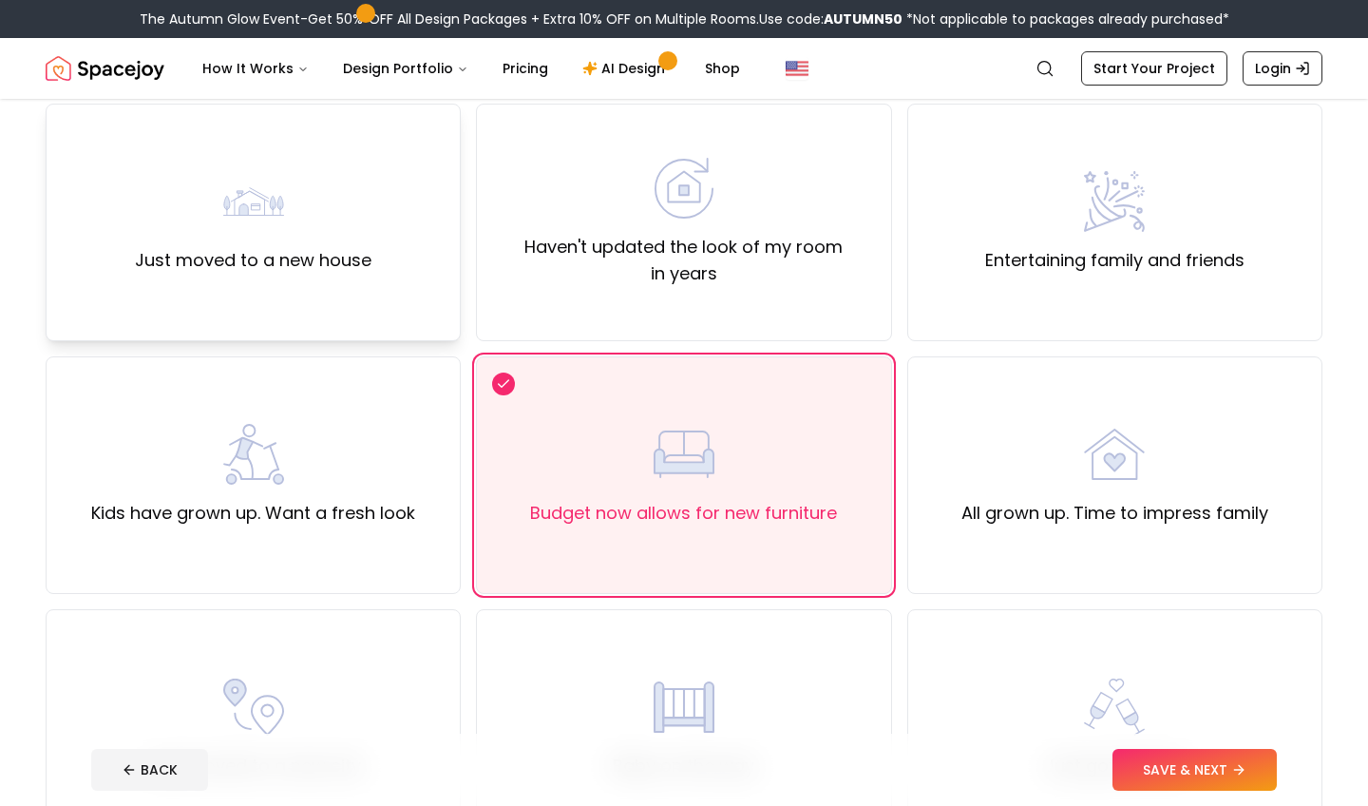
click at [366, 238] on div "Just moved to a new house" at bounding box center [253, 222] width 237 height 103
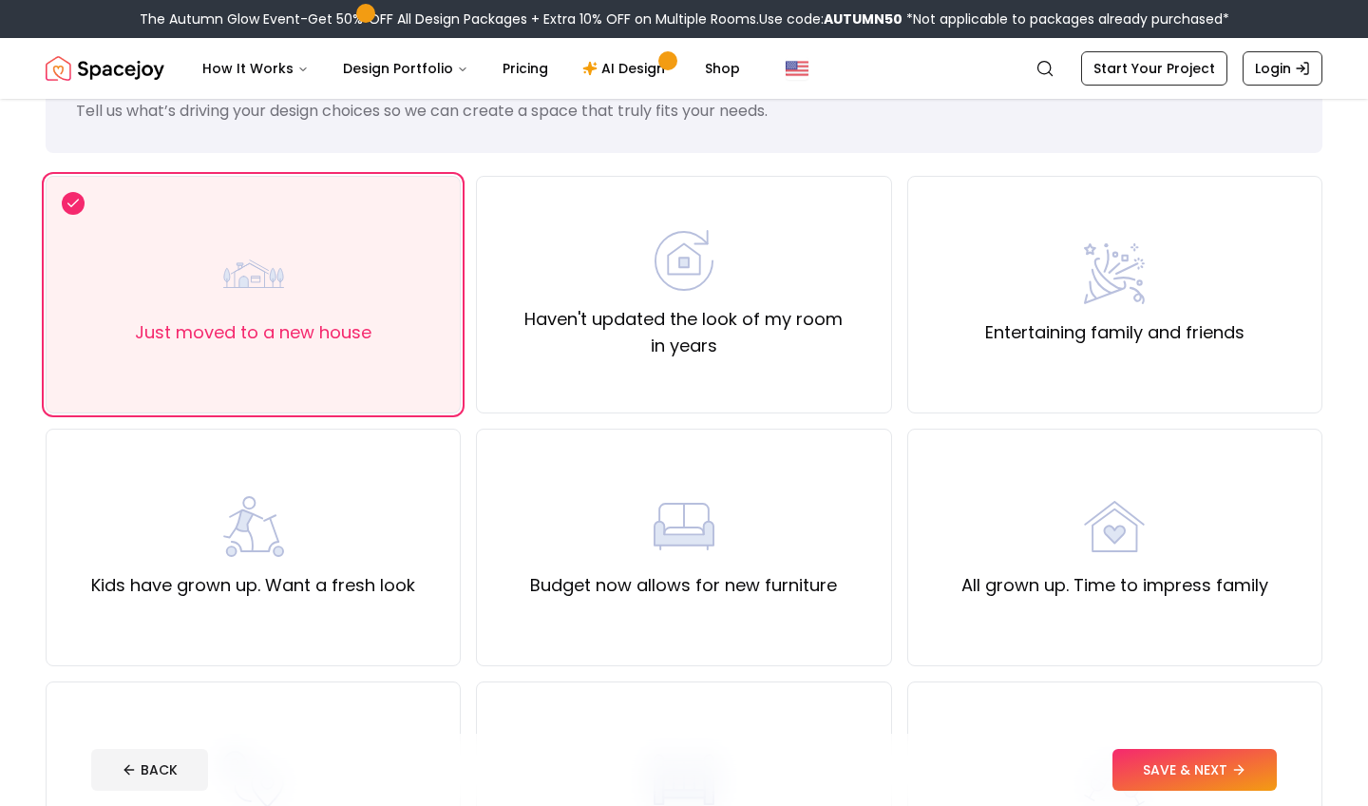
scroll to position [87, 0]
click at [1171, 773] on button "SAVE & NEXT" at bounding box center [1195, 770] width 164 height 42
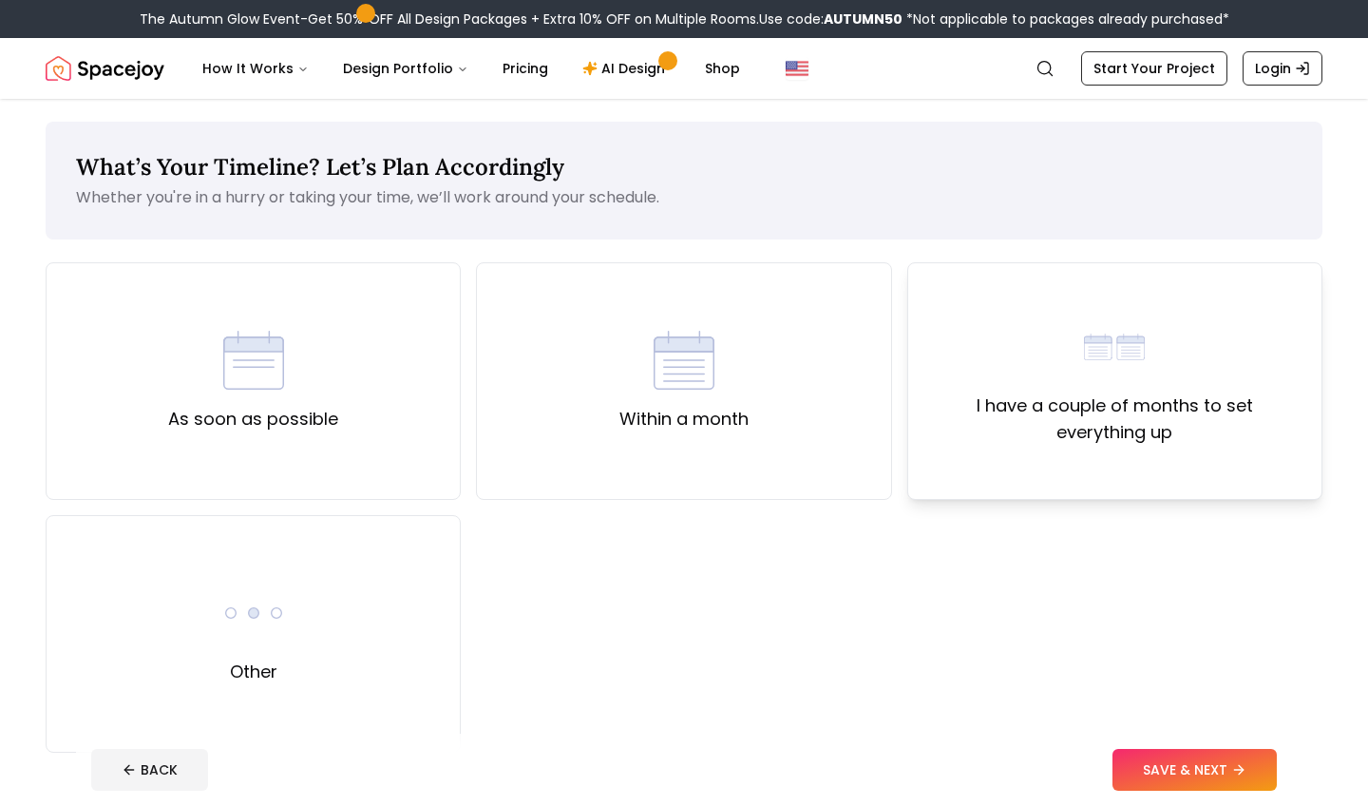
click at [1076, 450] on div "I have a couple of months to set everything up" at bounding box center [1114, 381] width 415 height 238
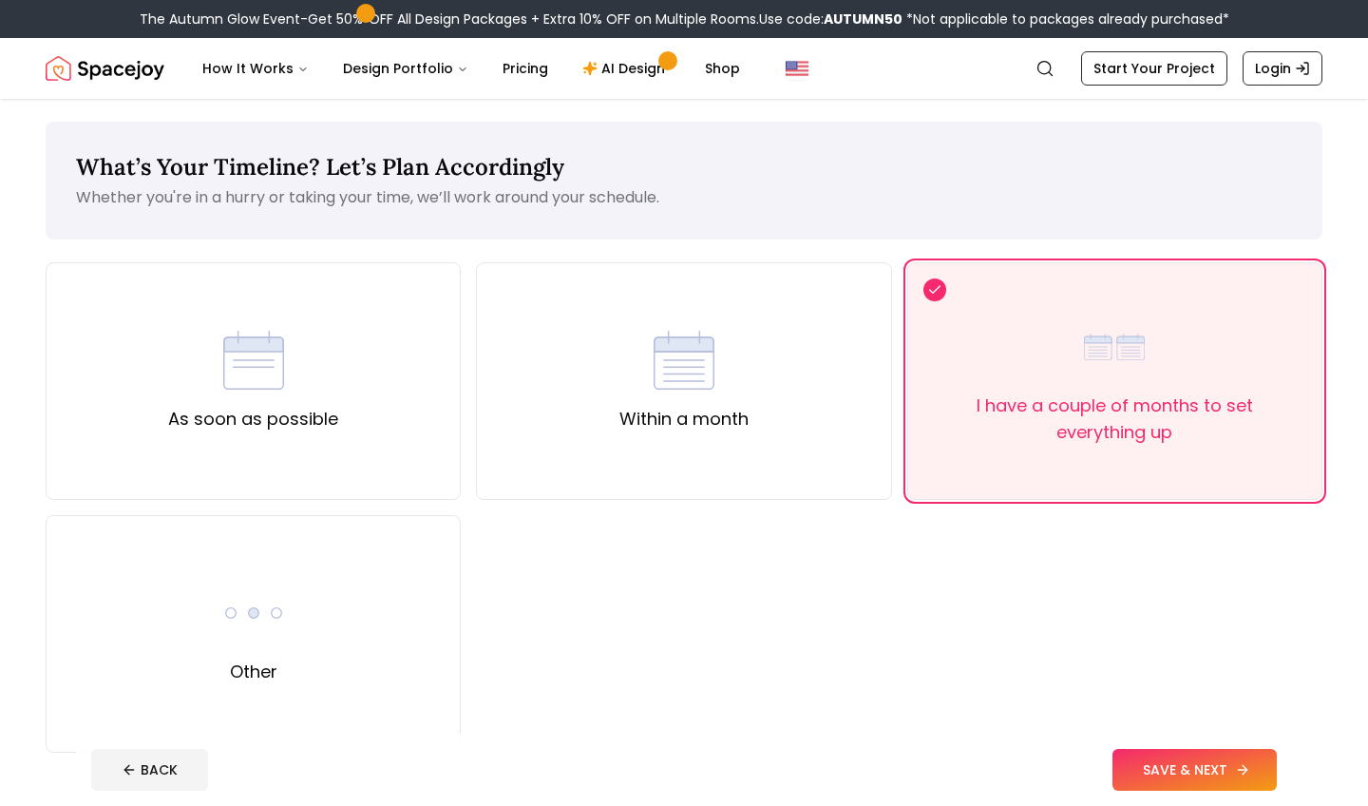
click at [1153, 771] on button "SAVE & NEXT" at bounding box center [1195, 770] width 164 height 42
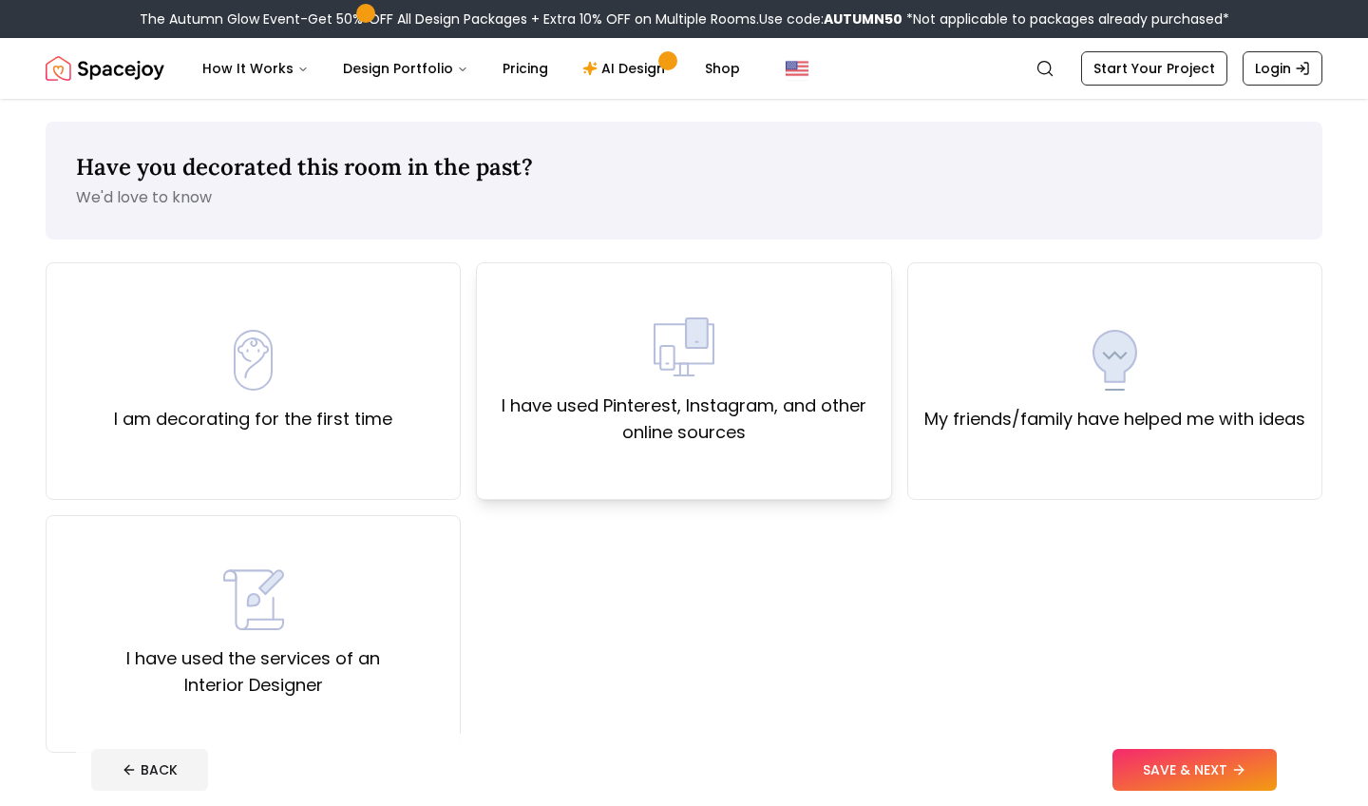
click at [751, 443] on label "I have used Pinterest, Instagram, and other online sources" at bounding box center [683, 418] width 383 height 53
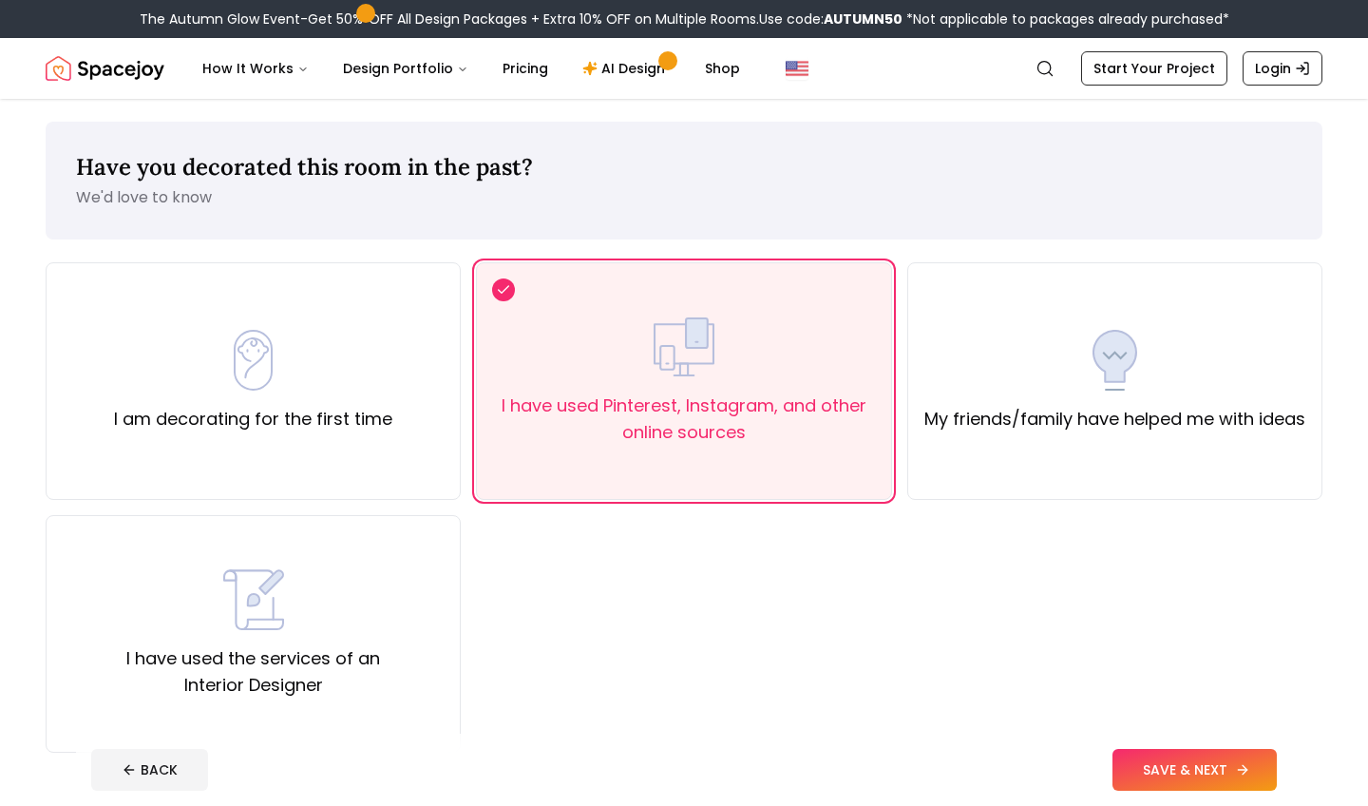
click at [1190, 783] on button "SAVE & NEXT" at bounding box center [1195, 770] width 164 height 42
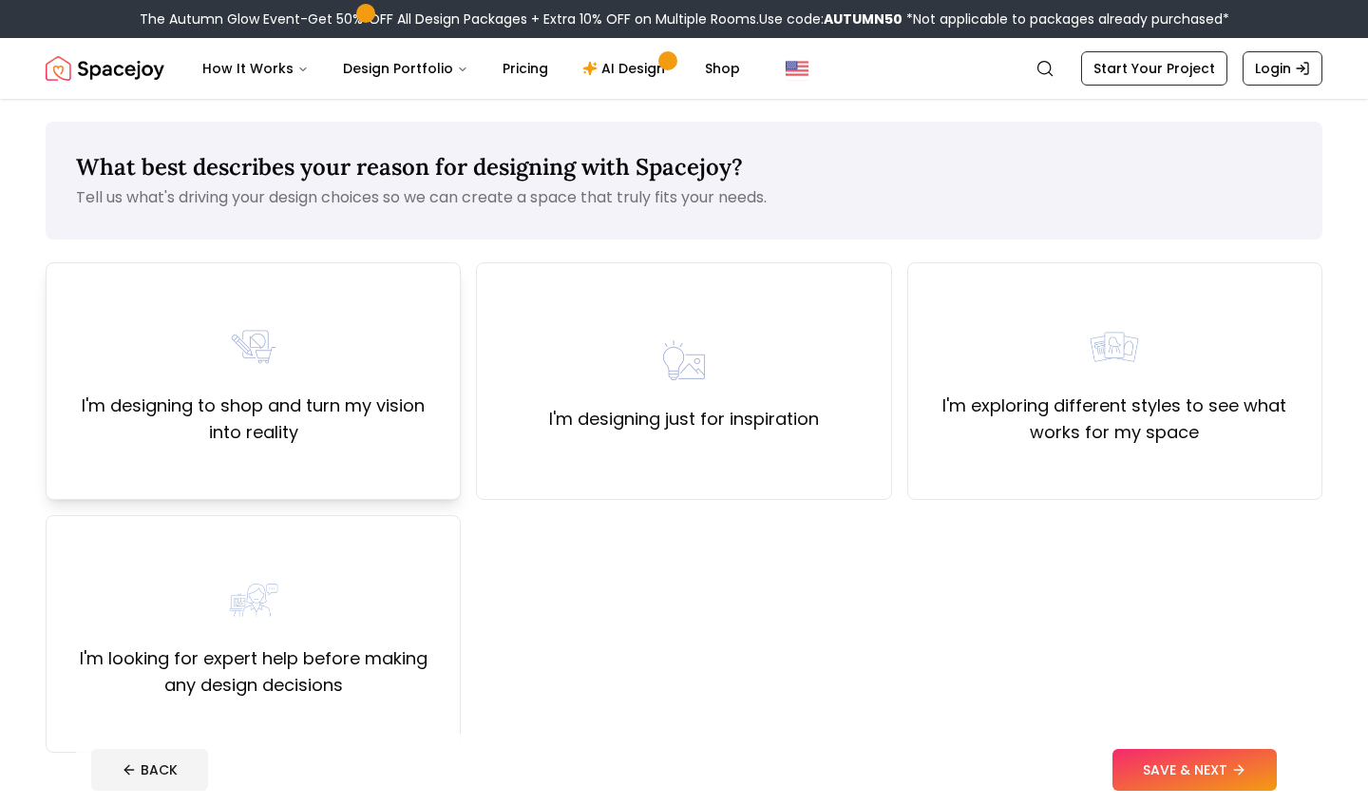
click at [383, 446] on div "I'm designing to shop and turn my vision into reality" at bounding box center [253, 381] width 415 height 238
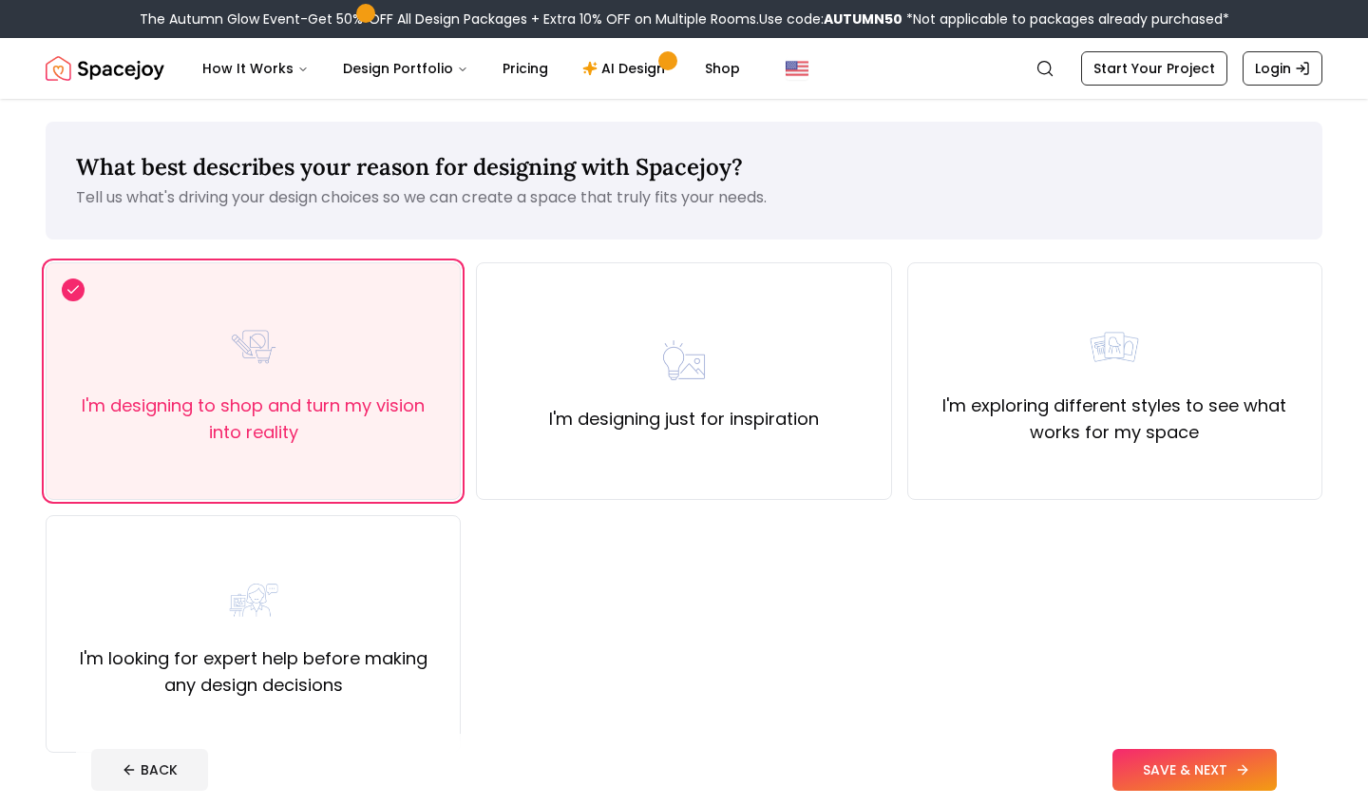
click at [1206, 772] on button "SAVE & NEXT" at bounding box center [1195, 770] width 164 height 42
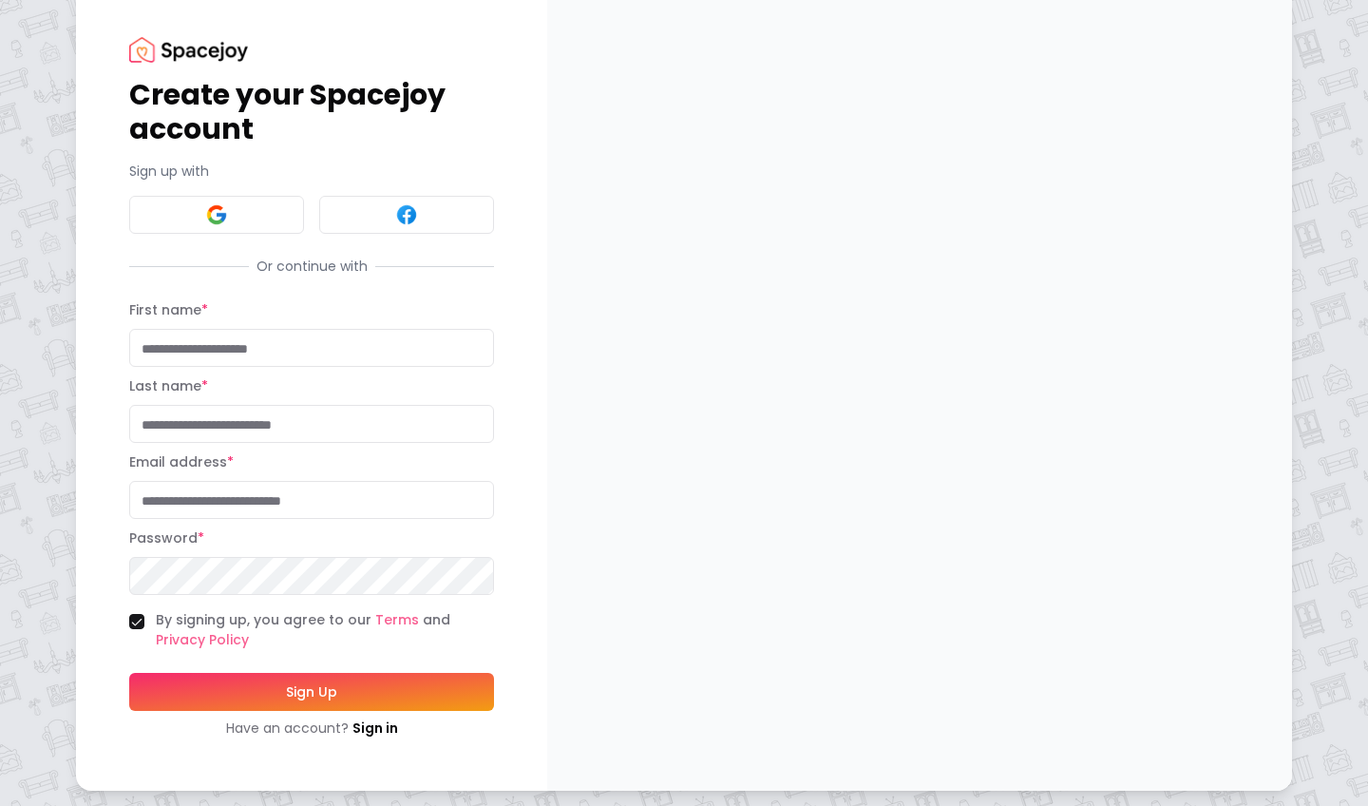
scroll to position [31, 0]
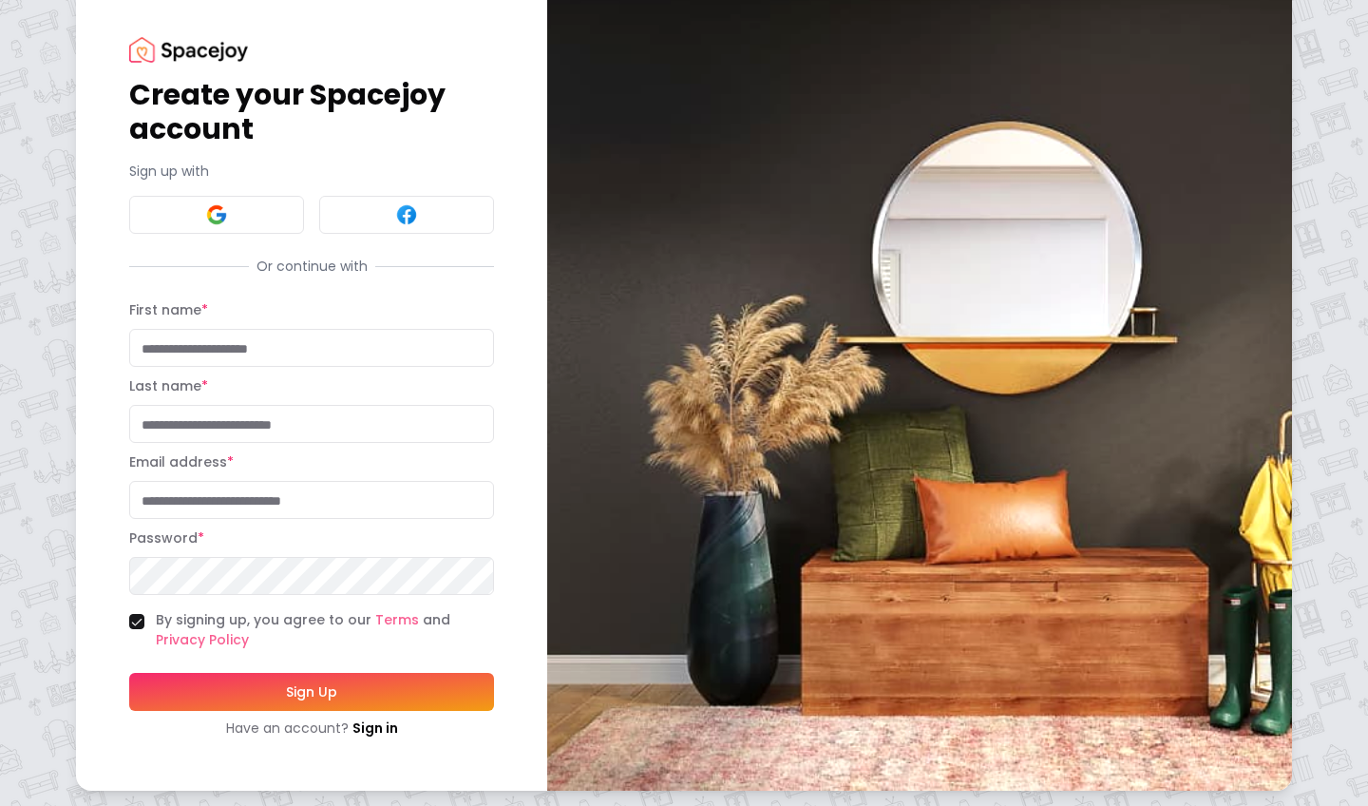
click at [147, 620] on div "By signing up, you agree to our Terms and Privacy Policy" at bounding box center [311, 630] width 365 height 40
click at [140, 621] on button "By signing up, you agree to our Terms and Privacy Policy" at bounding box center [136, 621] width 15 height 15
type input "*****"
type input "******"
type input "**********"
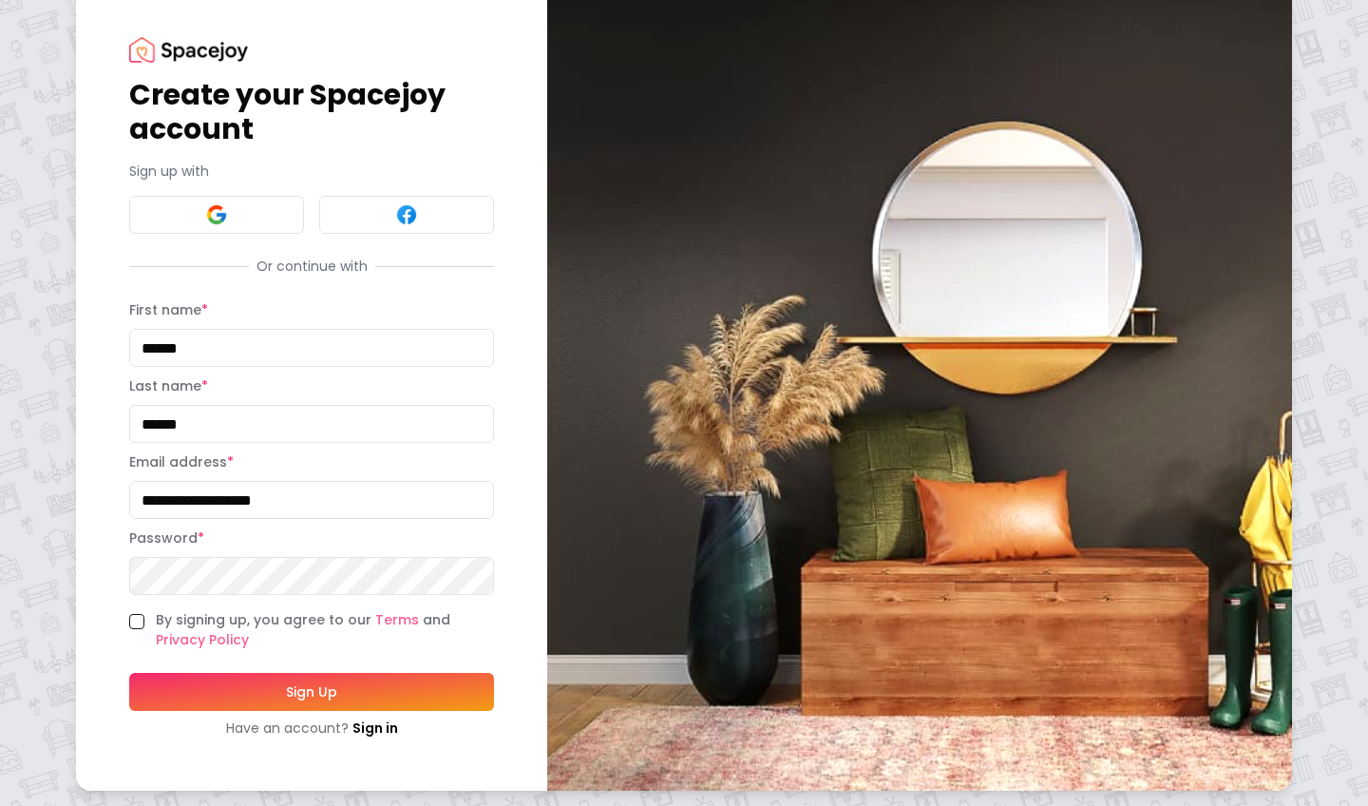
click at [246, 692] on button "Sign Up" at bounding box center [311, 692] width 365 height 38
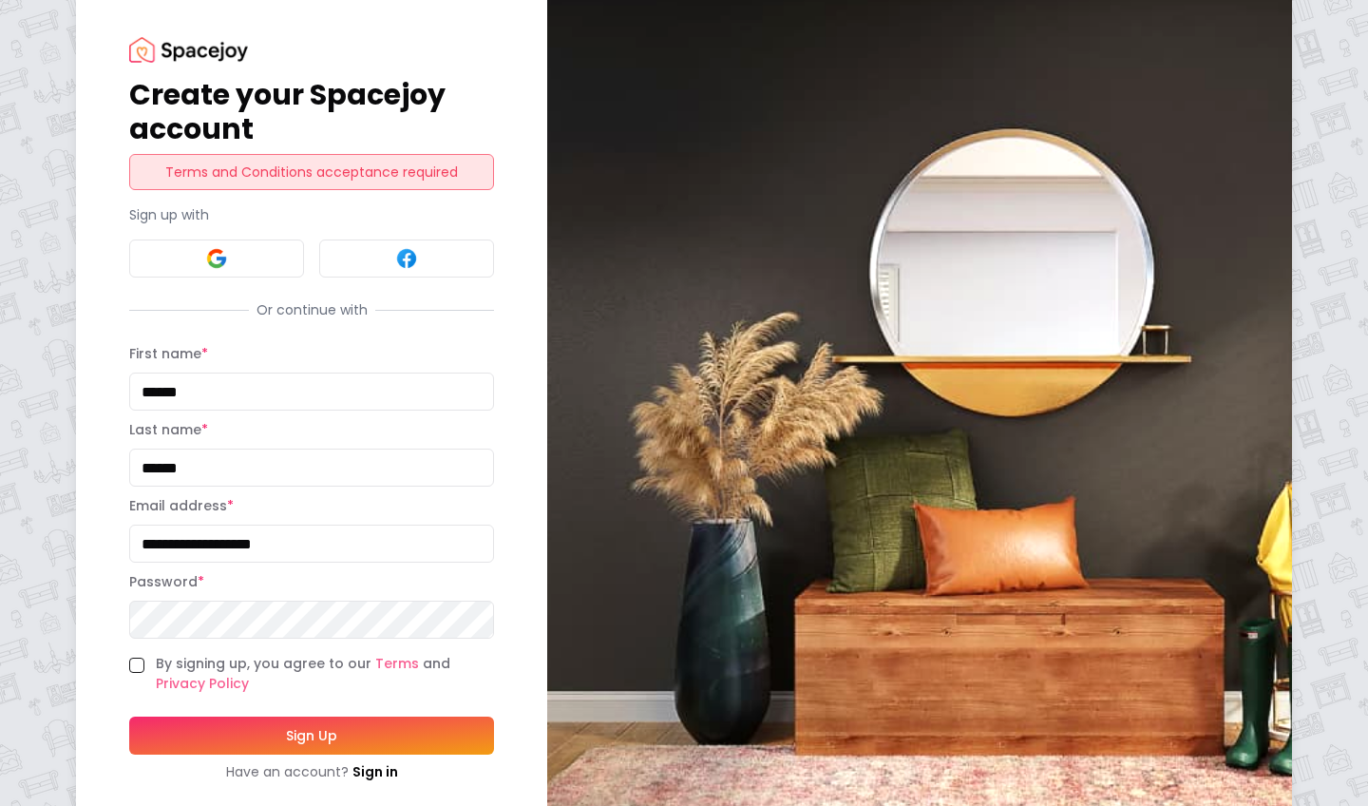
click at [142, 660] on button "By signing up, you agree to our Terms and Privacy Policy" at bounding box center [136, 664] width 15 height 15
click at [207, 733] on button "Sign Up" at bounding box center [311, 735] width 365 height 38
